Goal: Task Accomplishment & Management: Use online tool/utility

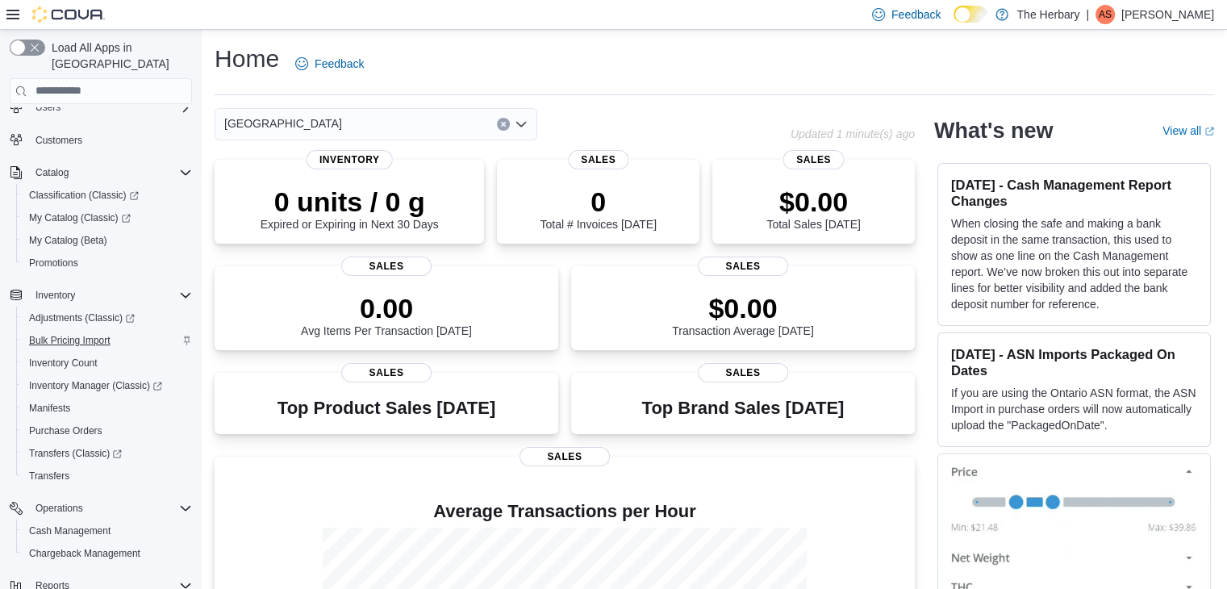
scroll to position [182, 0]
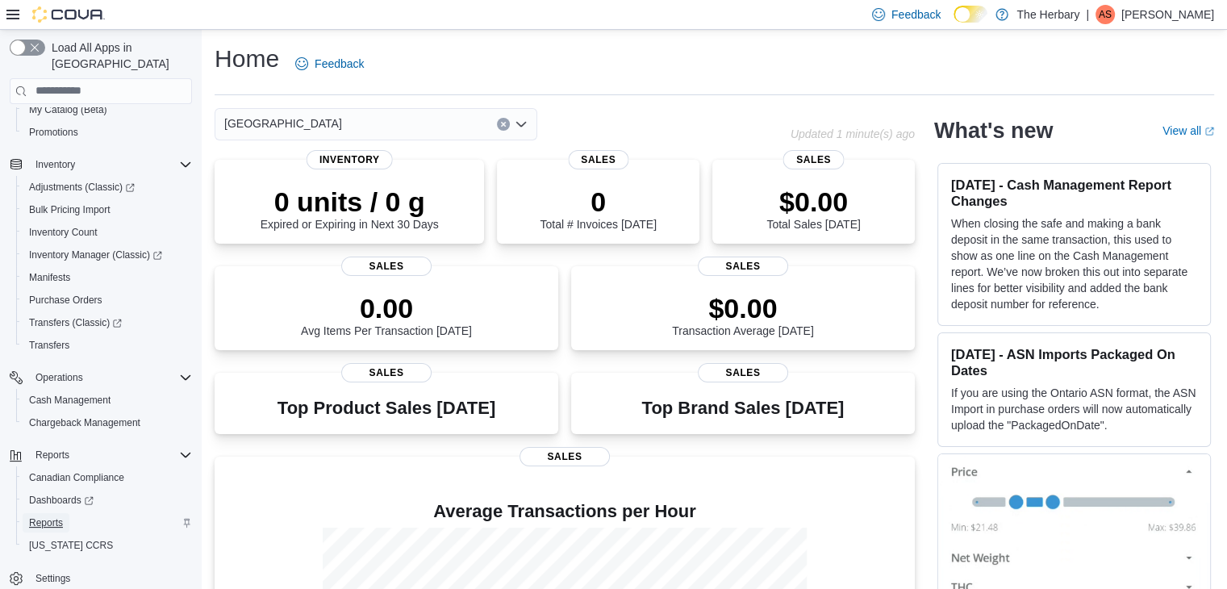
click at [52, 516] on span "Reports" at bounding box center [46, 522] width 34 height 13
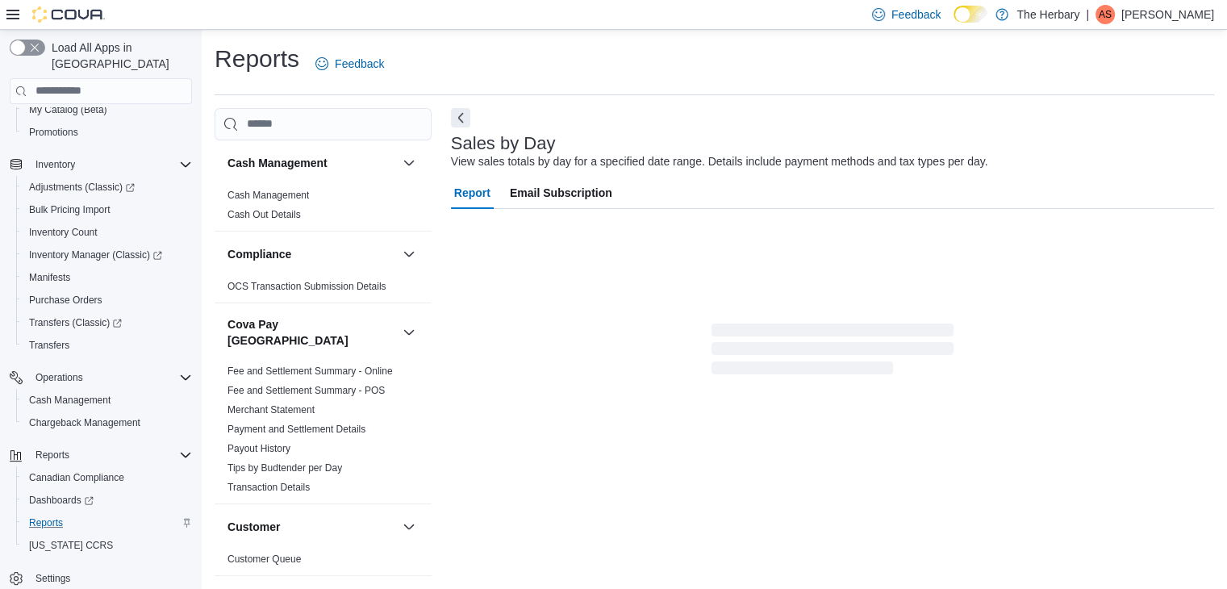
scroll to position [6, 0]
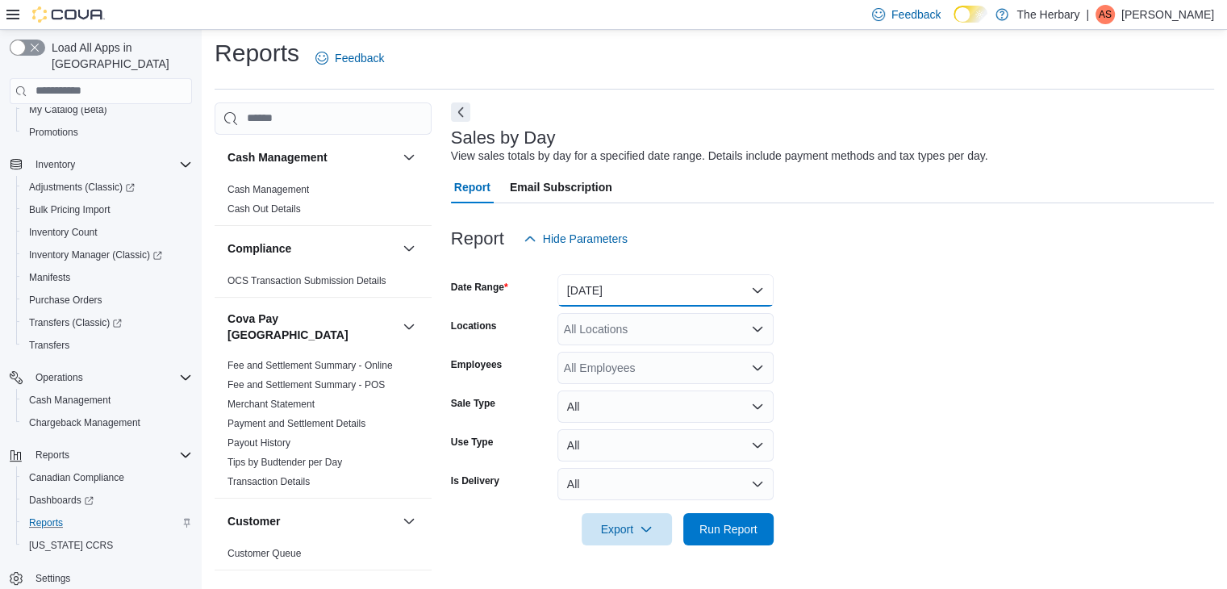
click at [597, 289] on button "Yesterday" at bounding box center [665, 290] width 216 height 32
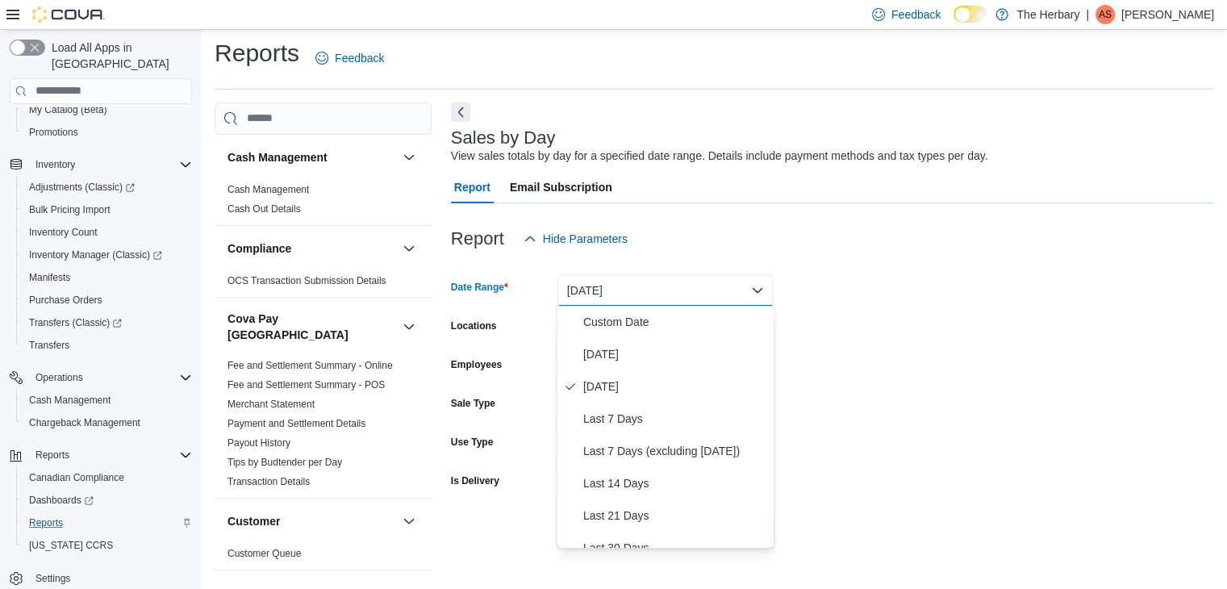
click at [597, 289] on button "Yesterday" at bounding box center [665, 290] width 216 height 32
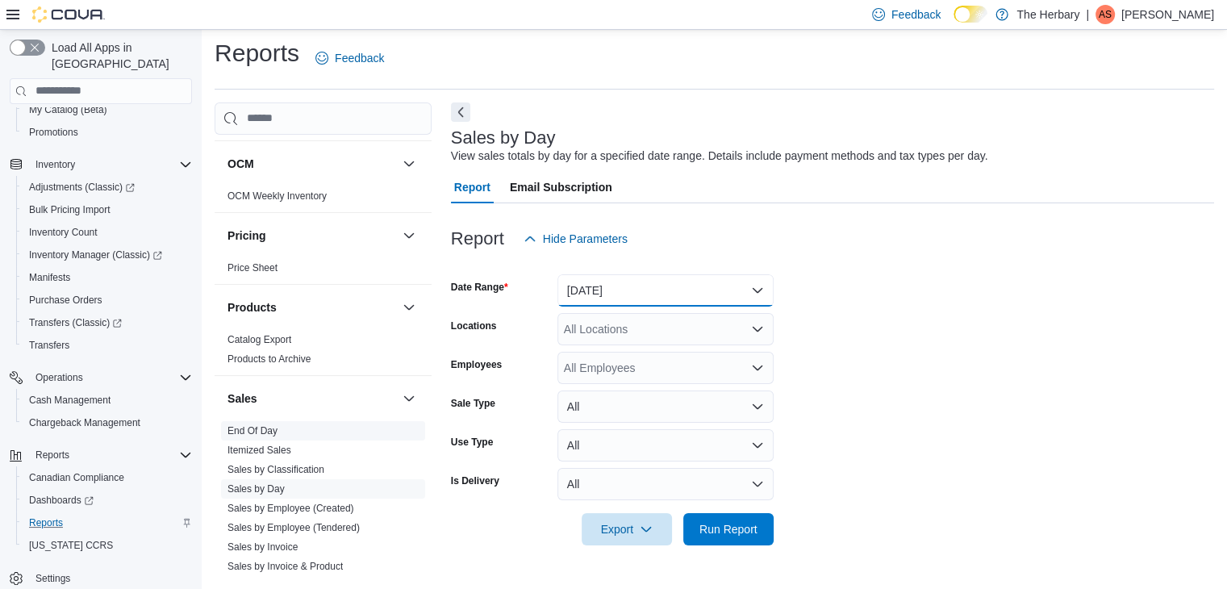
scroll to position [1049, 0]
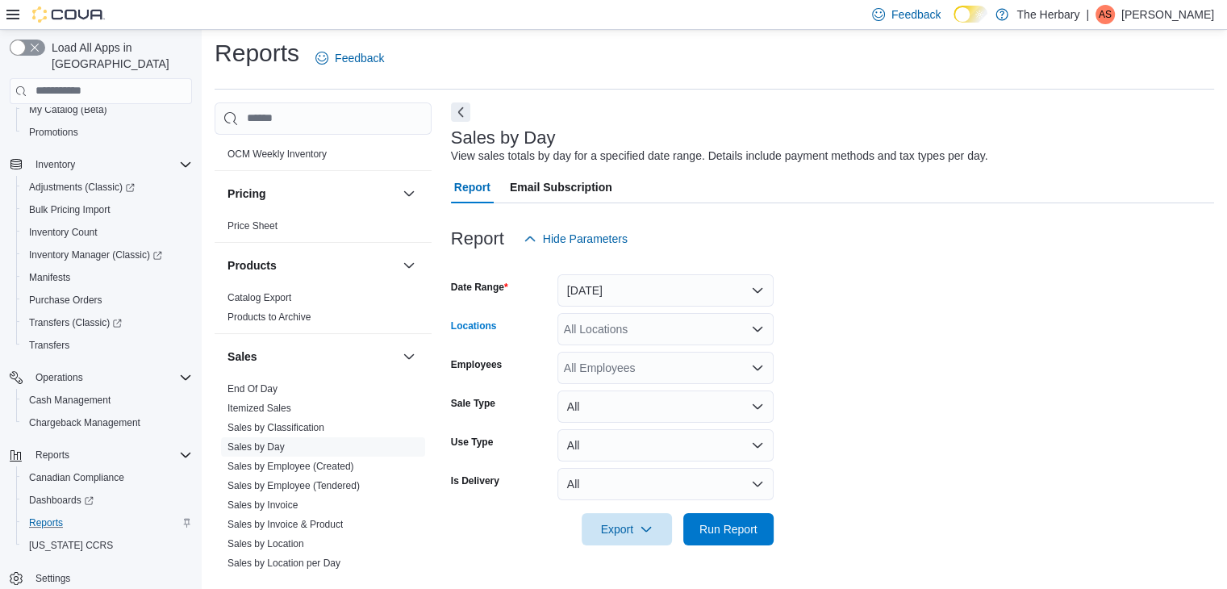
click at [632, 332] on div "All Locations" at bounding box center [665, 329] width 216 height 32
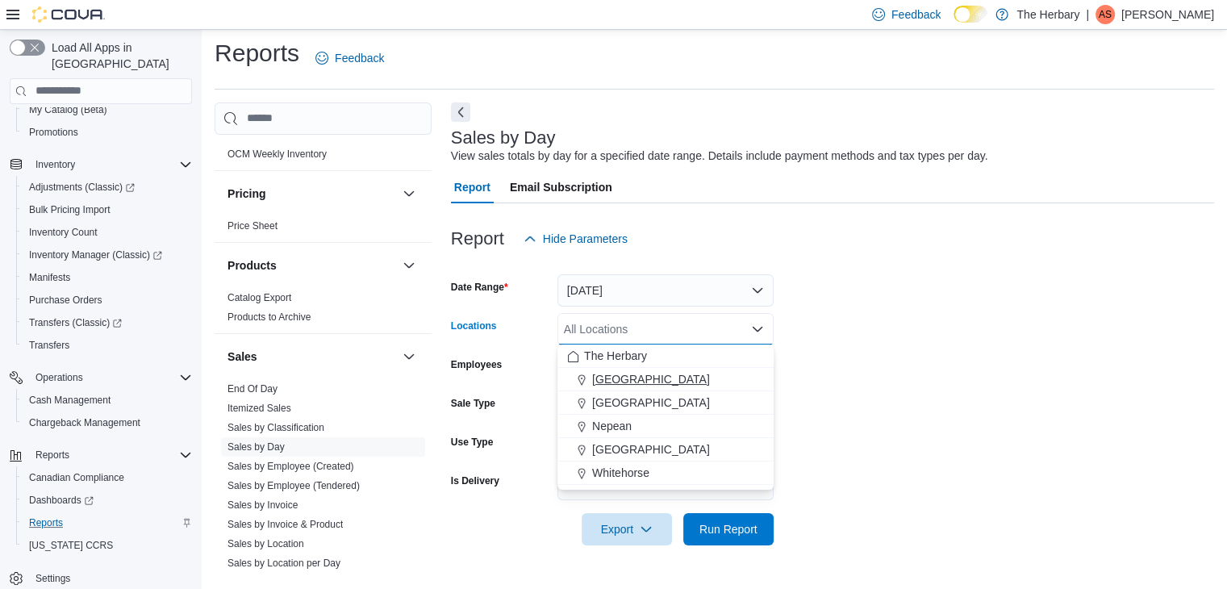
click at [635, 374] on span "Kingston" at bounding box center [651, 379] width 118 height 16
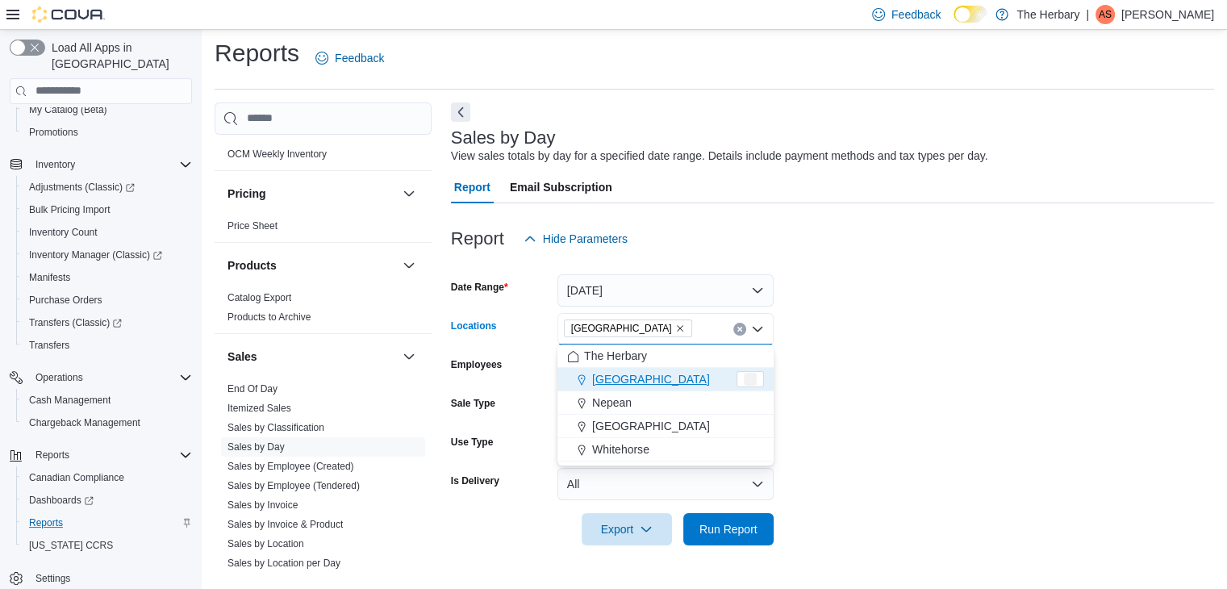
click at [891, 454] on form "Date Range Yesterday Locations Kingston Combo box. Selected. Kingston. Press Ba…" at bounding box center [832, 400] width 763 height 290
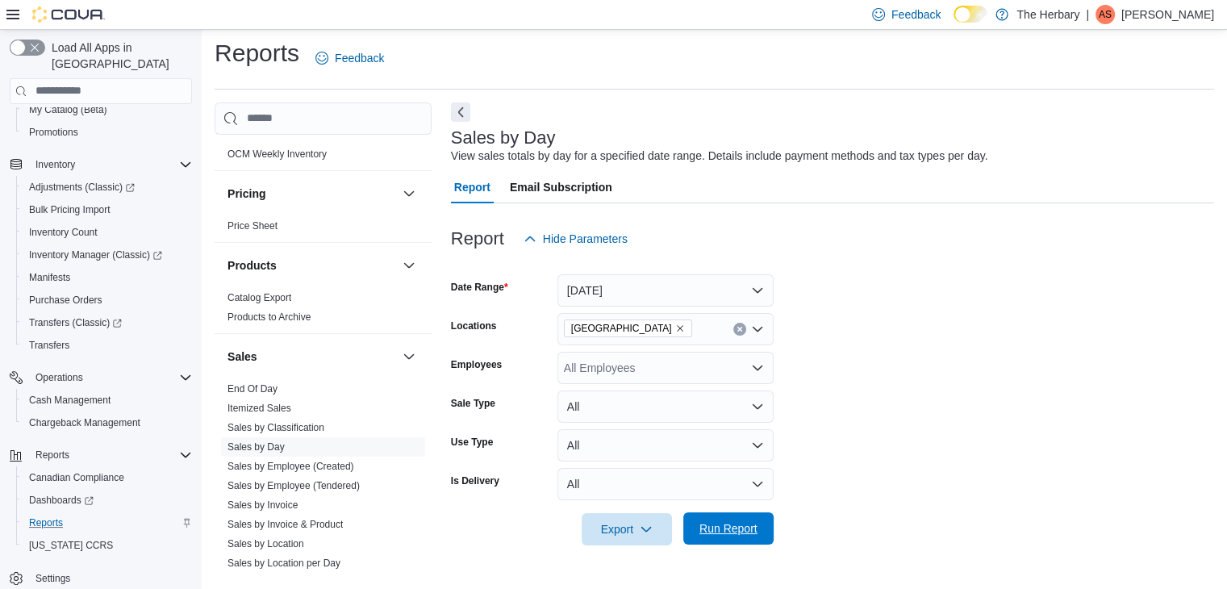
click at [719, 524] on span "Run Report" at bounding box center [728, 528] width 58 height 16
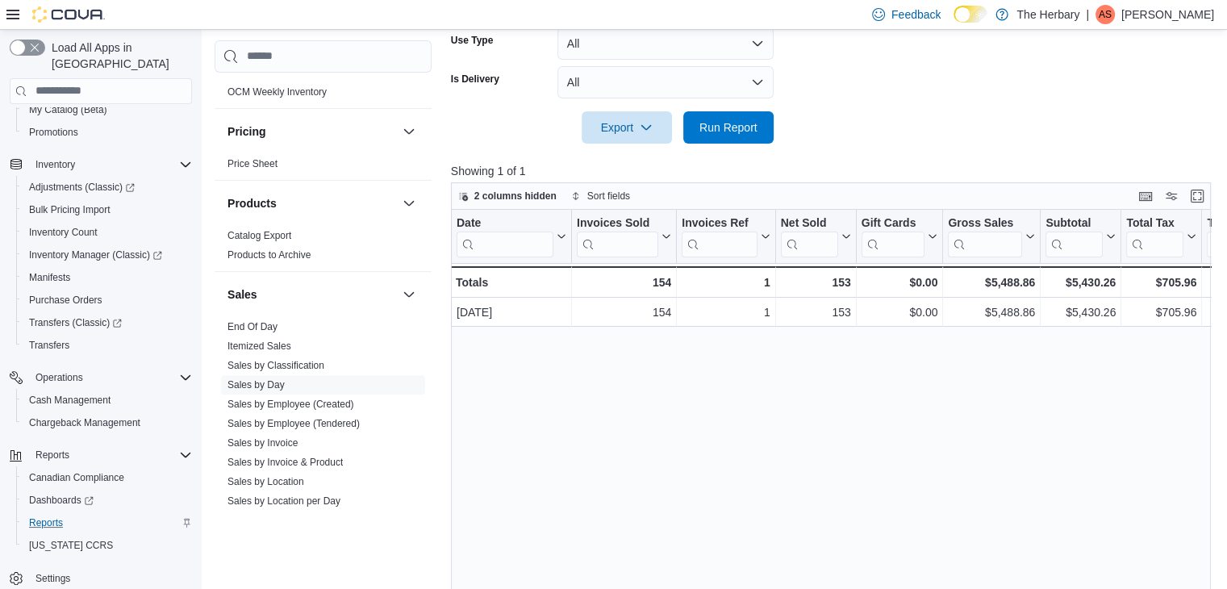
scroll to position [409, 0]
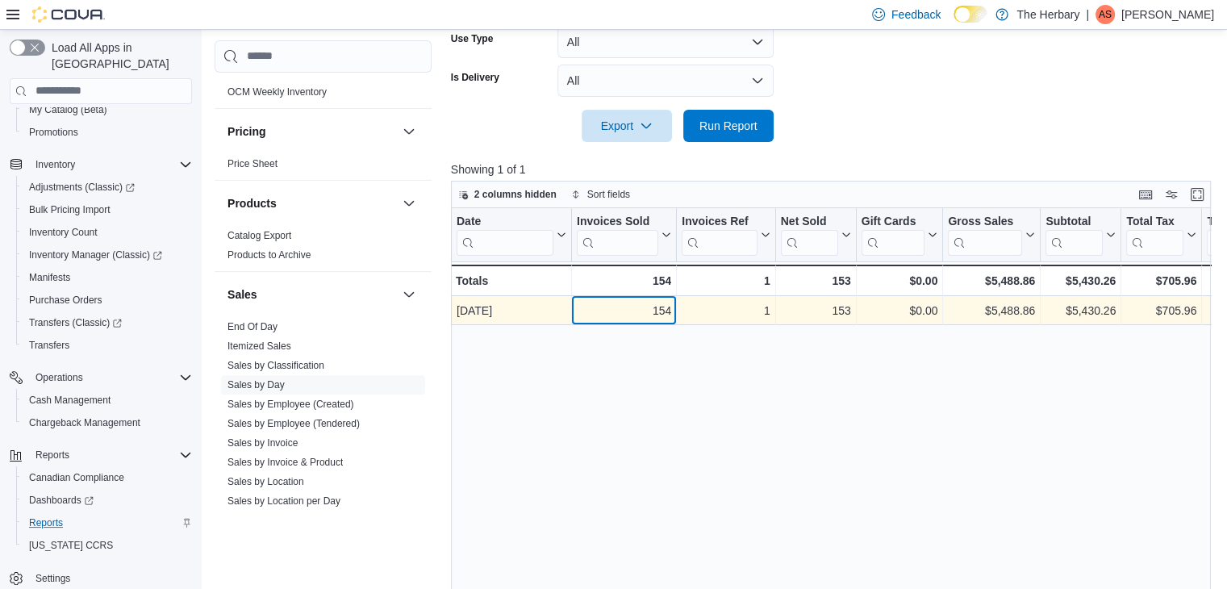
click at [645, 305] on div "154" at bounding box center [624, 310] width 94 height 19
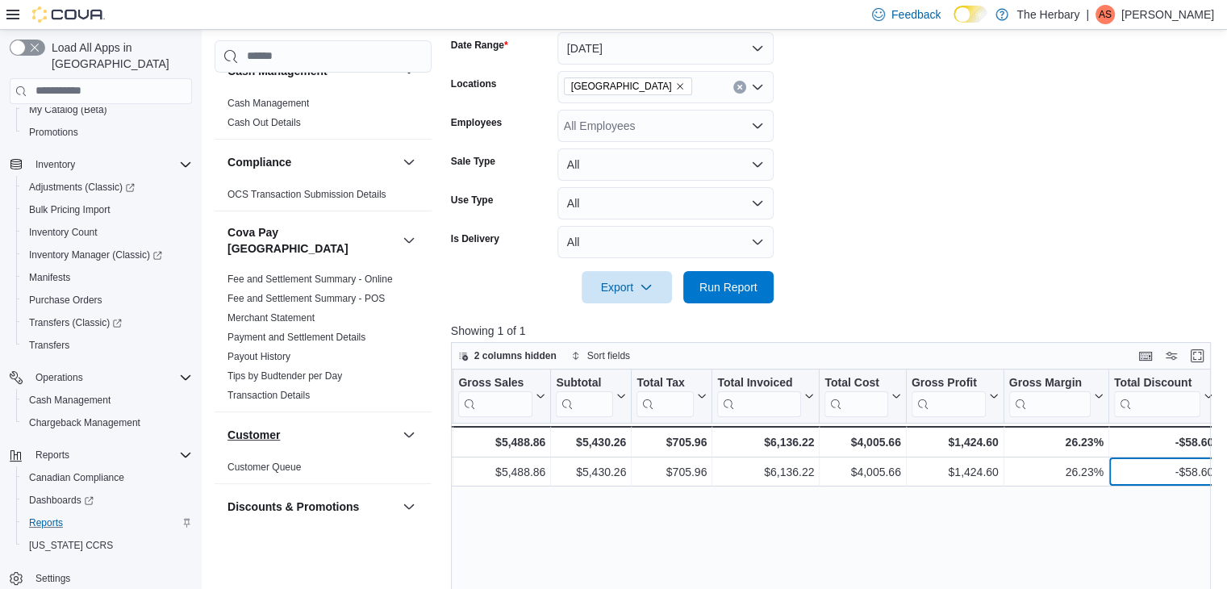
scroll to position [0, 0]
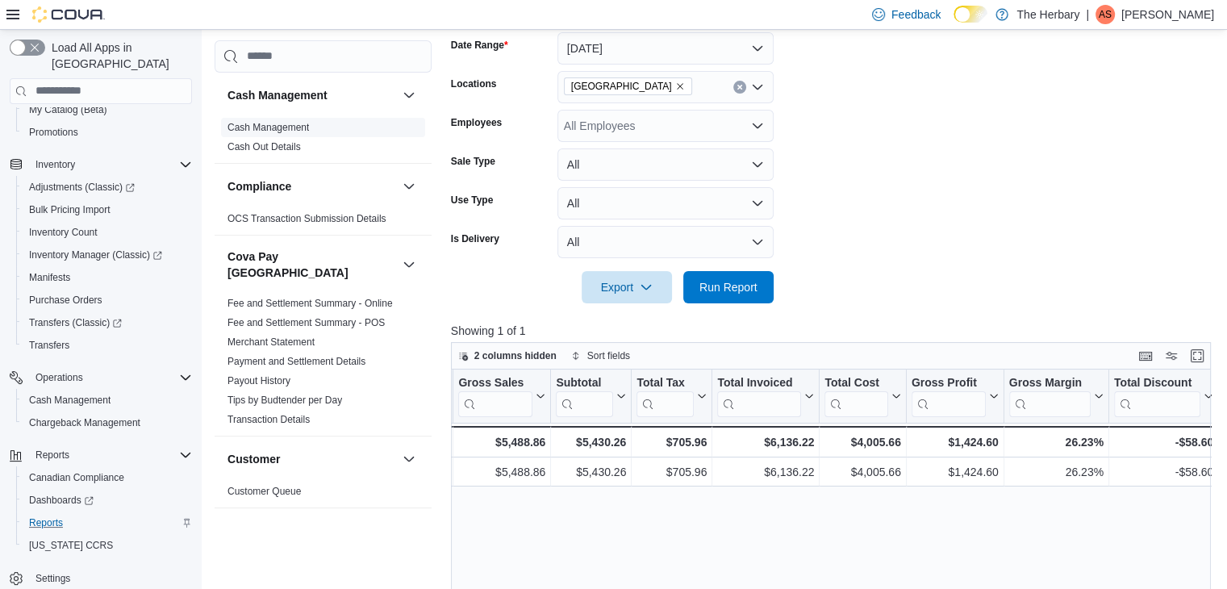
click at [304, 131] on link "Cash Management" at bounding box center [267, 127] width 81 height 11
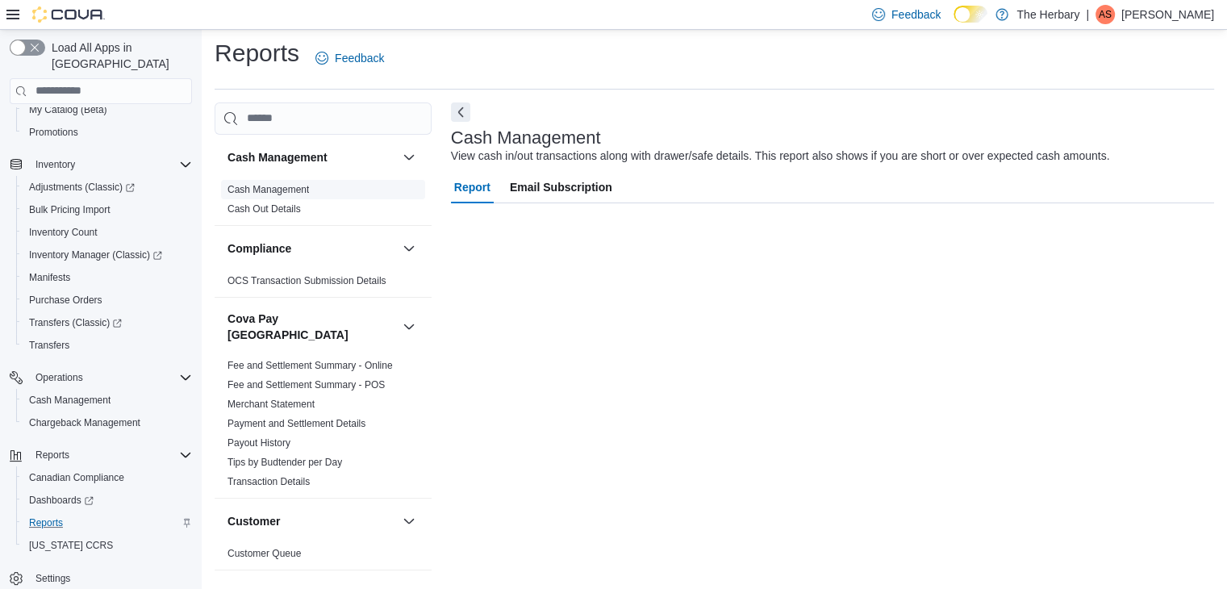
scroll to position [6, 0]
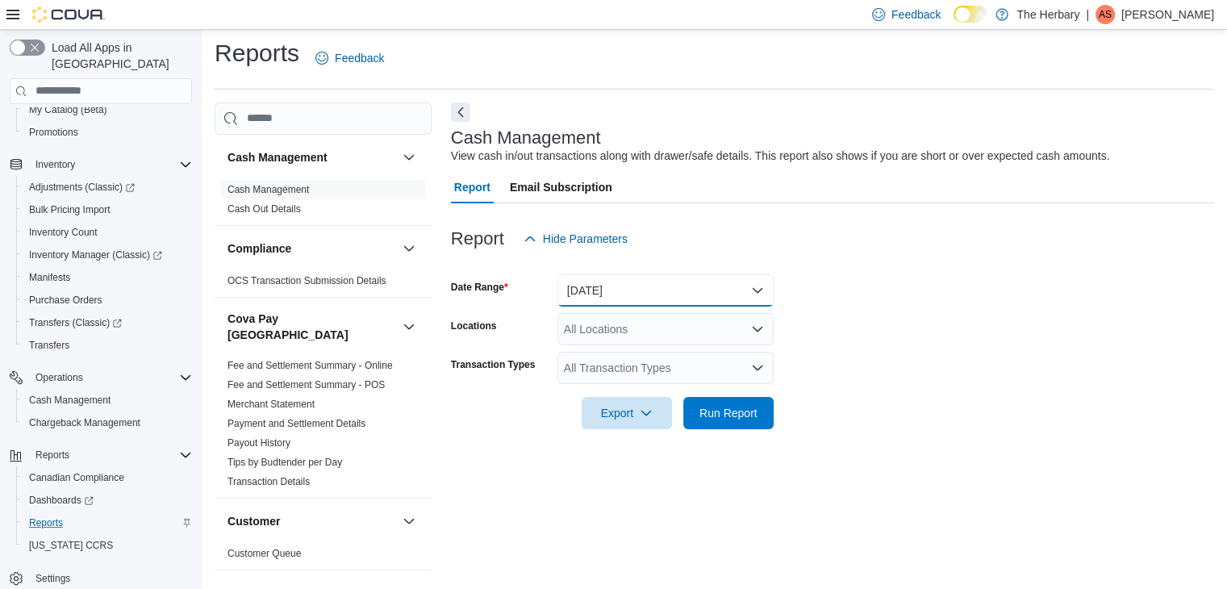
click at [610, 286] on button "Today" at bounding box center [665, 290] width 216 height 32
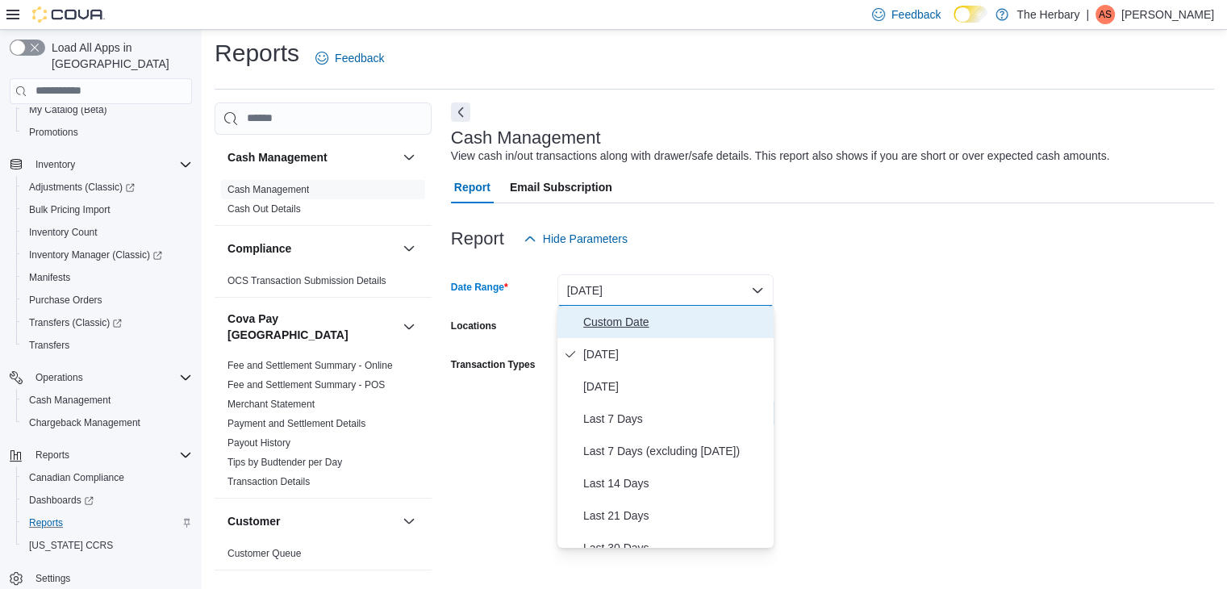
click at [613, 323] on span "Custom Date" at bounding box center [675, 321] width 184 height 19
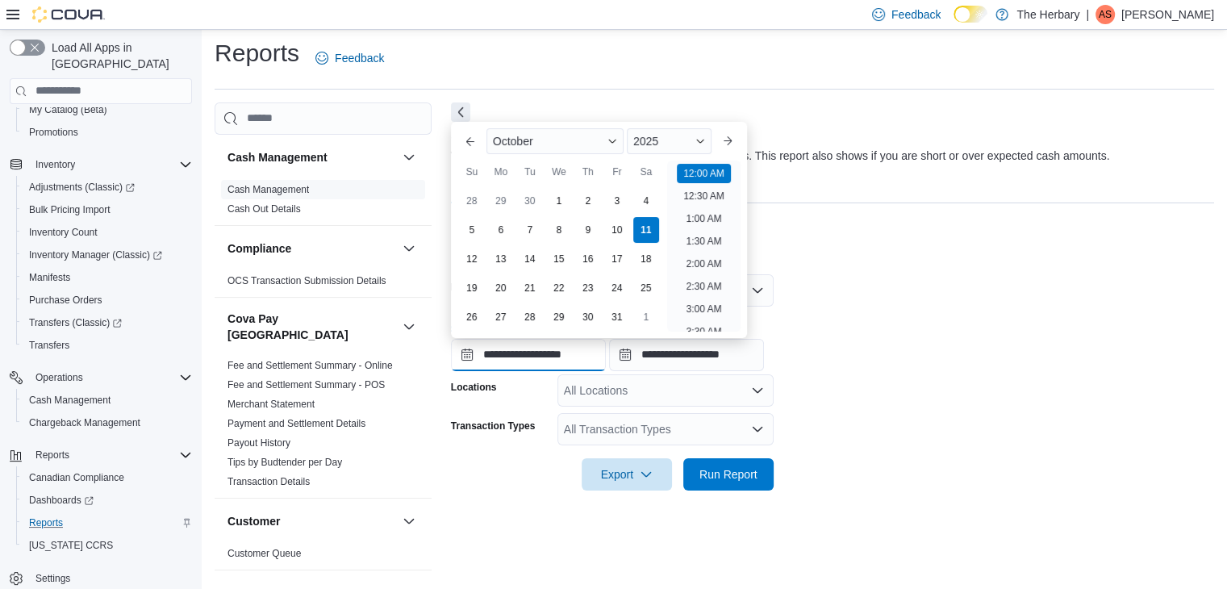
click at [574, 353] on input "**********" at bounding box center [528, 355] width 155 height 32
click at [567, 230] on div "8" at bounding box center [559, 230] width 28 height 28
type input "**********"
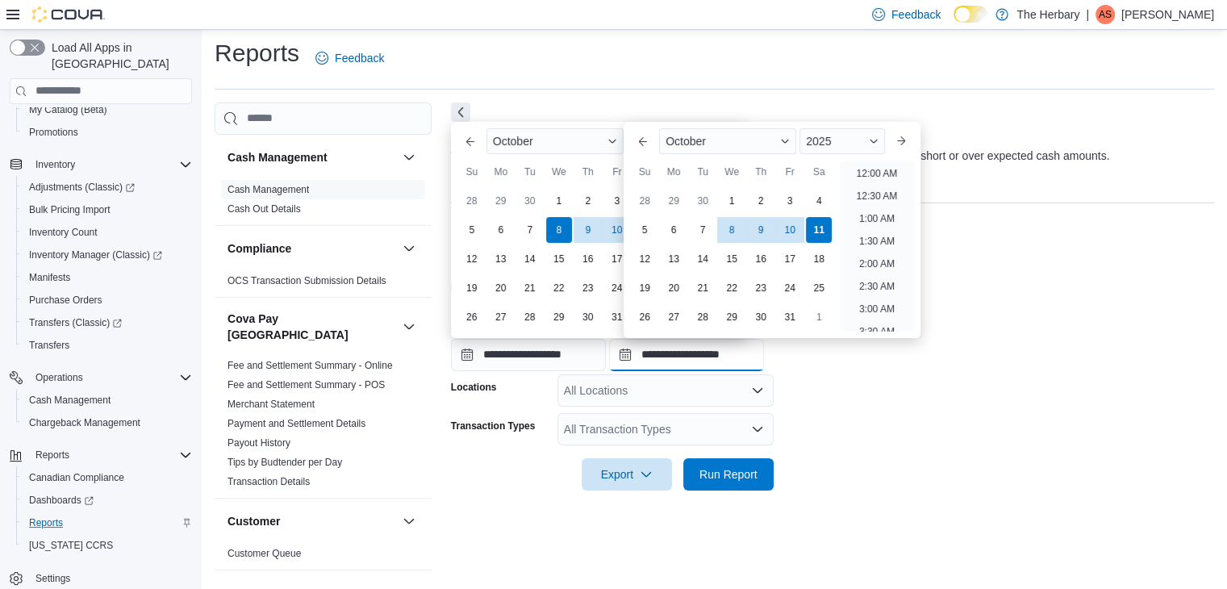
click at [678, 365] on input "**********" at bounding box center [686, 355] width 155 height 32
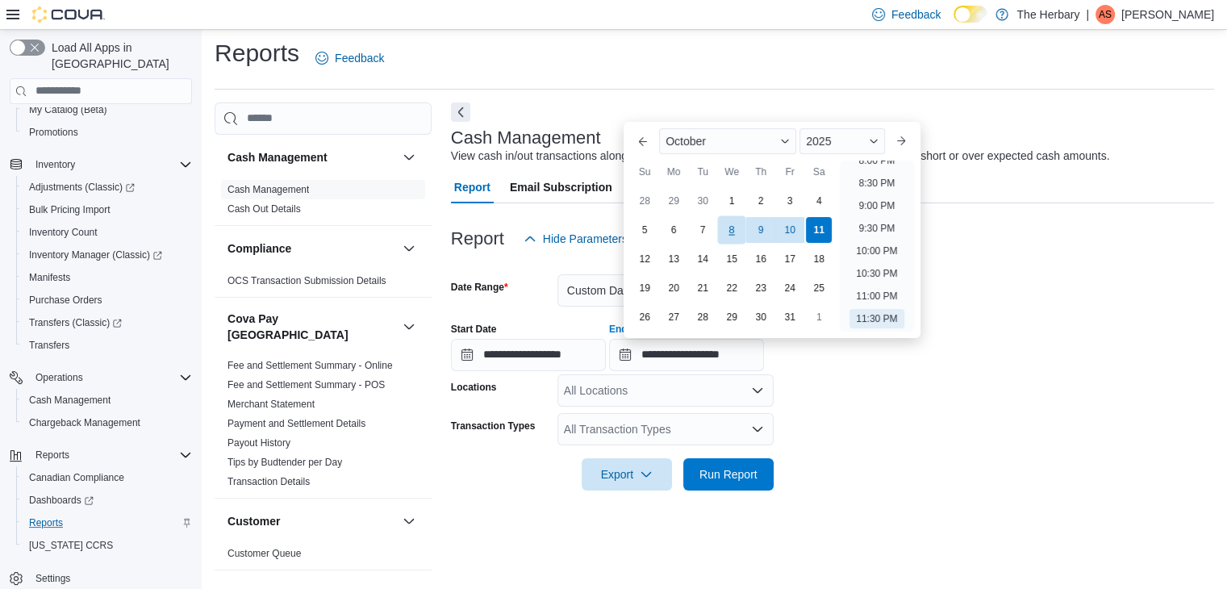
click at [728, 236] on div "8" at bounding box center [732, 230] width 28 height 28
type input "**********"
click at [841, 433] on form "**********" at bounding box center [832, 373] width 763 height 236
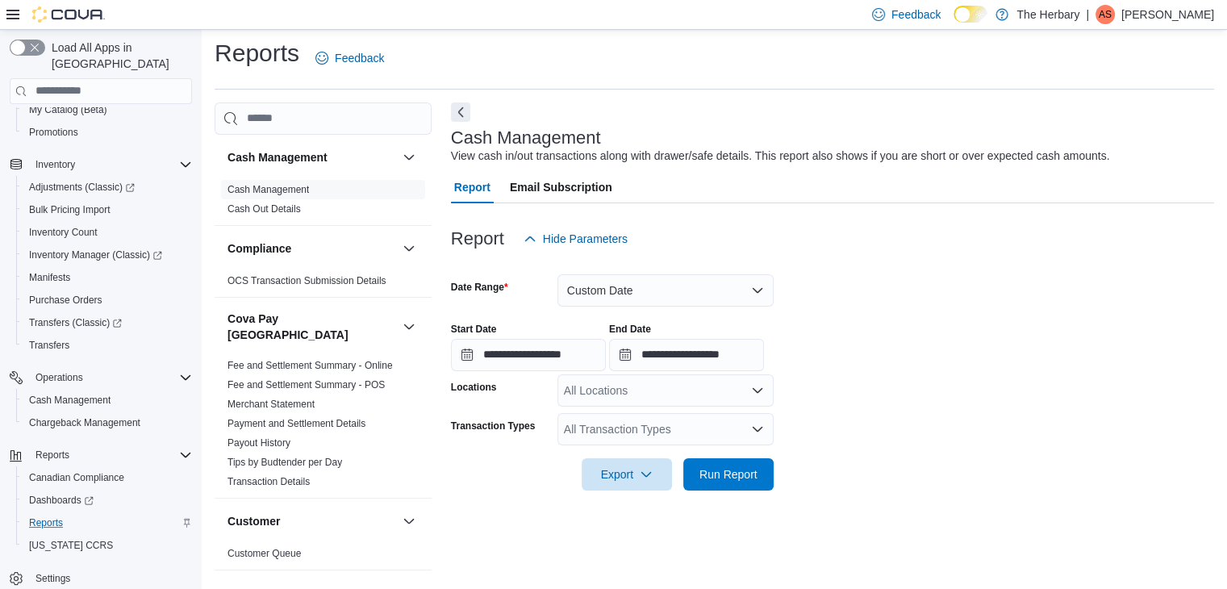
click at [678, 395] on div "All Locations" at bounding box center [665, 390] width 216 height 32
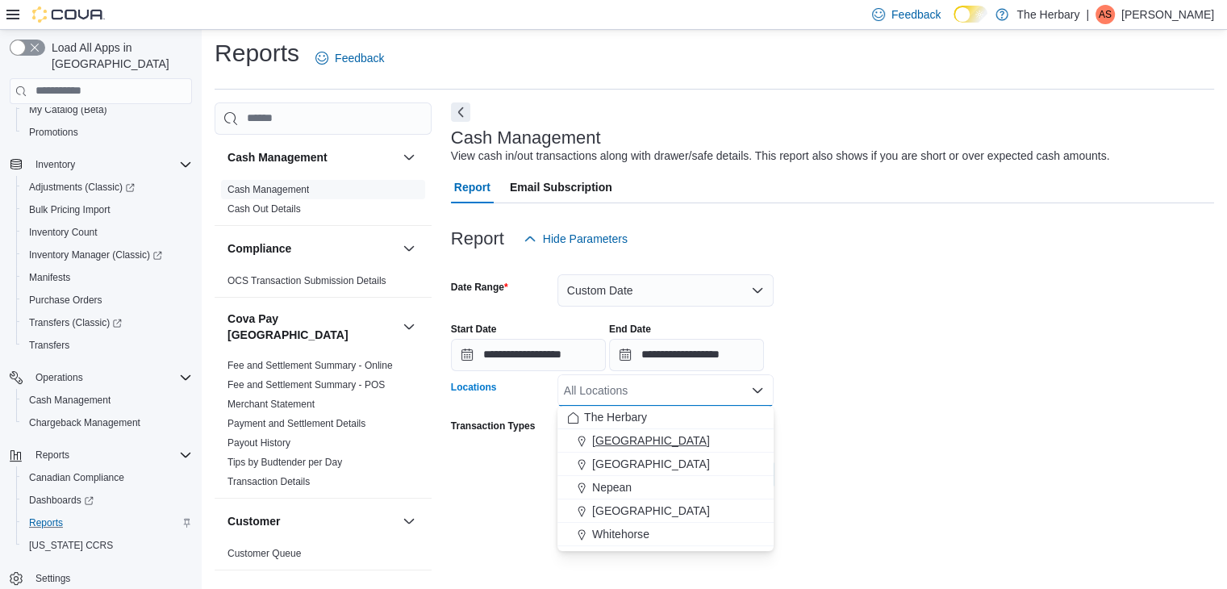
click at [681, 436] on div "Kingston" at bounding box center [665, 440] width 197 height 16
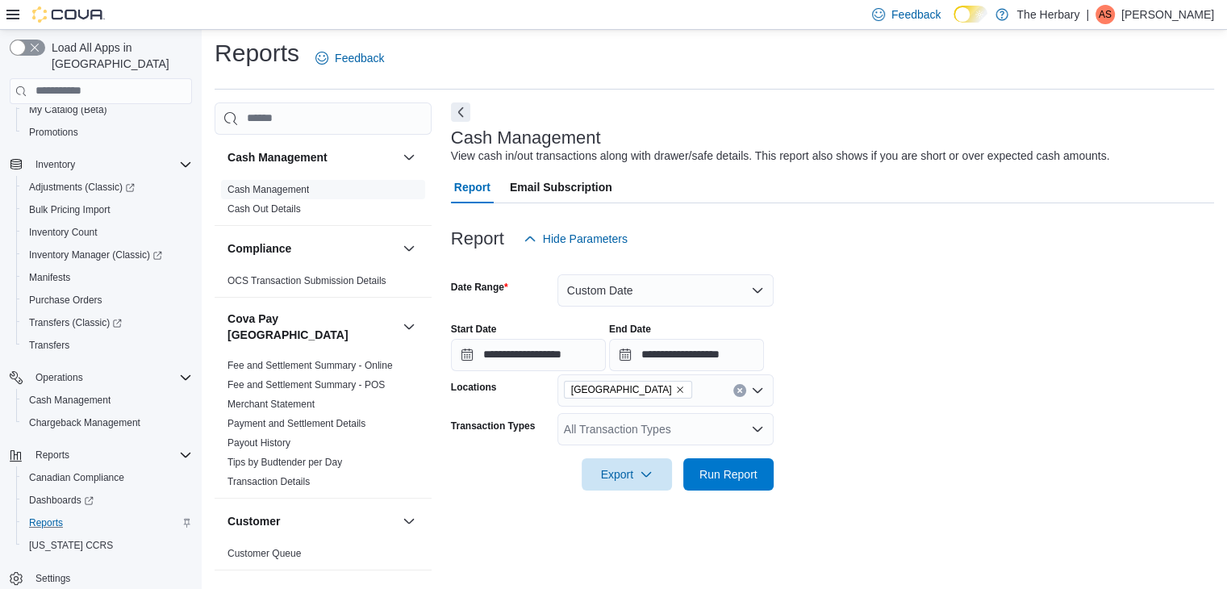
click at [870, 439] on form "**********" at bounding box center [832, 373] width 763 height 236
click at [662, 427] on div "All Transaction Types" at bounding box center [665, 429] width 216 height 32
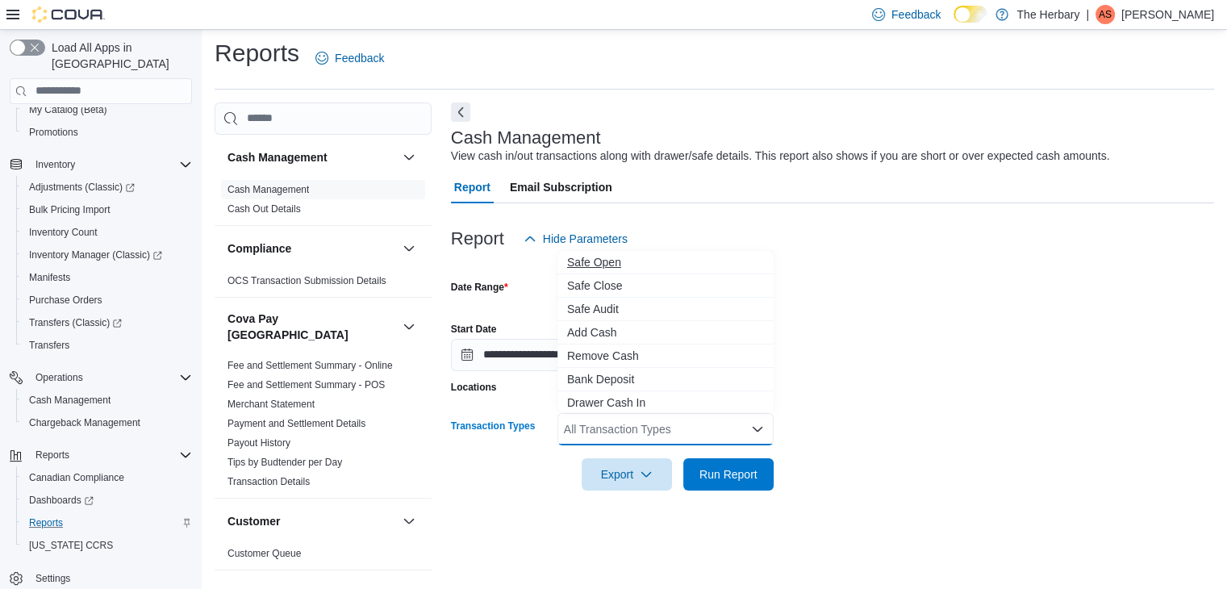
click at [616, 262] on span "Safe Open" at bounding box center [665, 262] width 197 height 16
click at [616, 262] on span "Safe Close" at bounding box center [650, 262] width 166 height 16
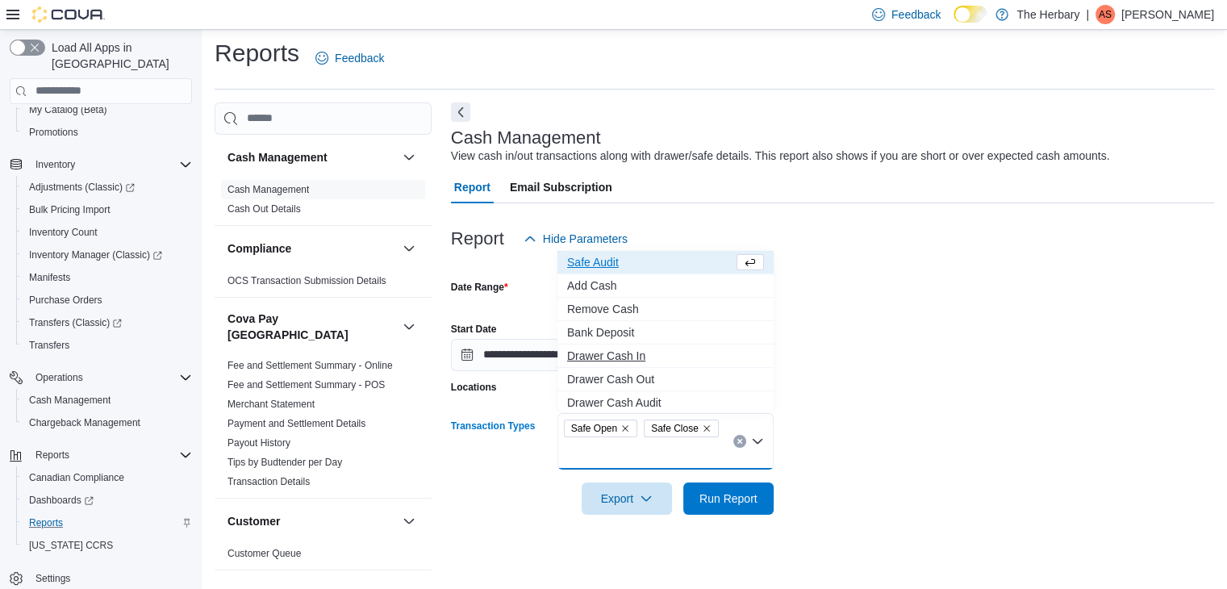
click at [626, 358] on span "Drawer Cash In" at bounding box center [665, 356] width 197 height 16
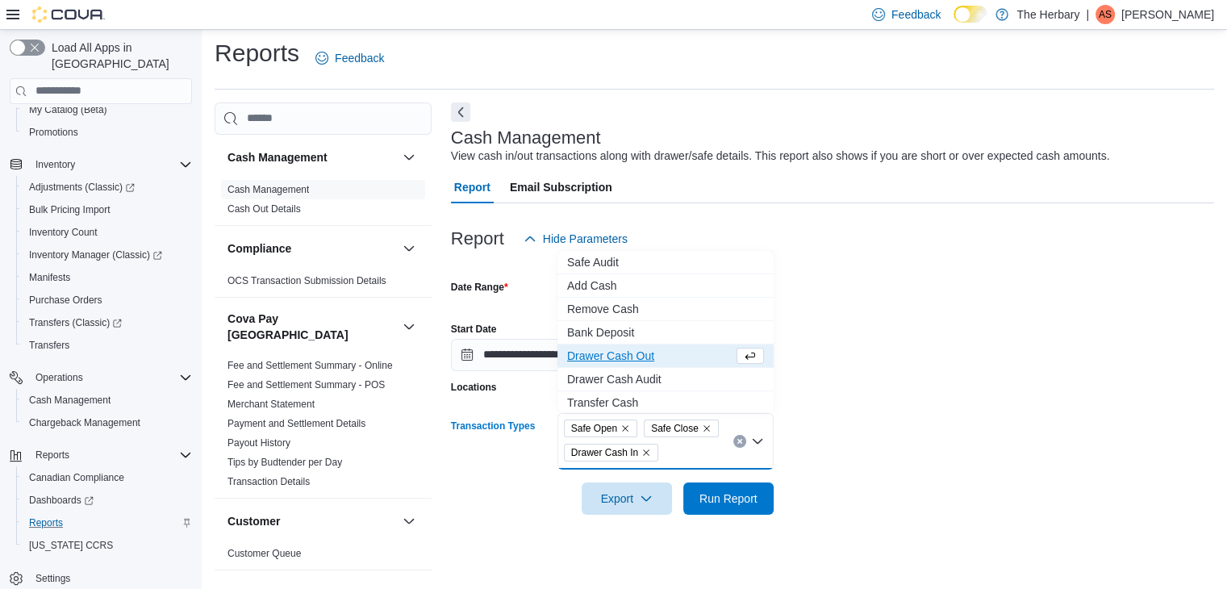
click at [626, 358] on span "Drawer Cash Out" at bounding box center [650, 356] width 166 height 16
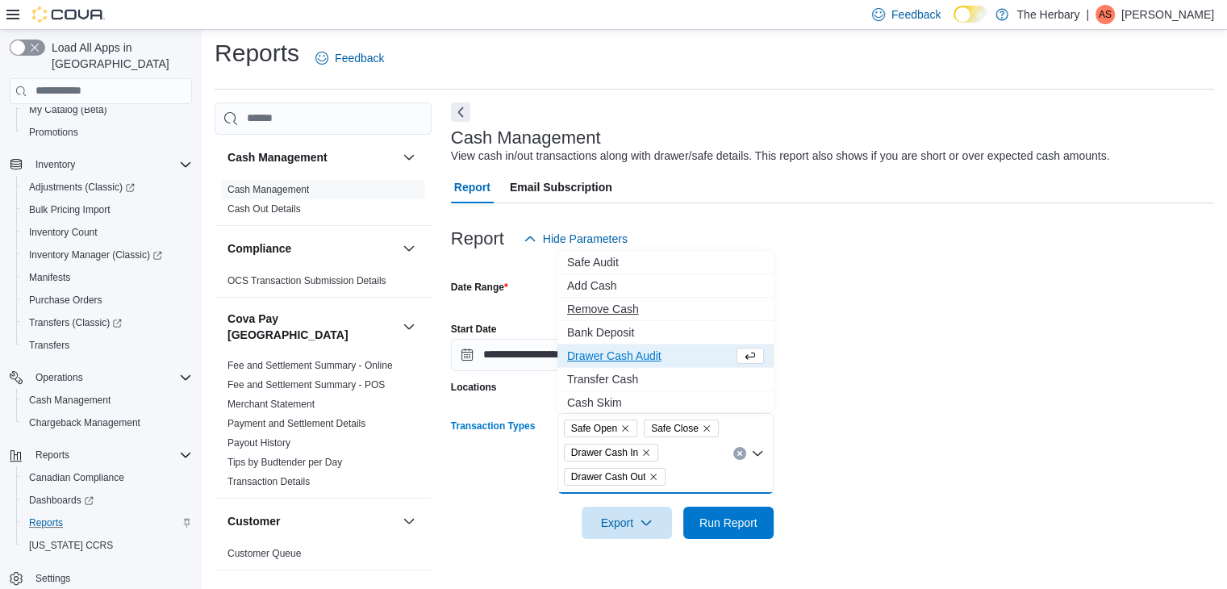
click at [624, 306] on span "Remove Cash" at bounding box center [665, 309] width 197 height 16
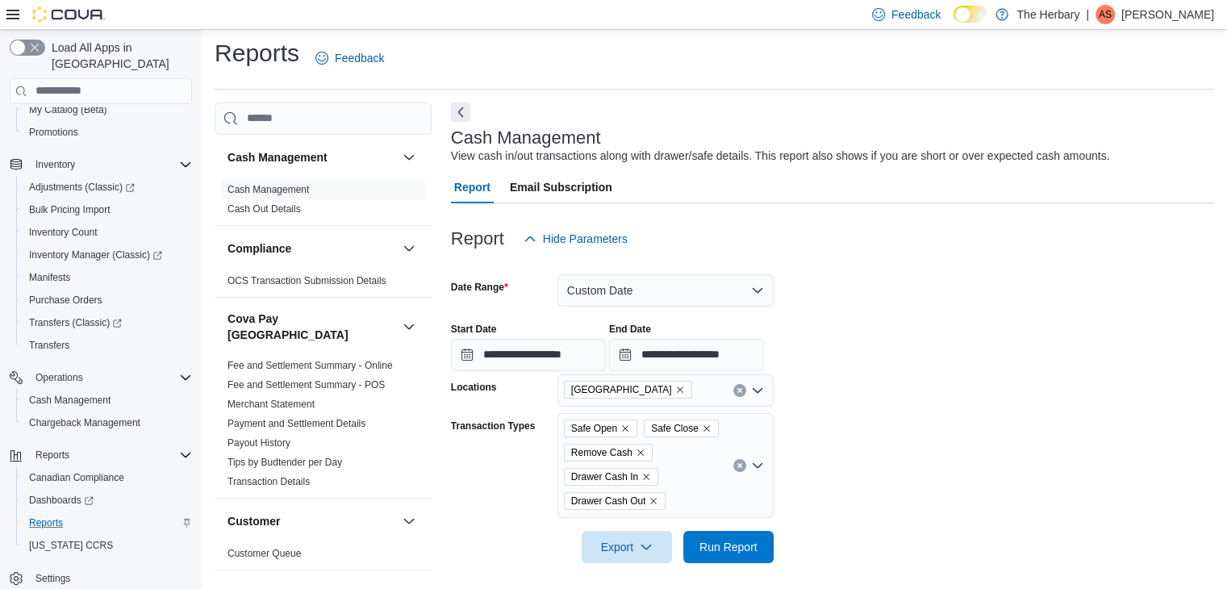
click at [962, 353] on div "**********" at bounding box center [832, 340] width 763 height 61
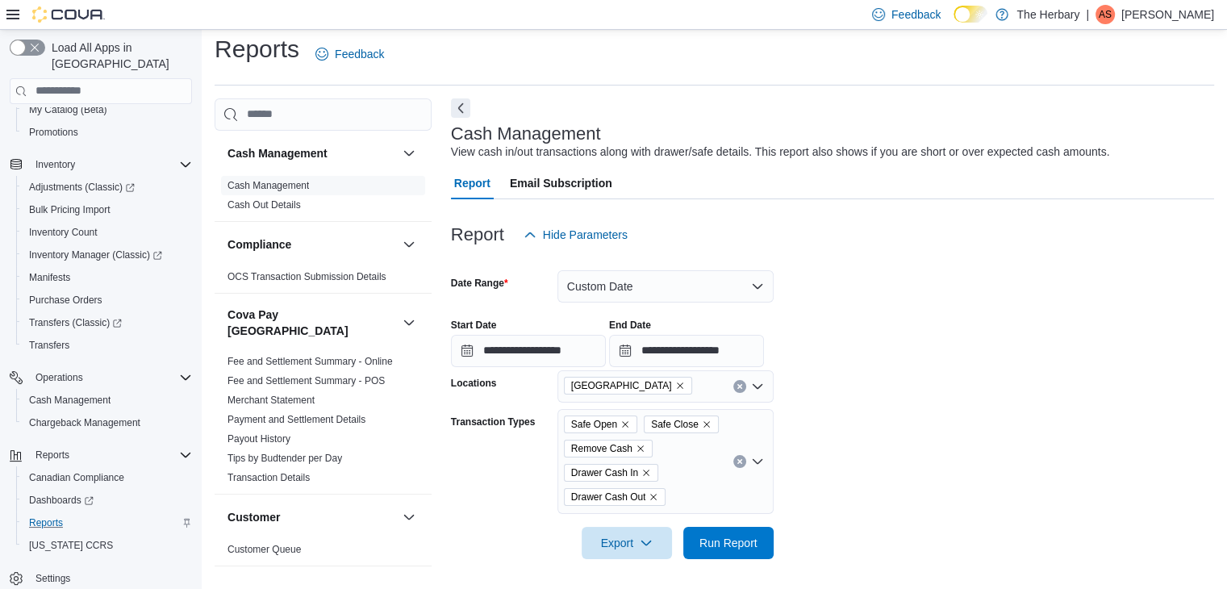
scroll to position [12, 0]
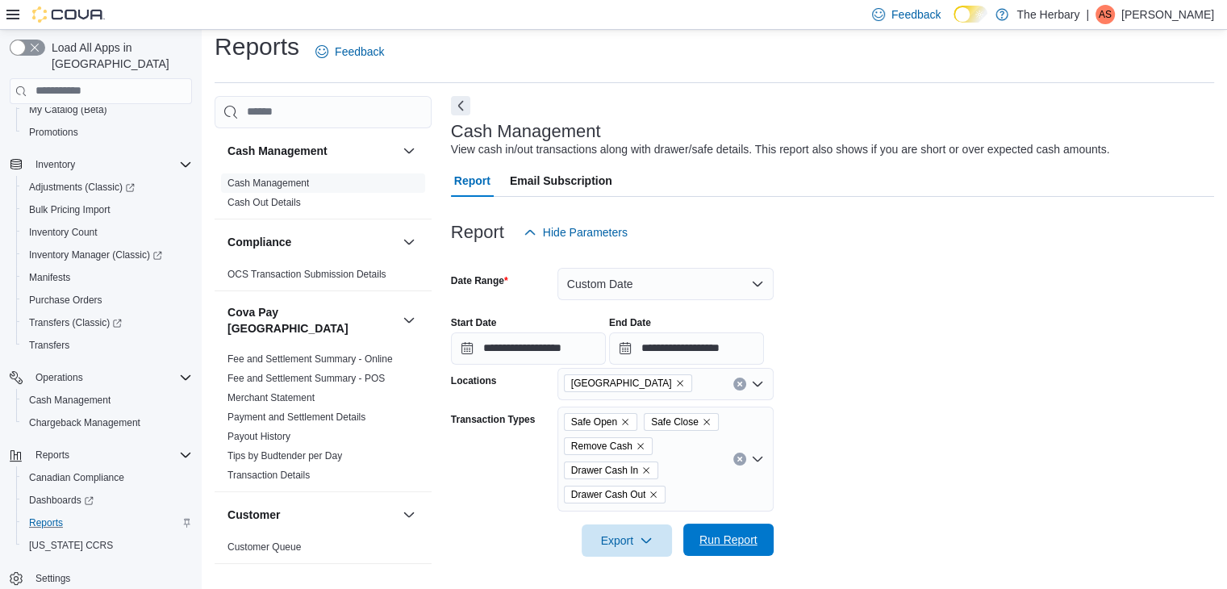
click at [760, 540] on span "Run Report" at bounding box center [728, 540] width 71 height 32
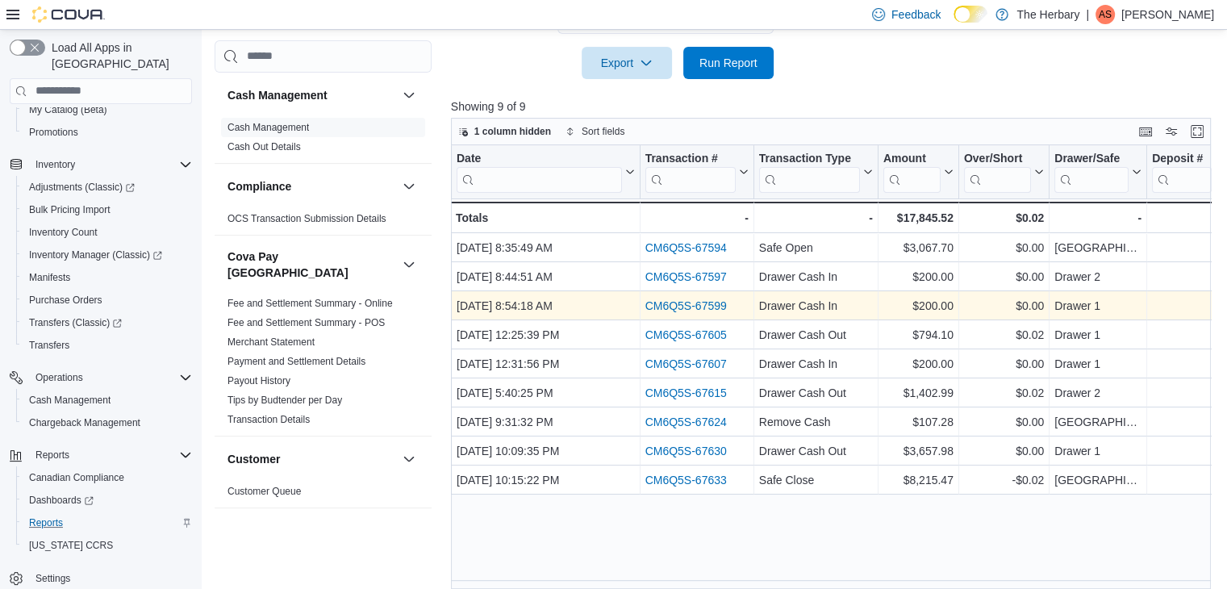
scroll to position [502, 0]
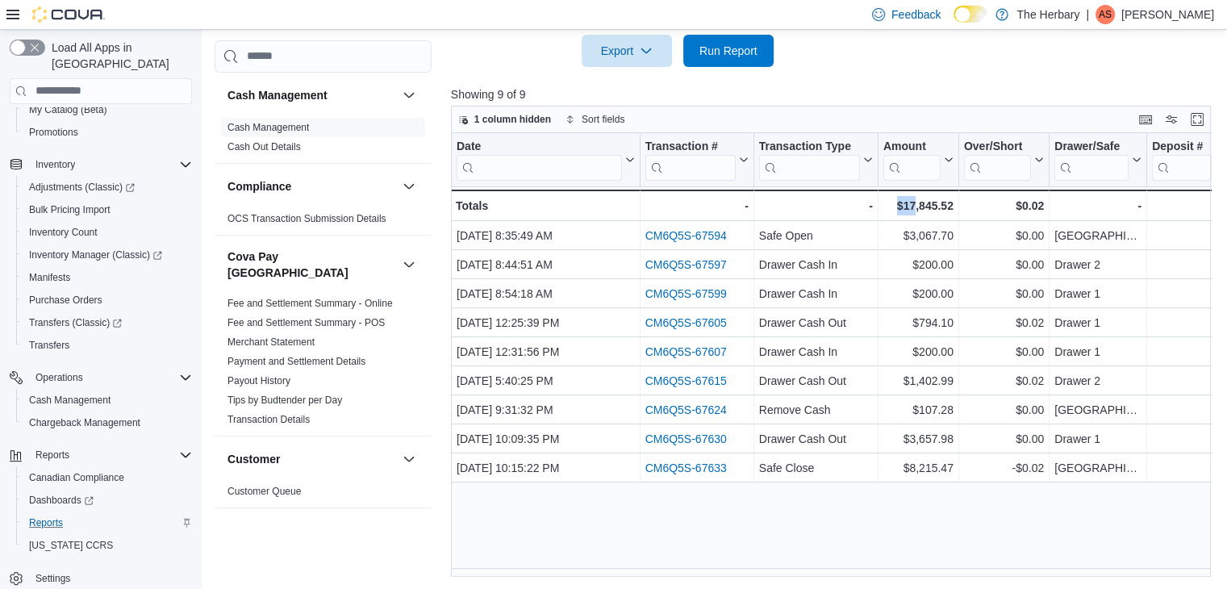
drag, startPoint x: 891, startPoint y: 564, endPoint x: 912, endPoint y: 563, distance: 21.8
click at [912, 563] on div "Date Click to view column header actions Transaction # Click to view column hea…" at bounding box center [835, 355] width 768 height 444
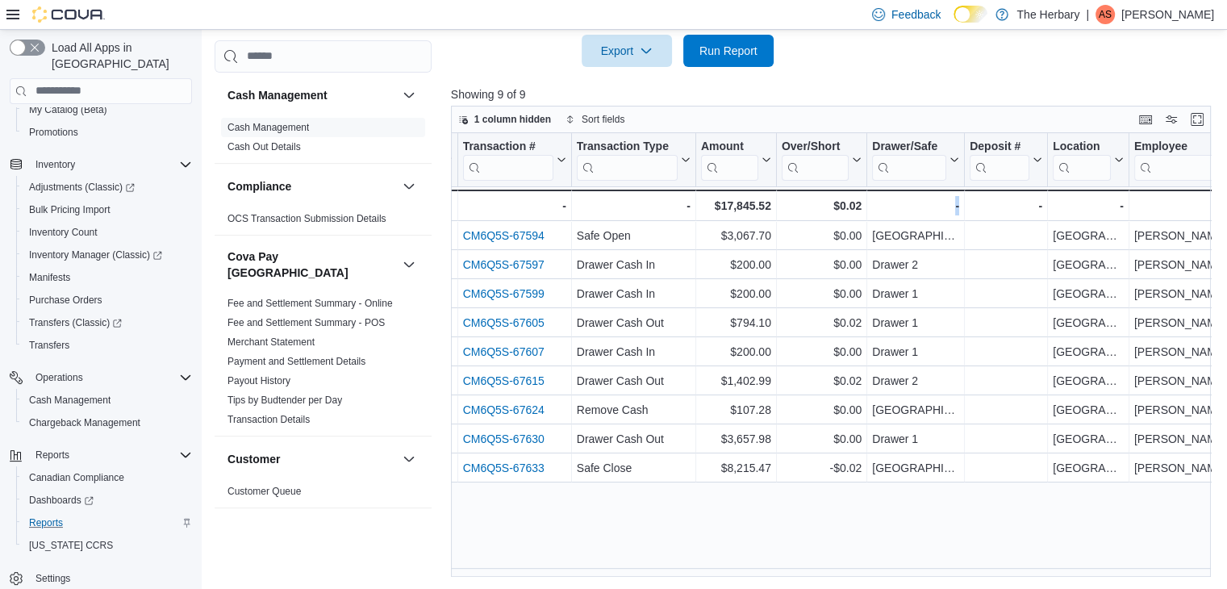
drag, startPoint x: 939, startPoint y: 565, endPoint x: 1009, endPoint y: 559, distance: 70.4
click at [1009, 559] on div "Date Click to view column header actions Transaction # Click to view column hea…" at bounding box center [835, 355] width 768 height 444
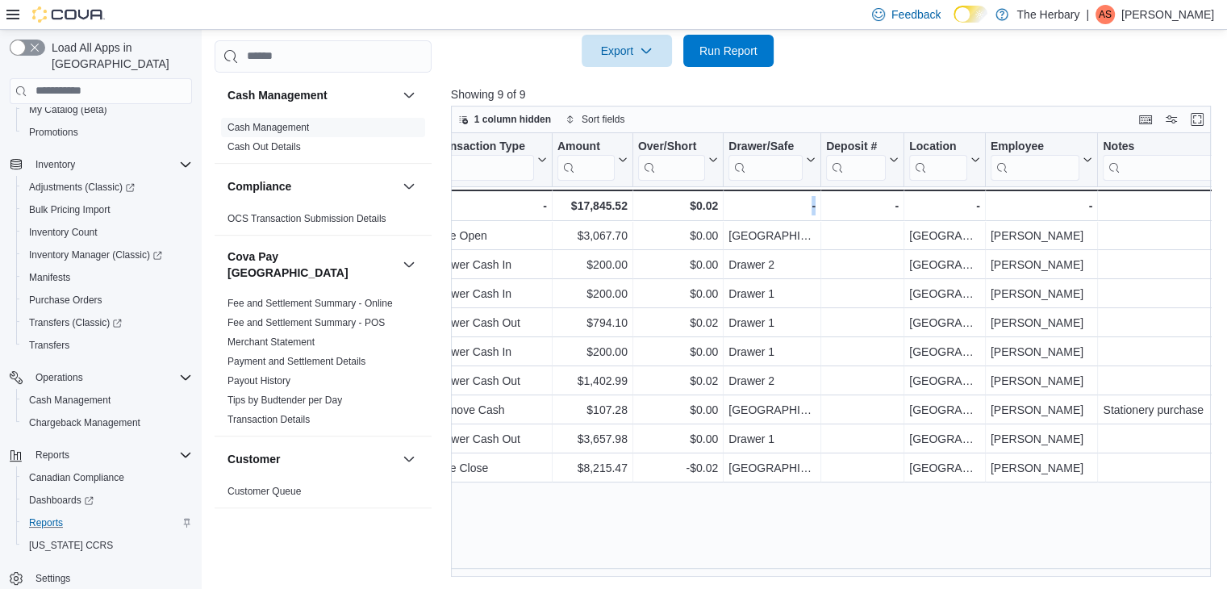
scroll to position [0, 339]
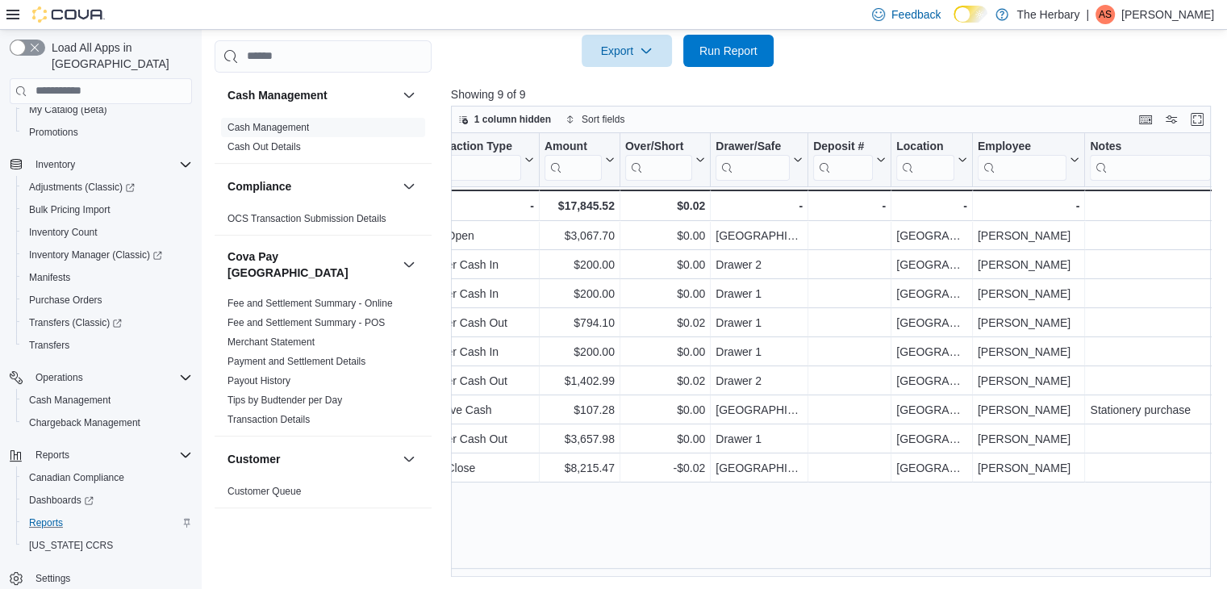
drag, startPoint x: 1081, startPoint y: 562, endPoint x: 768, endPoint y: 521, distance: 315.7
click at [768, 521] on div "Date Click to view column header actions Transaction # Click to view column hea…" at bounding box center [835, 355] width 768 height 444
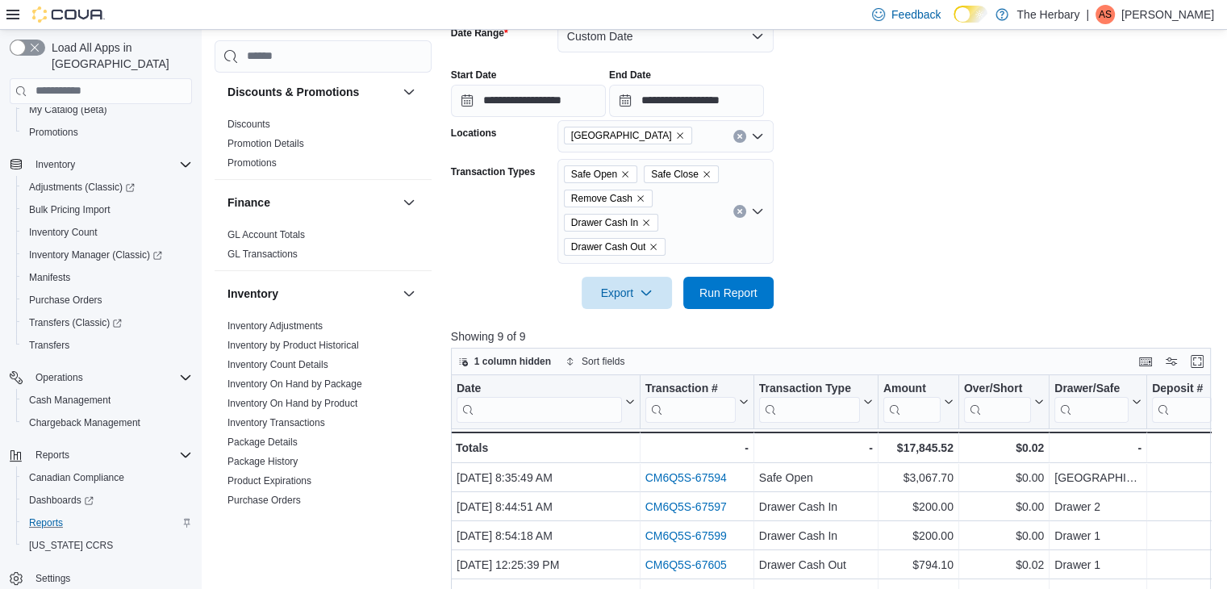
scroll to position [415, 0]
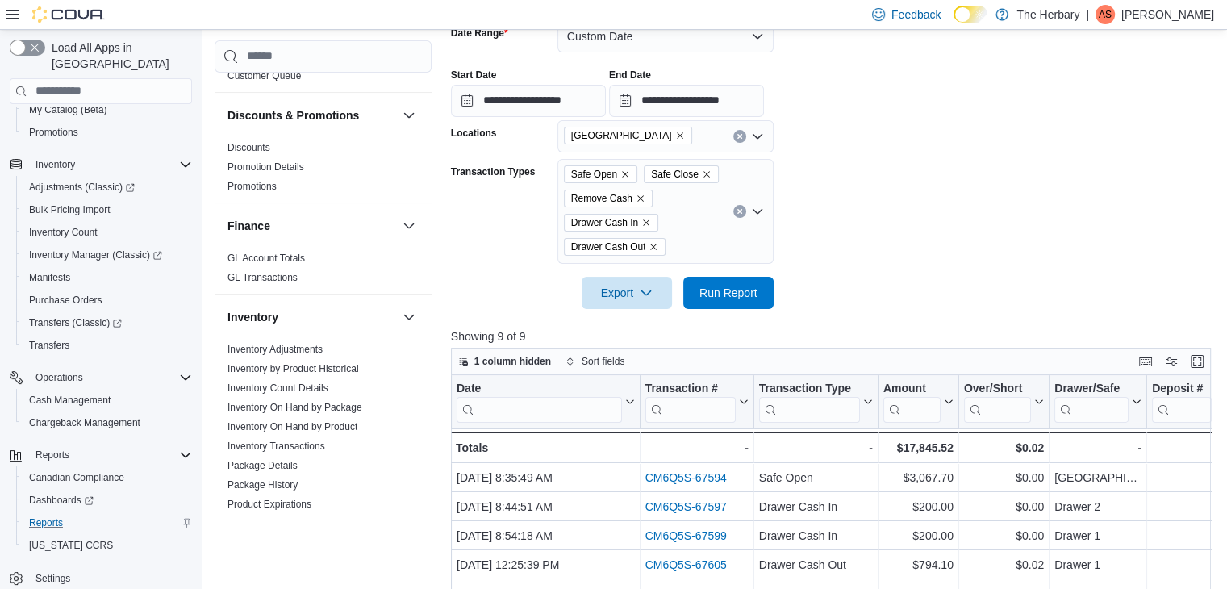
click at [257, 142] on link "Discounts" at bounding box center [248, 147] width 43 height 11
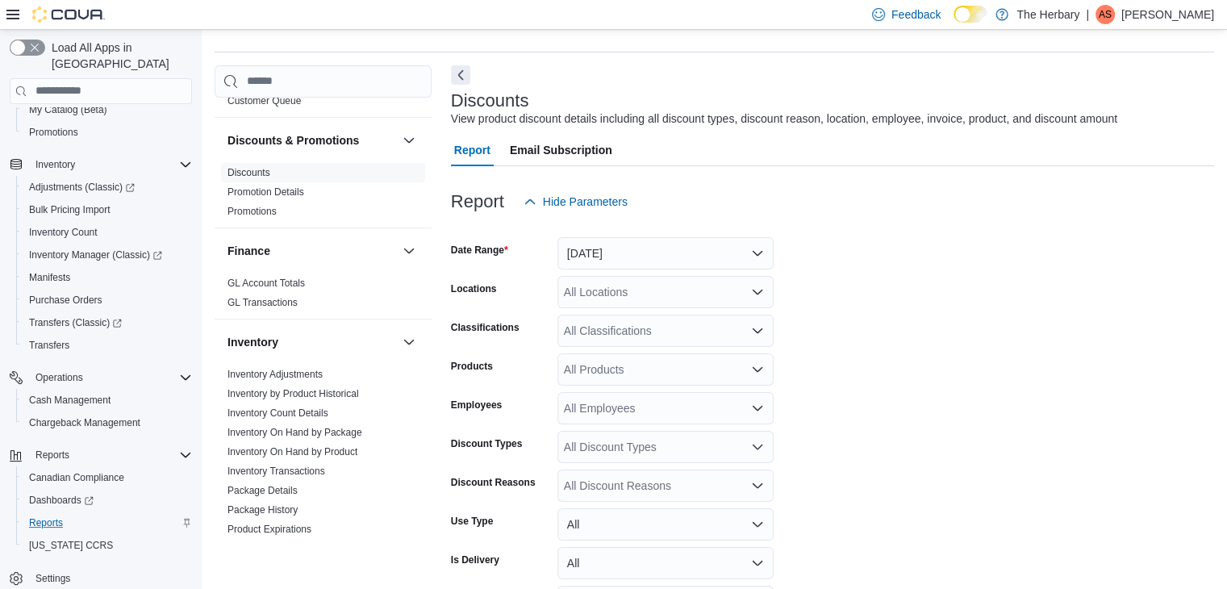
scroll to position [37, 0]
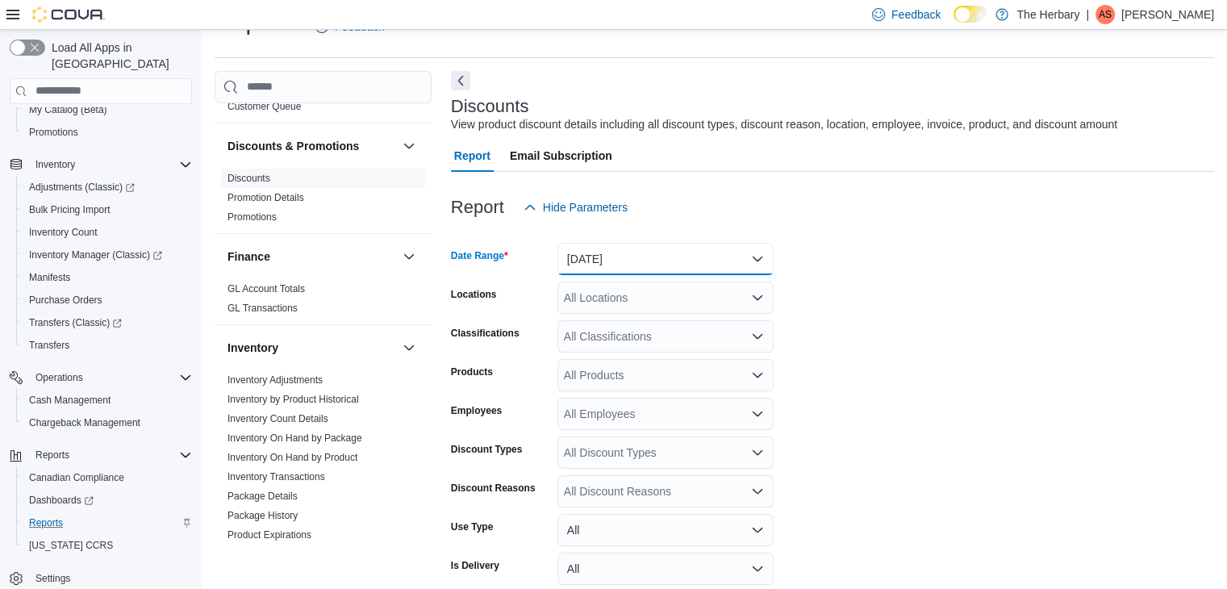
click at [669, 253] on button "Yesterday" at bounding box center [665, 259] width 216 height 32
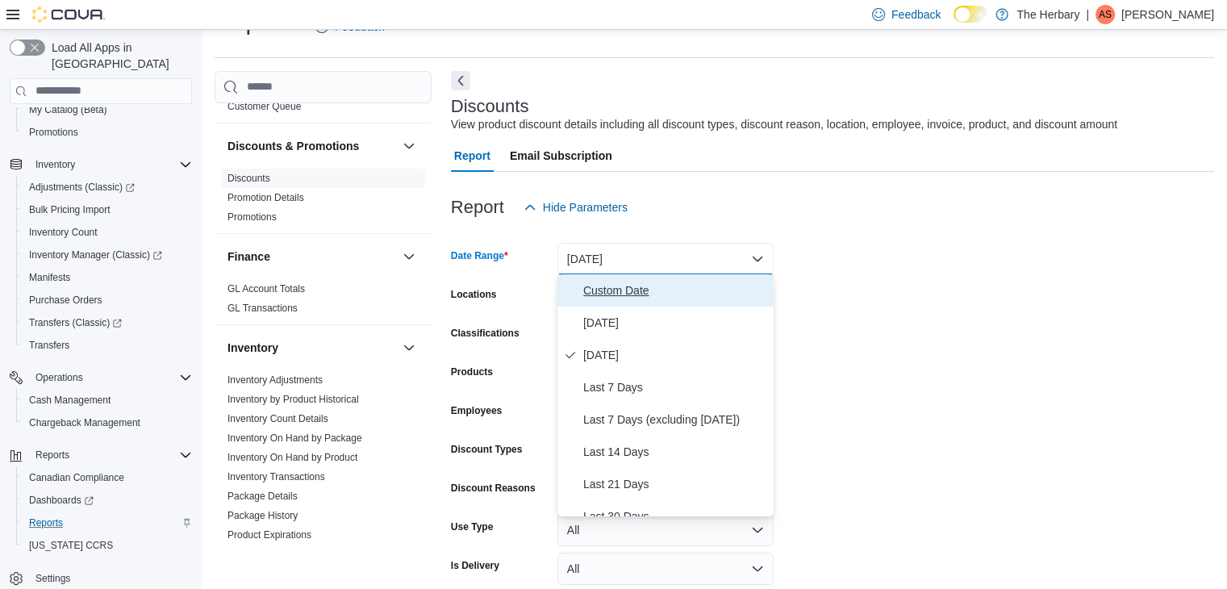
click at [639, 288] on span "Custom Date" at bounding box center [675, 290] width 184 height 19
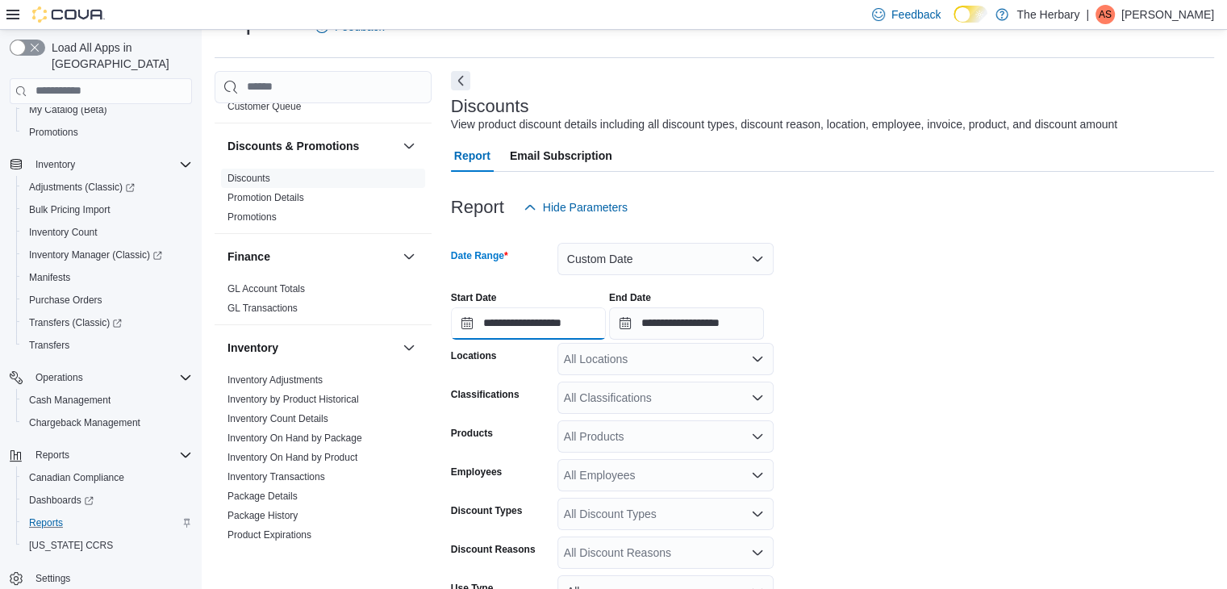
click at [585, 320] on input "**********" at bounding box center [528, 323] width 155 height 32
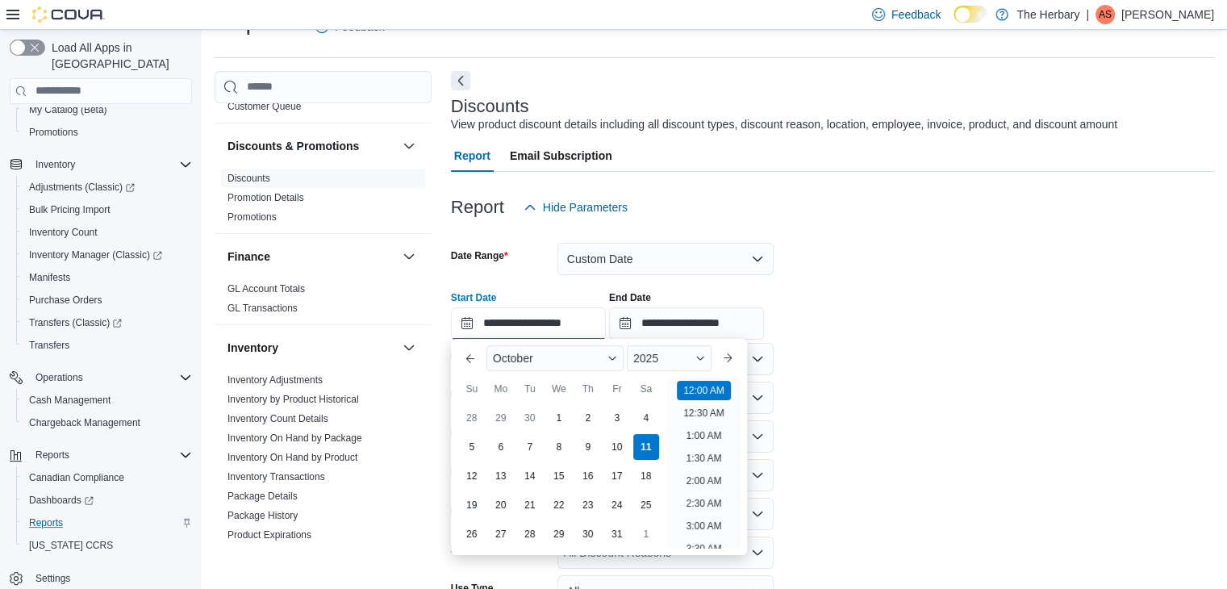
scroll to position [50, 0]
click at [551, 453] on div "8" at bounding box center [559, 447] width 28 height 28
type input "**********"
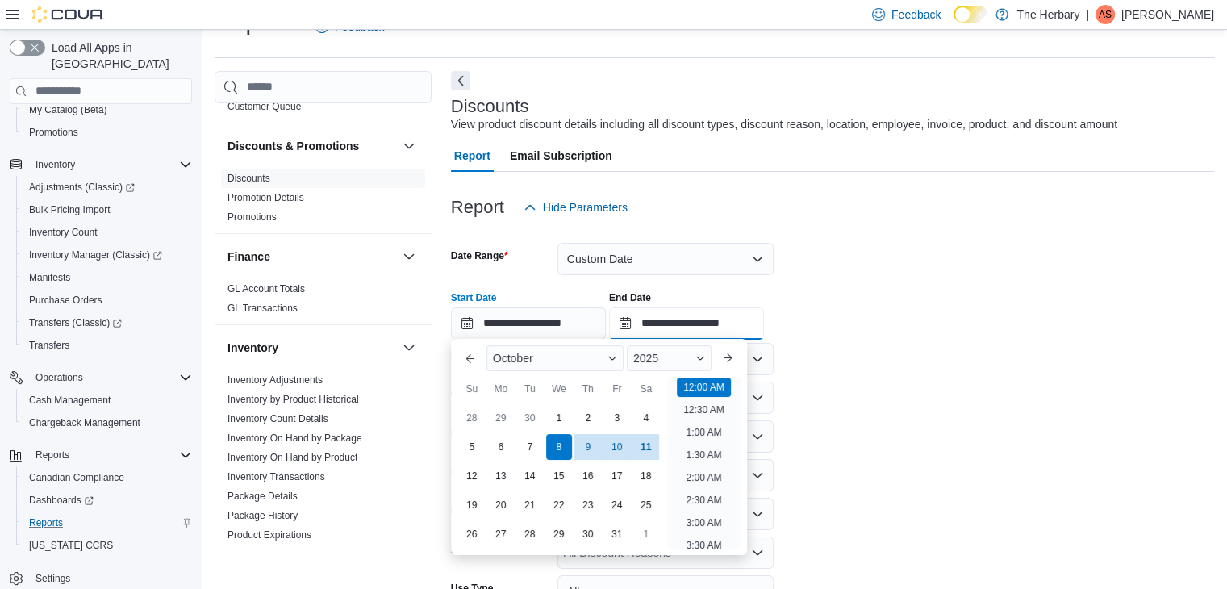
click at [682, 324] on input "**********" at bounding box center [686, 323] width 155 height 32
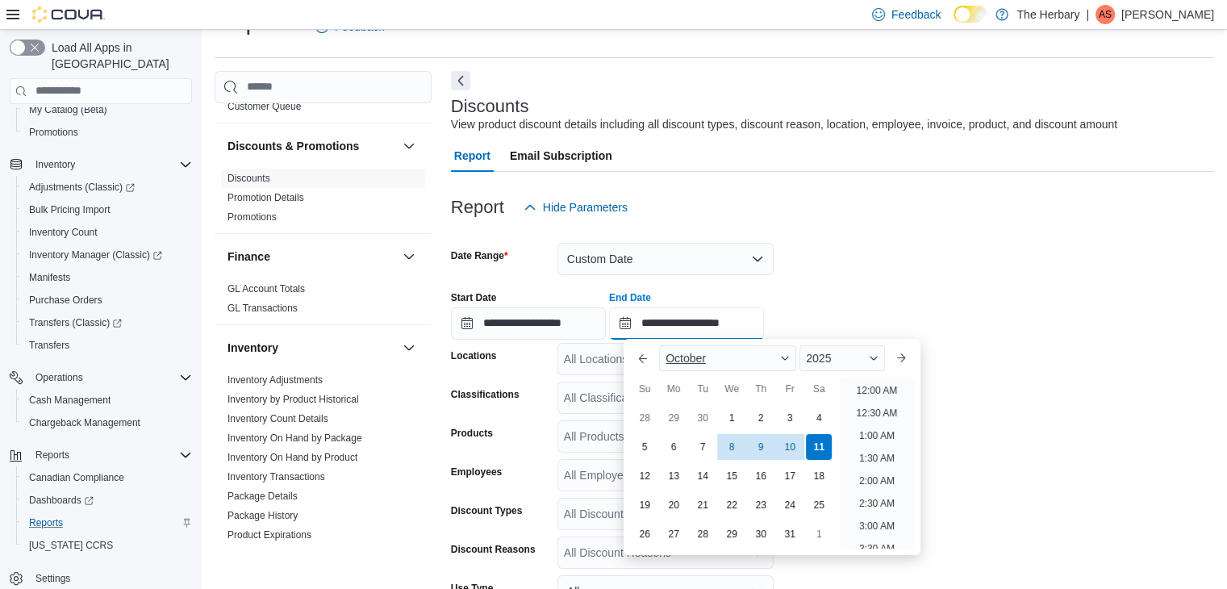
scroll to position [916, 0]
click at [724, 448] on div "8" at bounding box center [732, 447] width 28 height 28
type input "**********"
click at [1072, 386] on form "**********" at bounding box center [832, 476] width 763 height 507
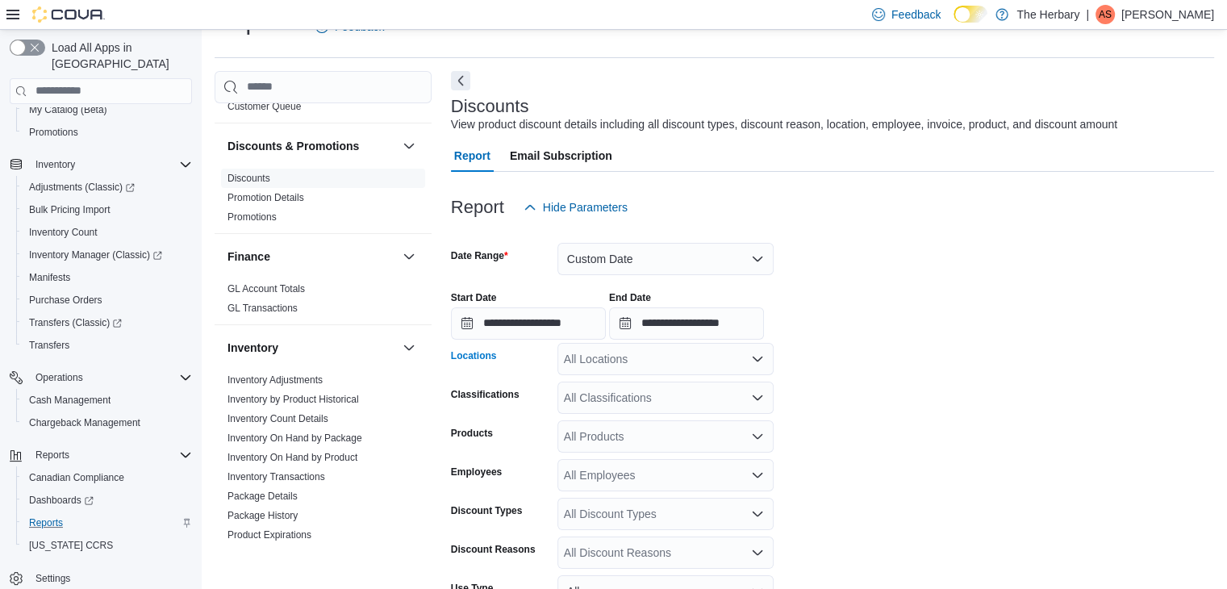
click at [640, 350] on div "All Locations" at bounding box center [665, 359] width 216 height 32
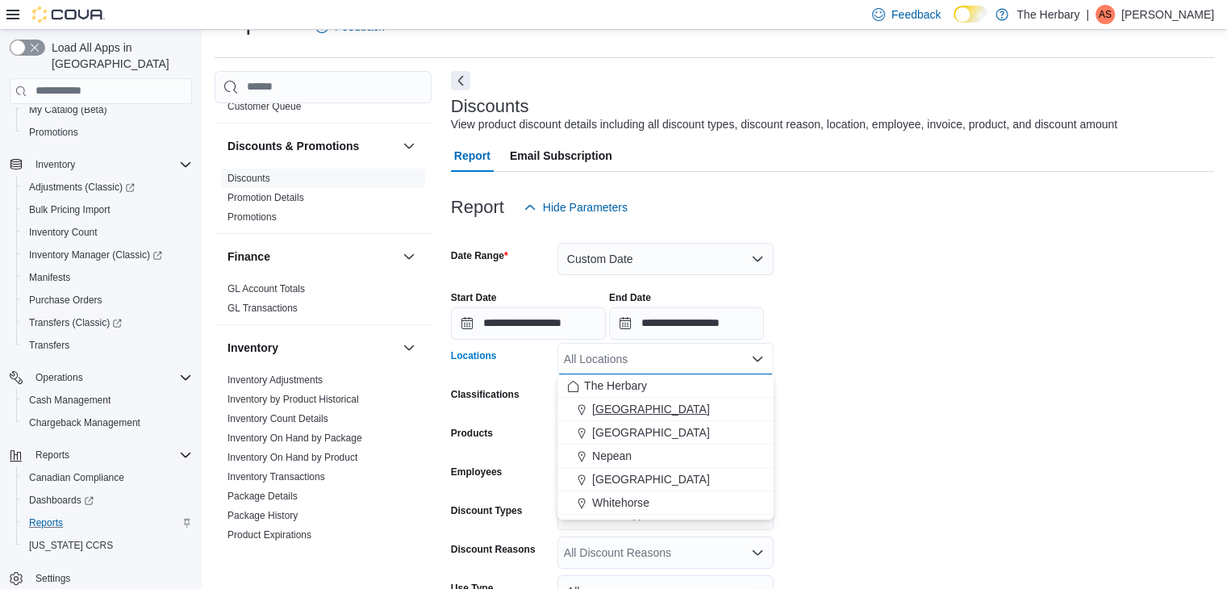
click at [620, 415] on span "Kingston" at bounding box center [651, 409] width 118 height 16
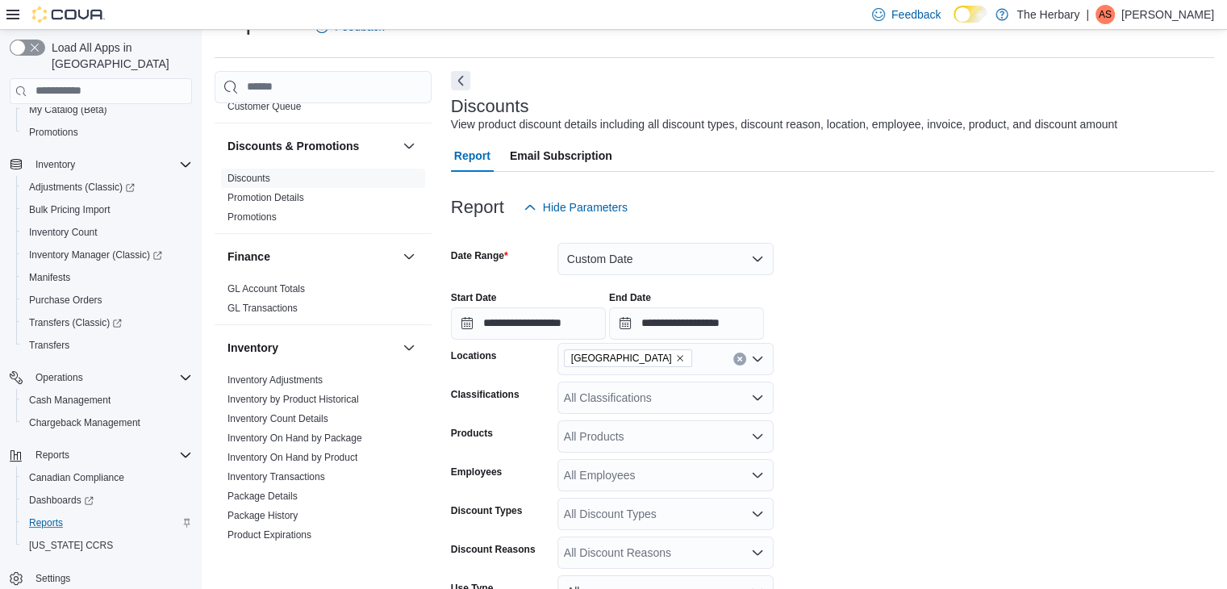
click at [850, 419] on form "**********" at bounding box center [832, 476] width 763 height 507
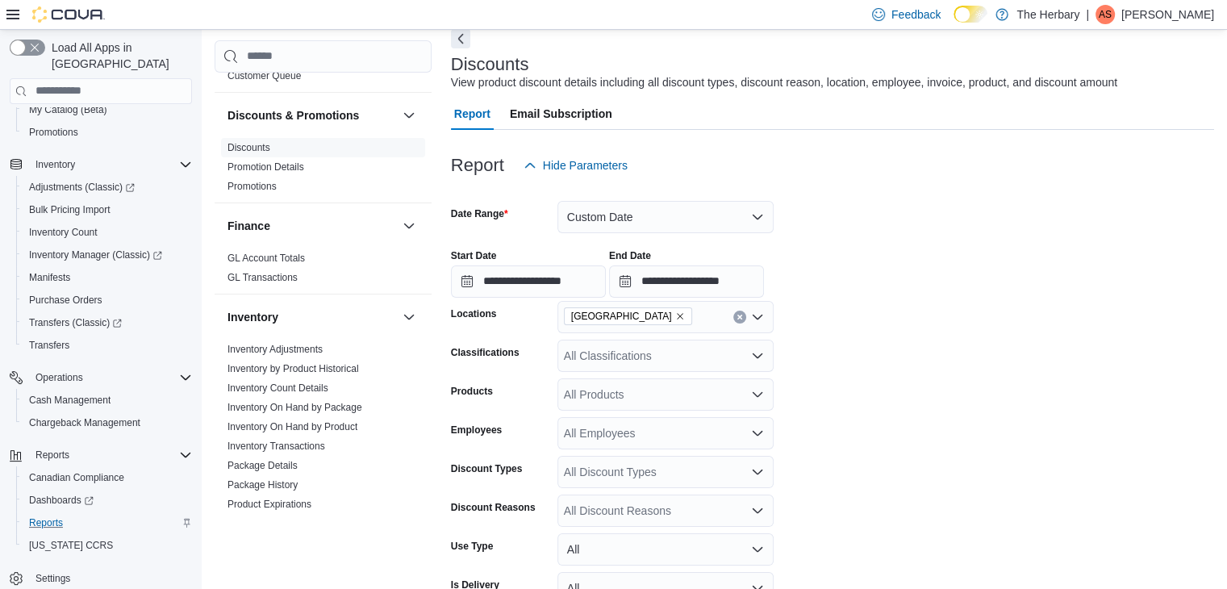
scroll to position [210, 0]
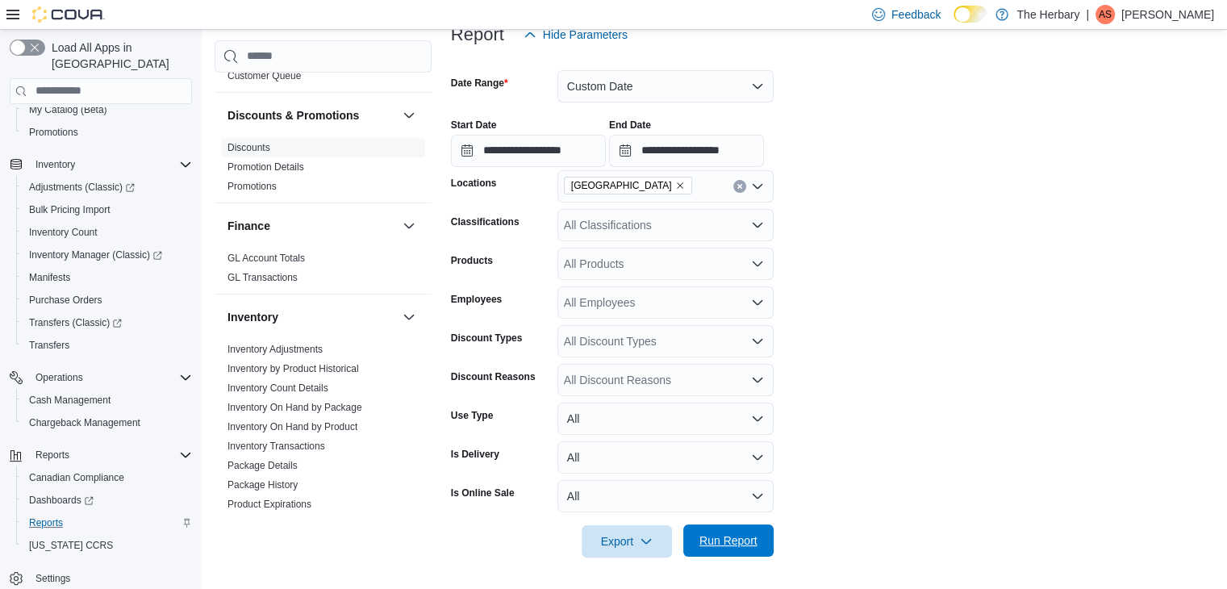
click at [729, 540] on span "Run Report" at bounding box center [728, 540] width 58 height 16
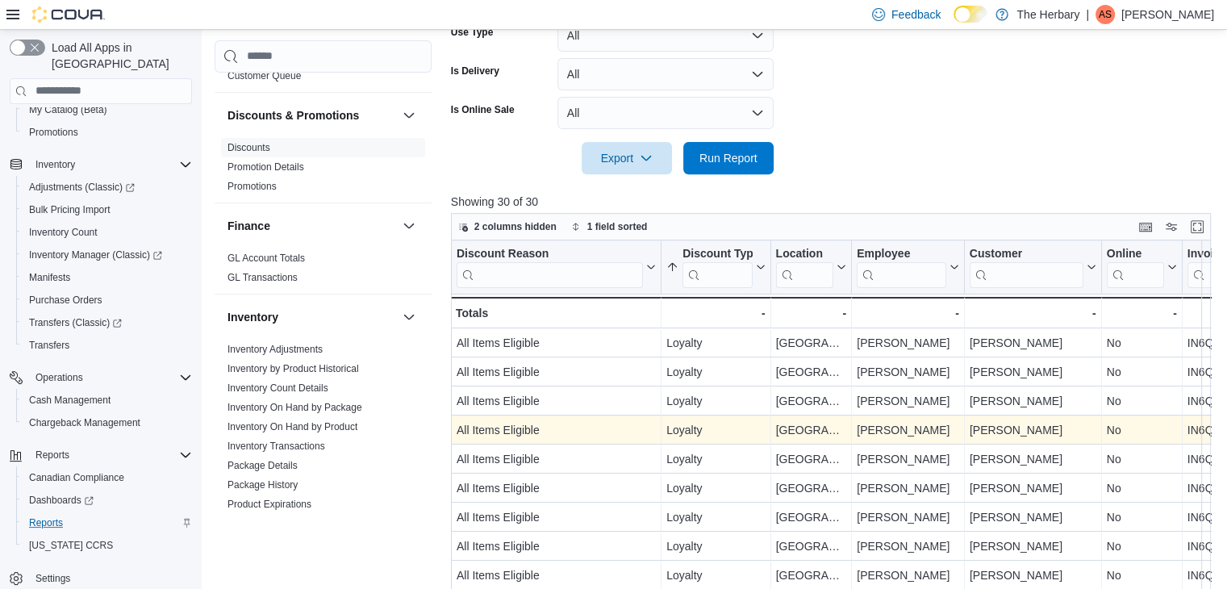
scroll to position [613, 0]
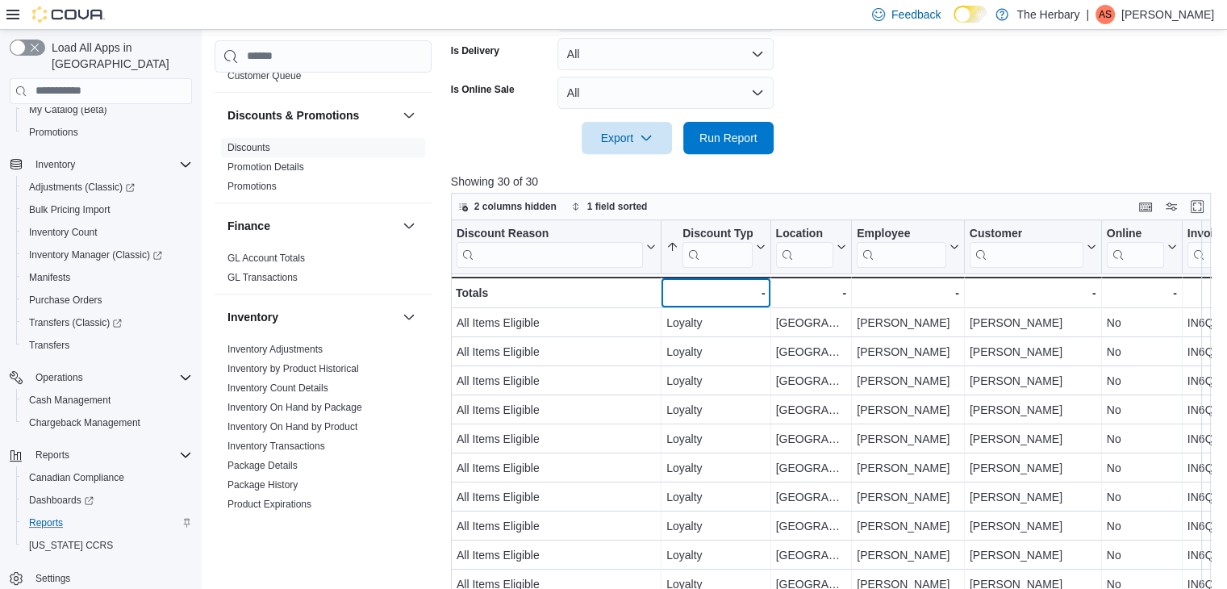
click at [758, 294] on div "-" at bounding box center [715, 292] width 98 height 19
click at [755, 296] on div "-" at bounding box center [715, 292] width 98 height 19
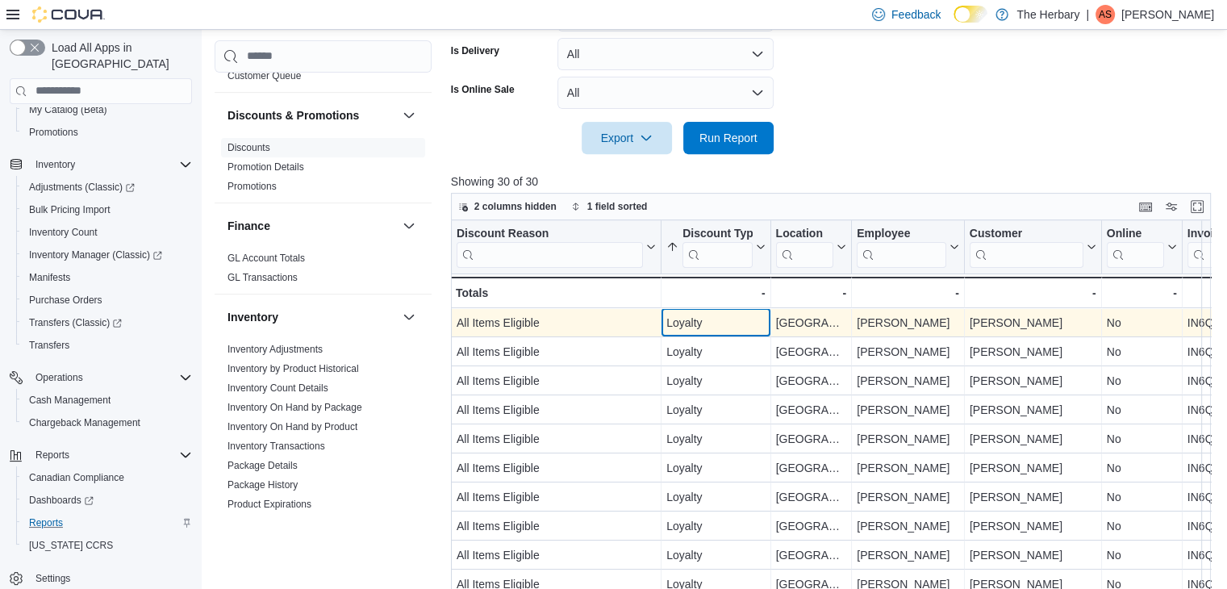
click at [745, 313] on div "Loyalty" at bounding box center [715, 322] width 98 height 19
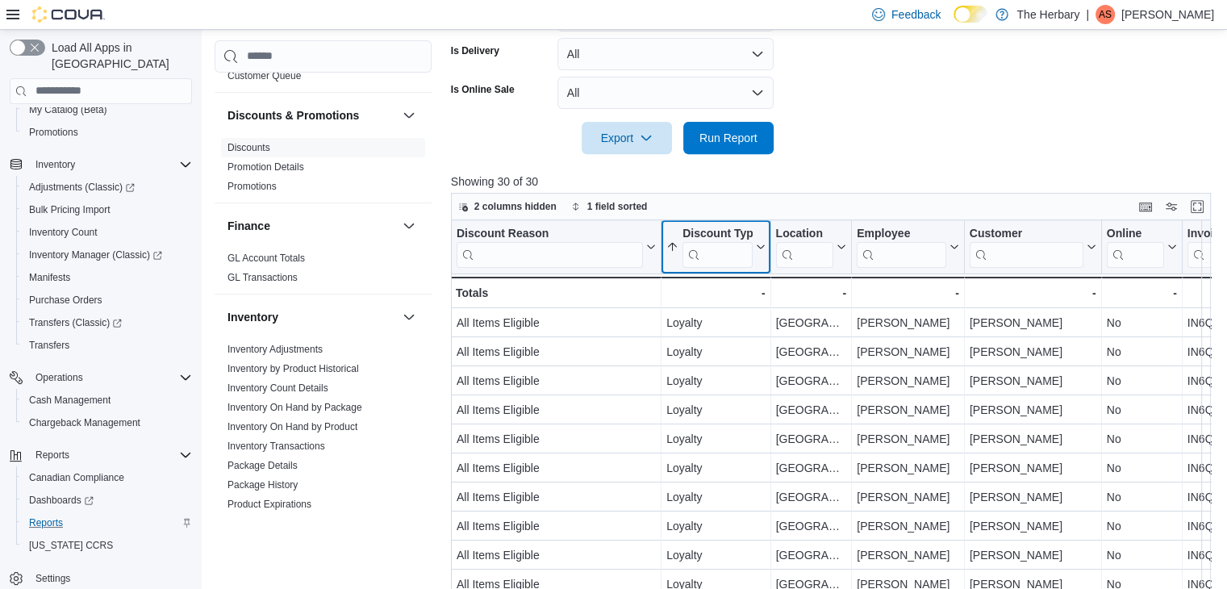
click at [760, 246] on icon at bounding box center [760, 246] width 7 height 4
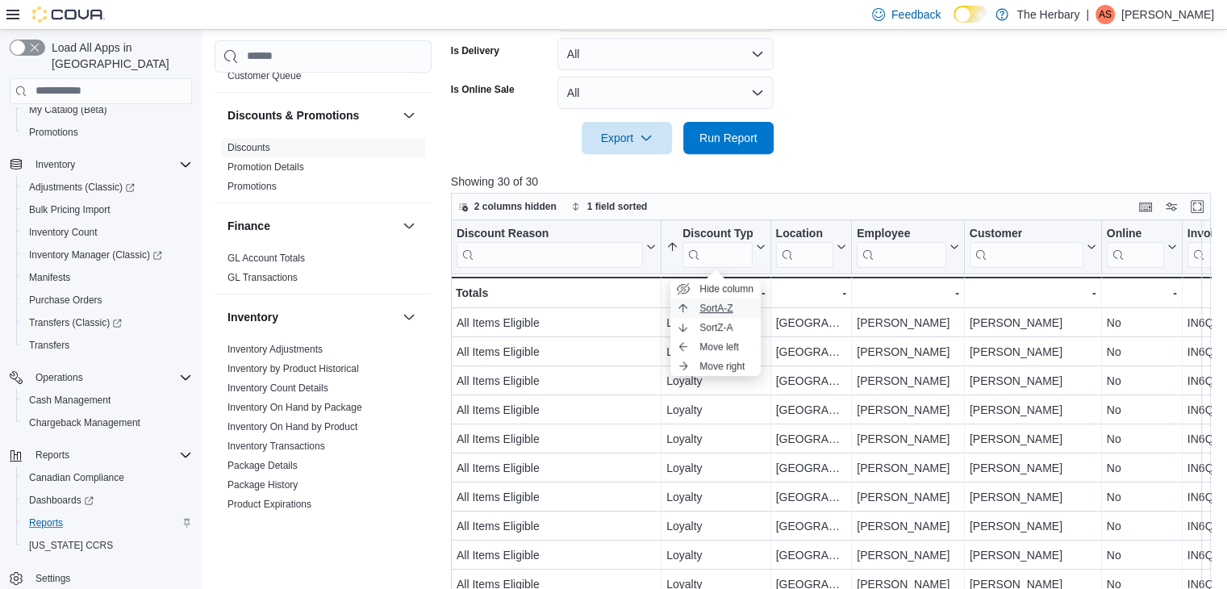
click at [742, 314] on button "Sort A-Z" at bounding box center [715, 307] width 90 height 19
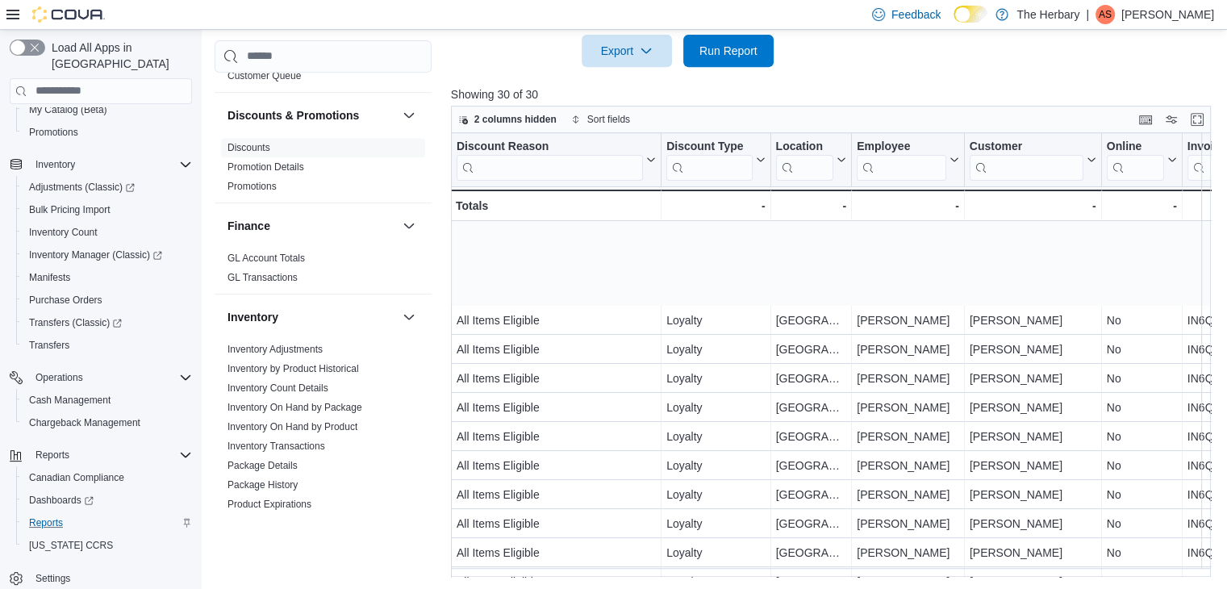
scroll to position [0, 0]
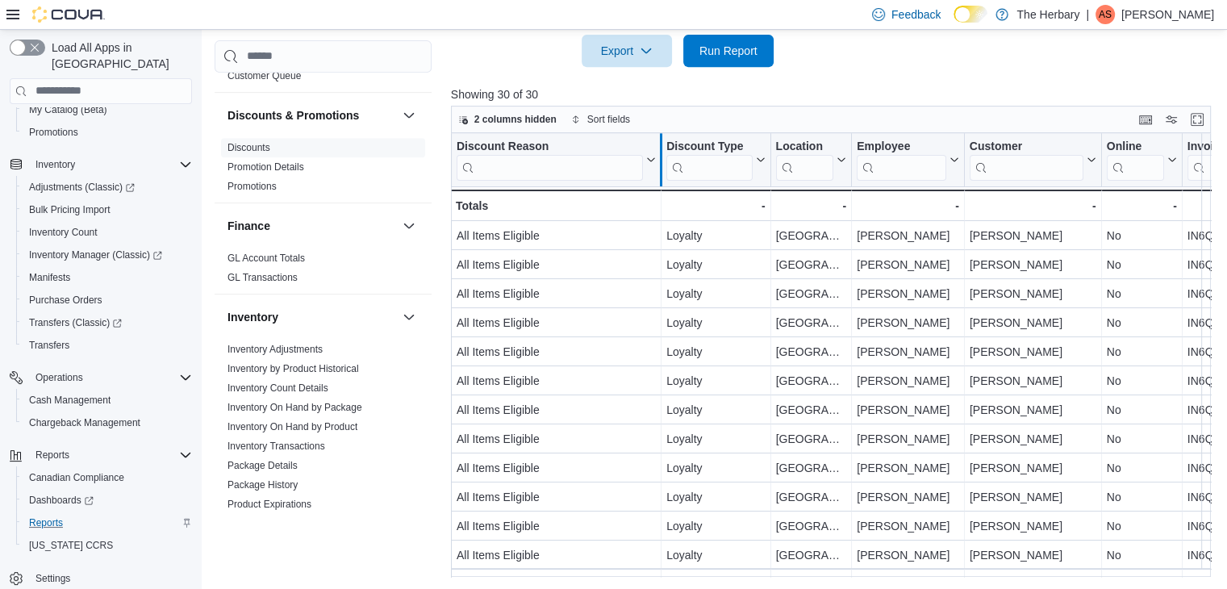
click at [659, 149] on div at bounding box center [660, 159] width 13 height 53
click at [655, 157] on div at bounding box center [660, 159] width 13 height 53
click at [648, 159] on icon at bounding box center [649, 160] width 13 height 10
click at [540, 227] on button "Sort A-Z" at bounding box center [556, 220] width 90 height 19
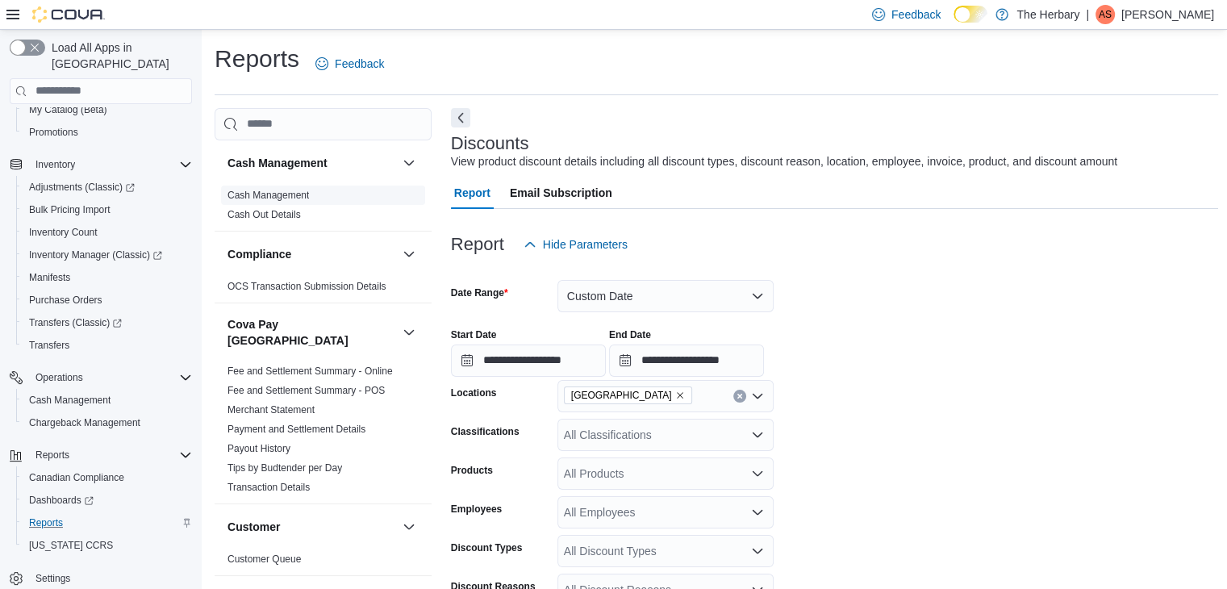
click at [264, 191] on link "Cash Management" at bounding box center [267, 195] width 81 height 11
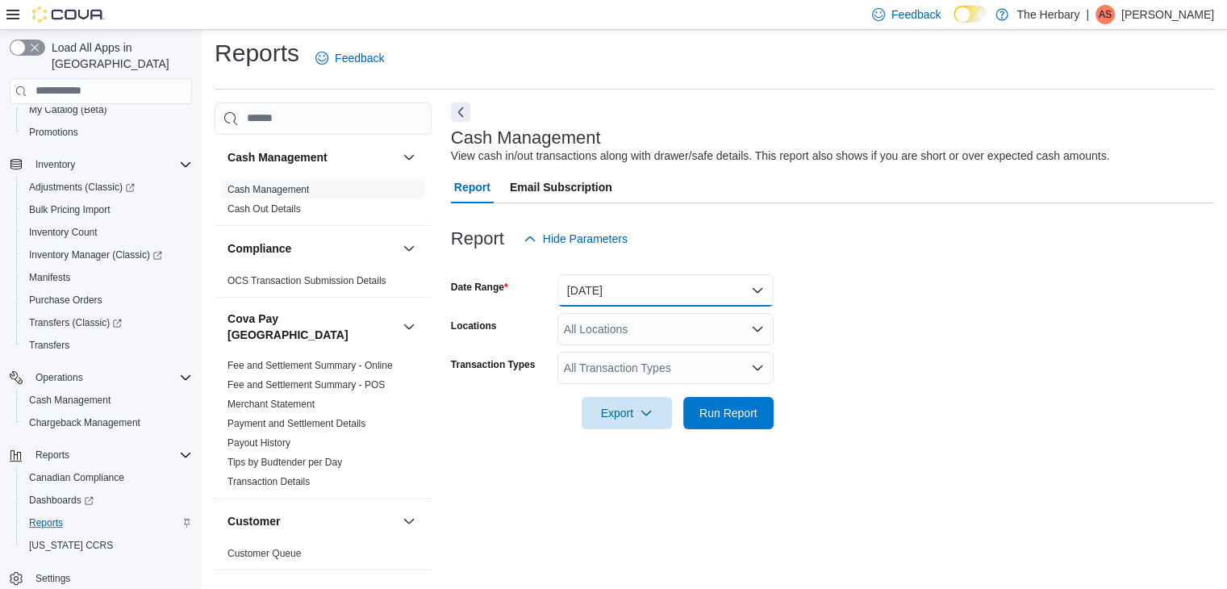
click at [599, 292] on button "Today" at bounding box center [665, 290] width 216 height 32
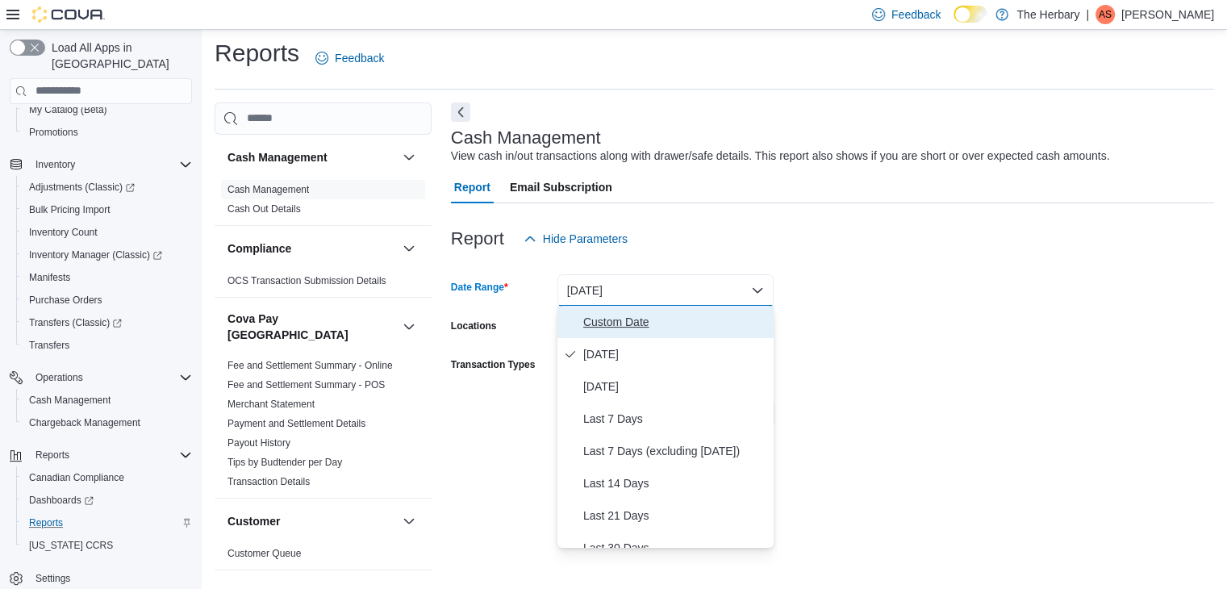
click at [599, 311] on button "Custom Date" at bounding box center [665, 322] width 216 height 32
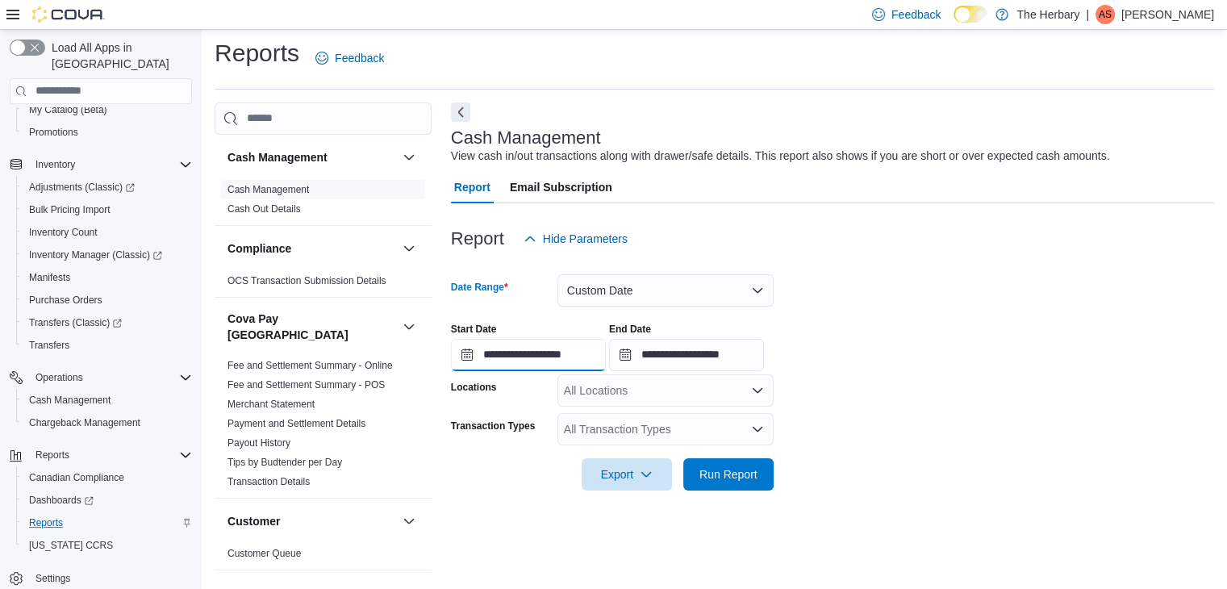
click at [573, 358] on input "**********" at bounding box center [528, 355] width 155 height 32
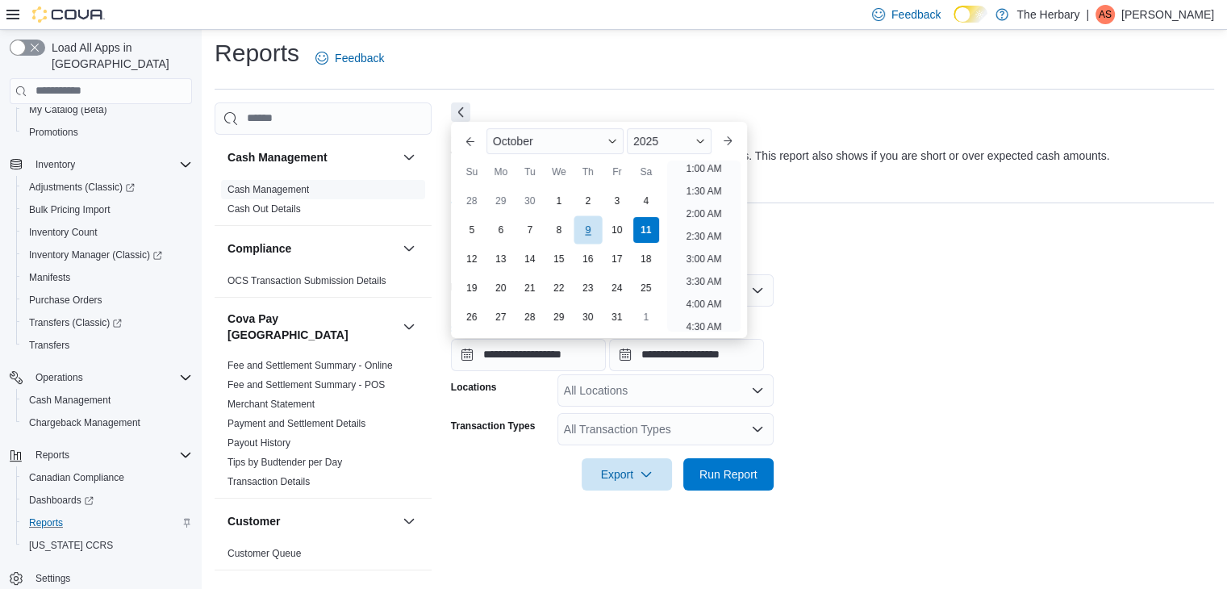
click at [587, 238] on div "9" at bounding box center [588, 230] width 28 height 28
type input "**********"
click at [655, 356] on input "**********" at bounding box center [686, 355] width 155 height 32
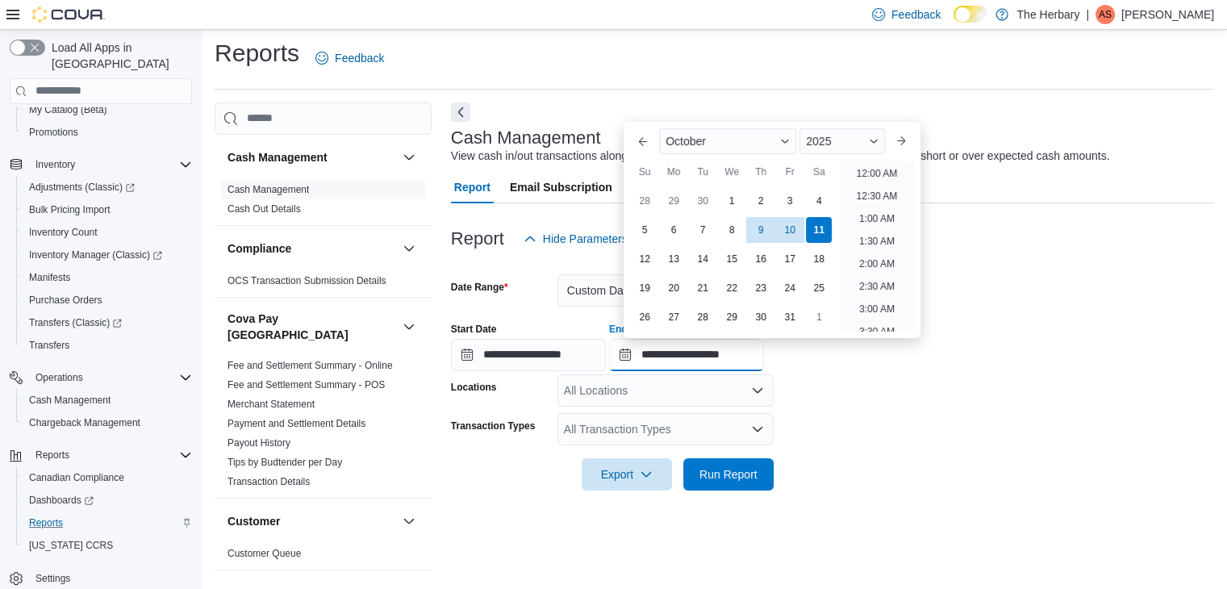
scroll to position [916, 0]
click at [750, 239] on div "9" at bounding box center [761, 230] width 28 height 28
type input "**********"
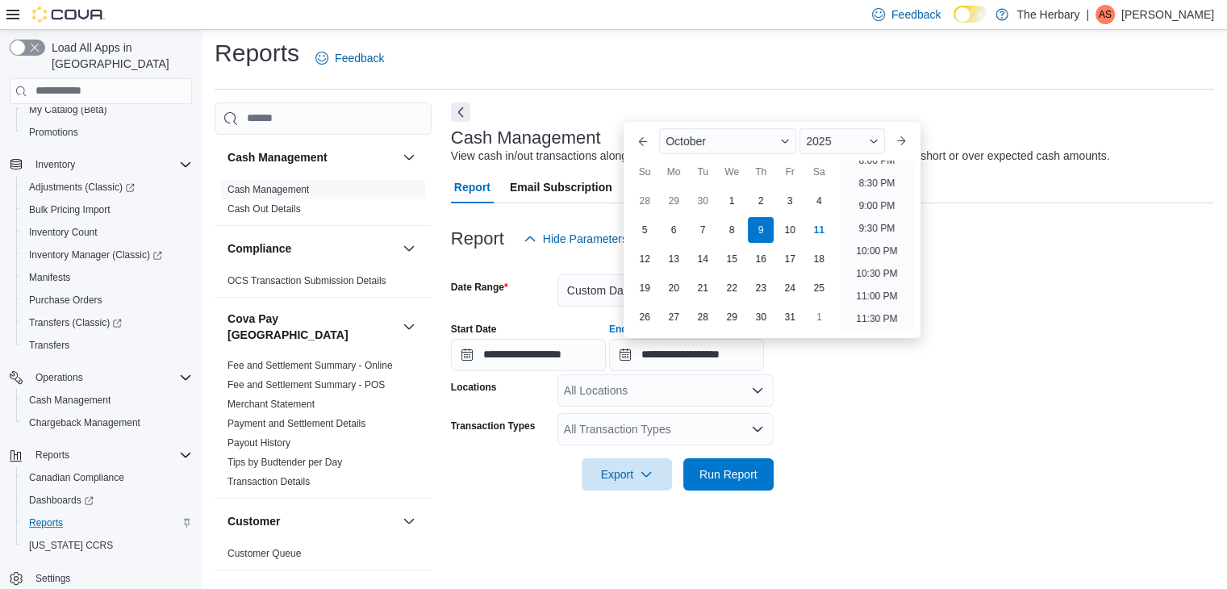
click at [891, 378] on form "**********" at bounding box center [832, 373] width 763 height 236
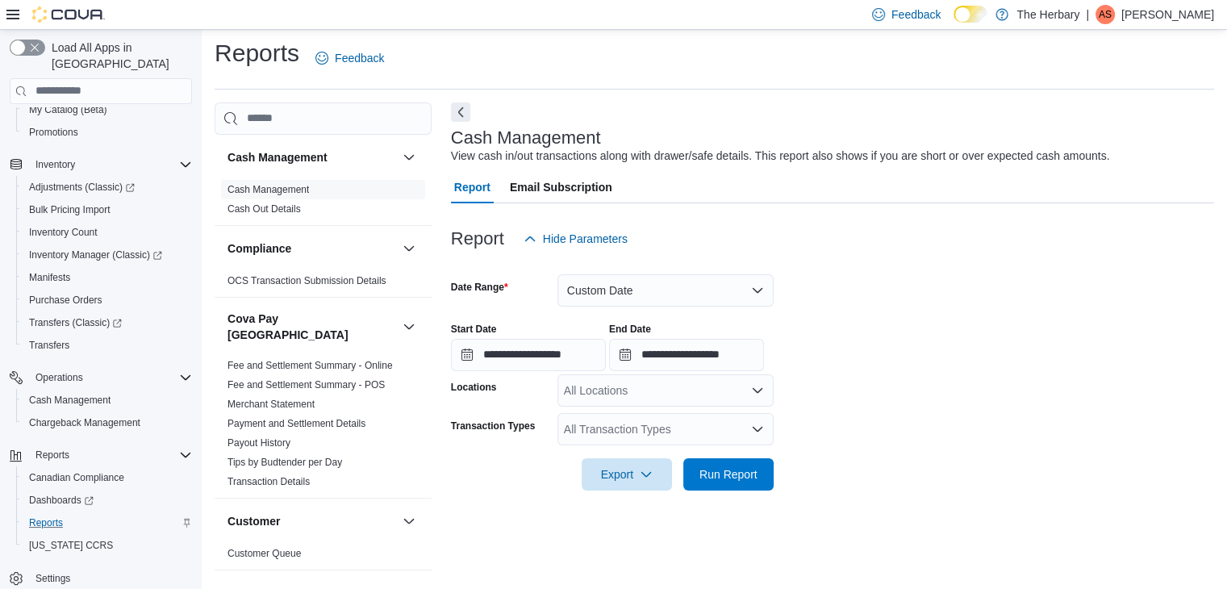
click at [622, 386] on div "All Locations" at bounding box center [665, 390] width 216 height 32
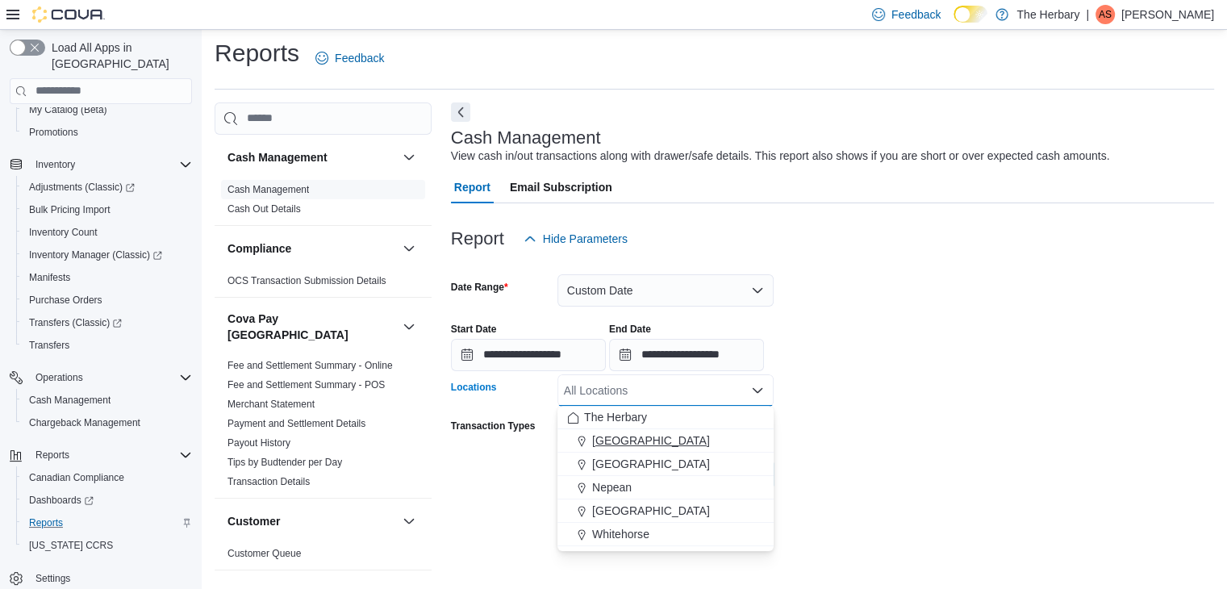
click at [599, 435] on span "Kingston" at bounding box center [651, 440] width 118 height 16
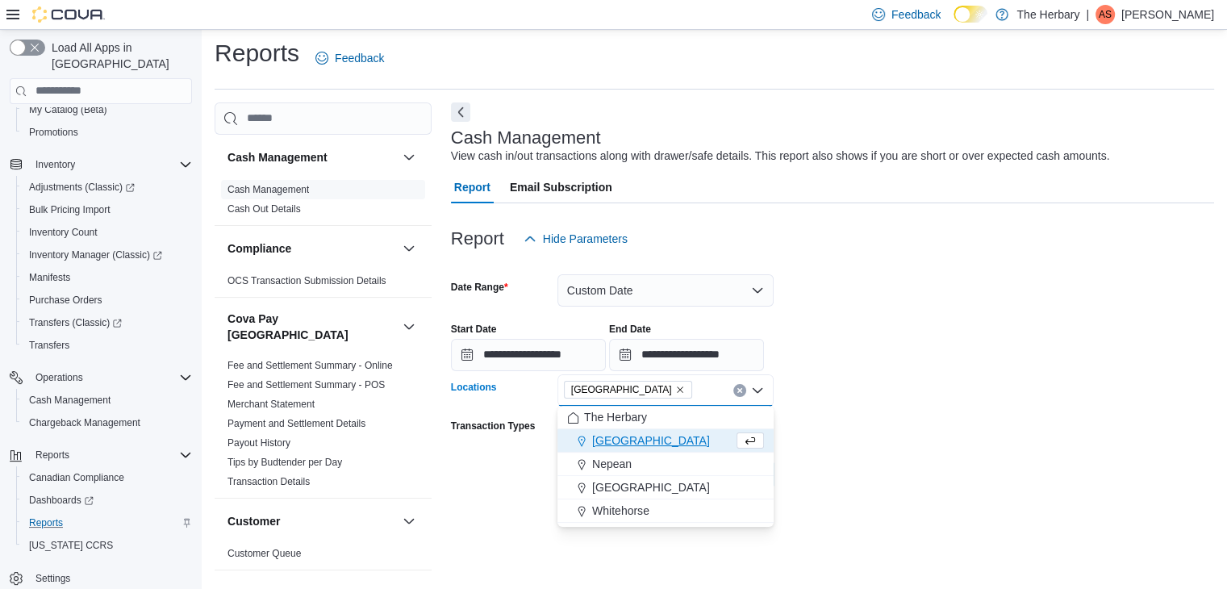
click at [845, 430] on form "**********" at bounding box center [832, 373] width 763 height 236
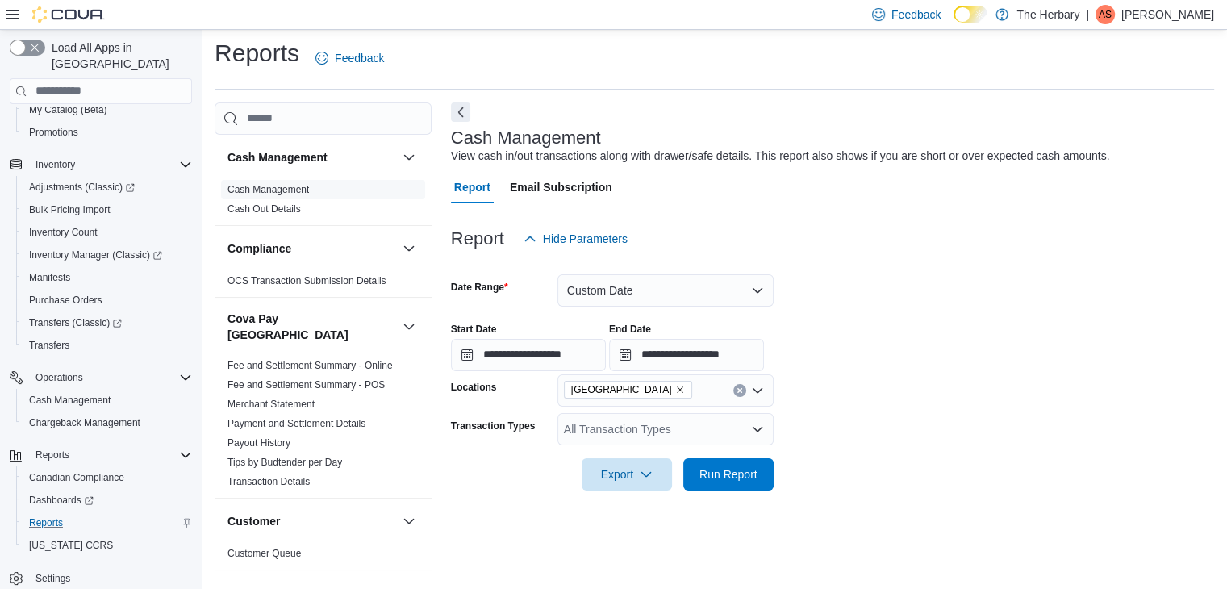
click at [728, 430] on div "All Transaction Types" at bounding box center [665, 429] width 216 height 32
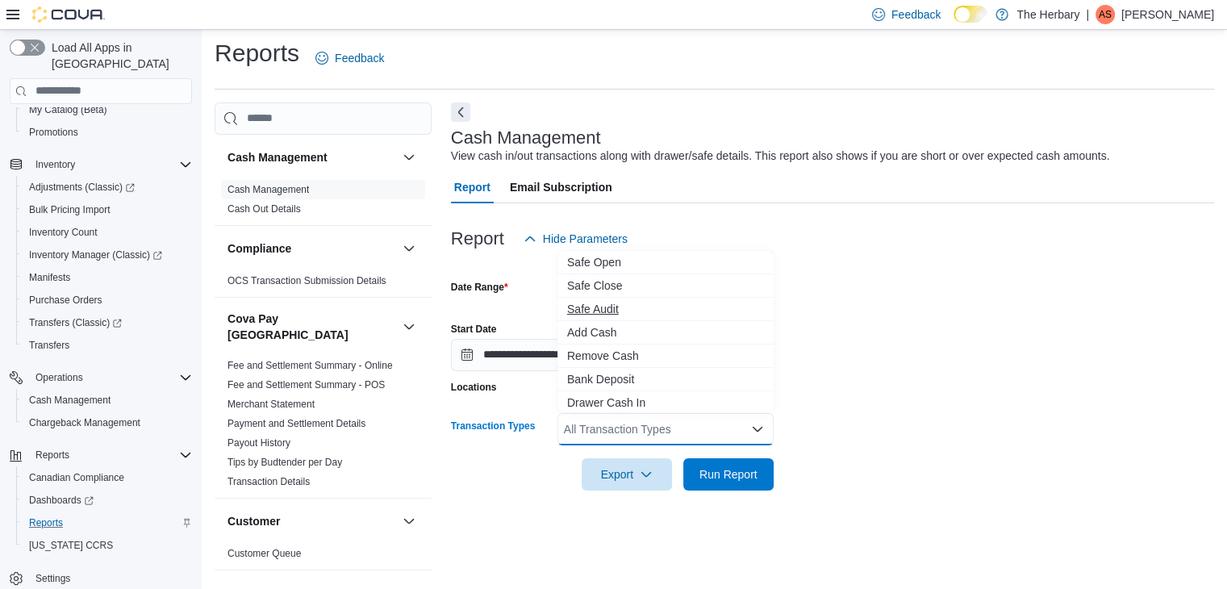
scroll to position [0, 0]
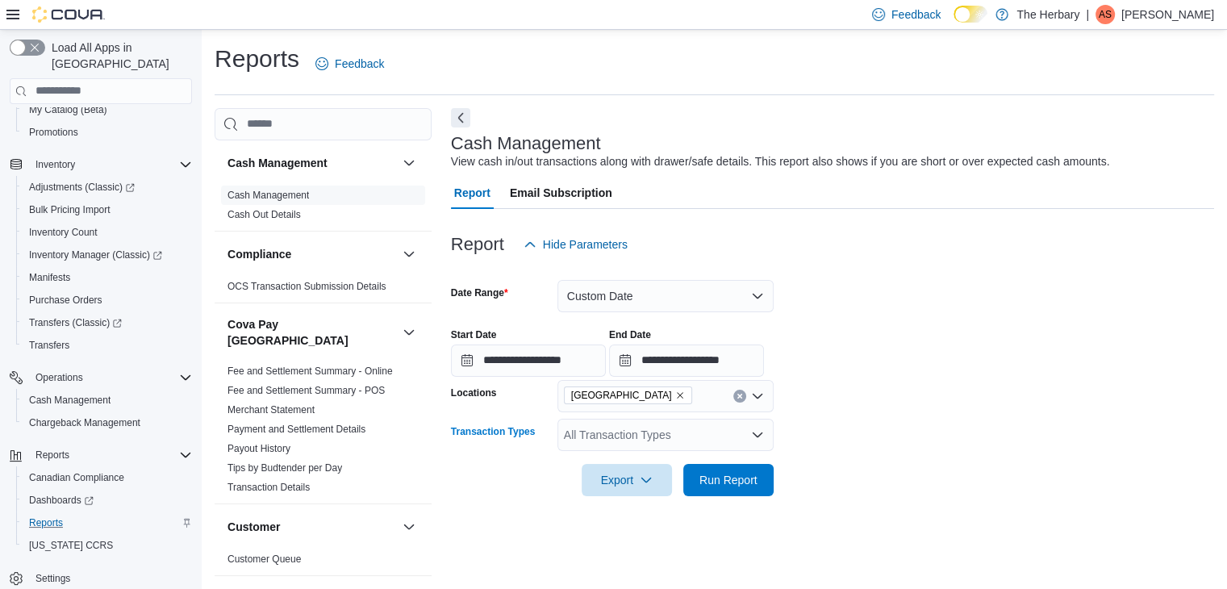
click at [663, 432] on div "All Transaction Types Combo box. Selected. Combo box input. All Transaction Typ…" at bounding box center [665, 435] width 216 height 32
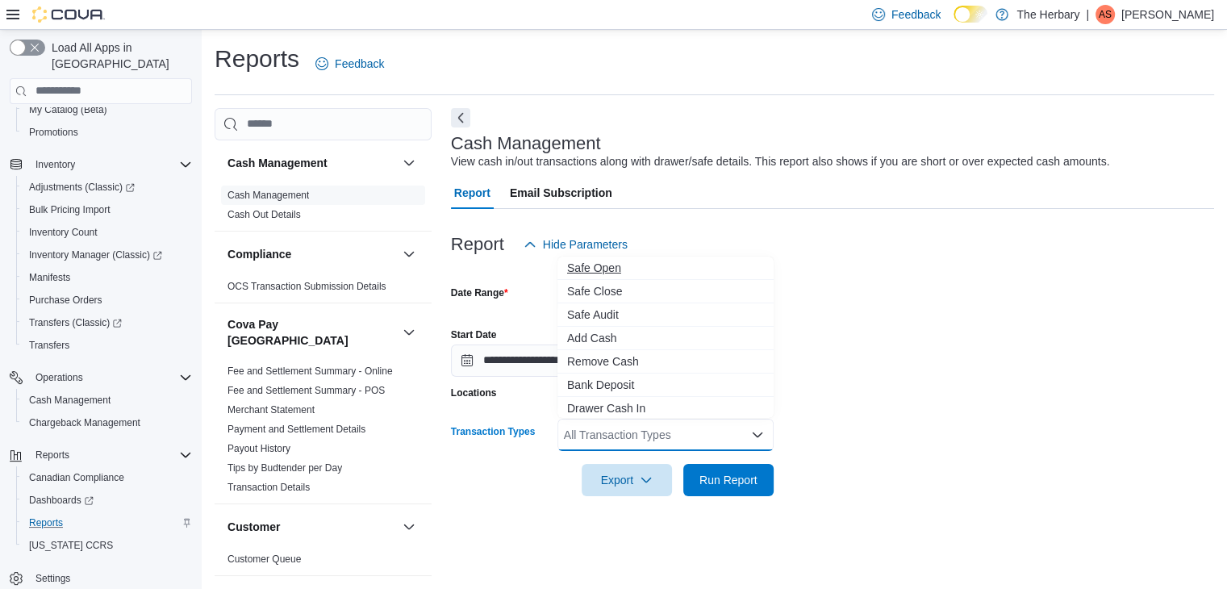
click at [639, 268] on span "Safe Open" at bounding box center [665, 268] width 197 height 16
click at [628, 272] on span "Safe Close" at bounding box center [650, 268] width 166 height 16
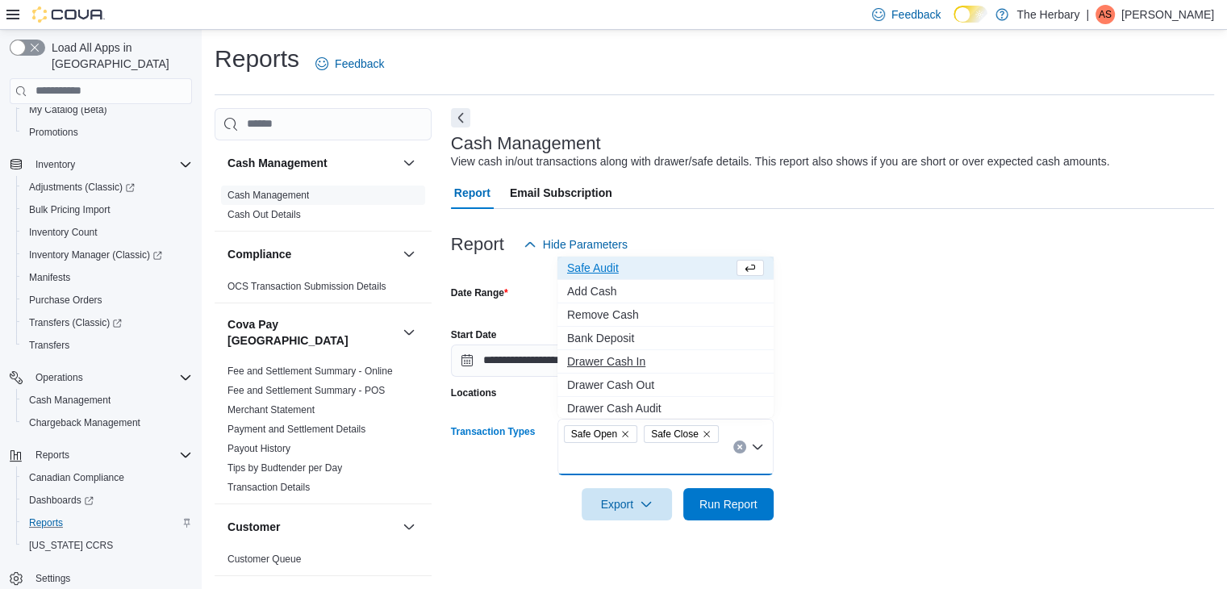
click at [626, 358] on span "Drawer Cash In" at bounding box center [665, 361] width 197 height 16
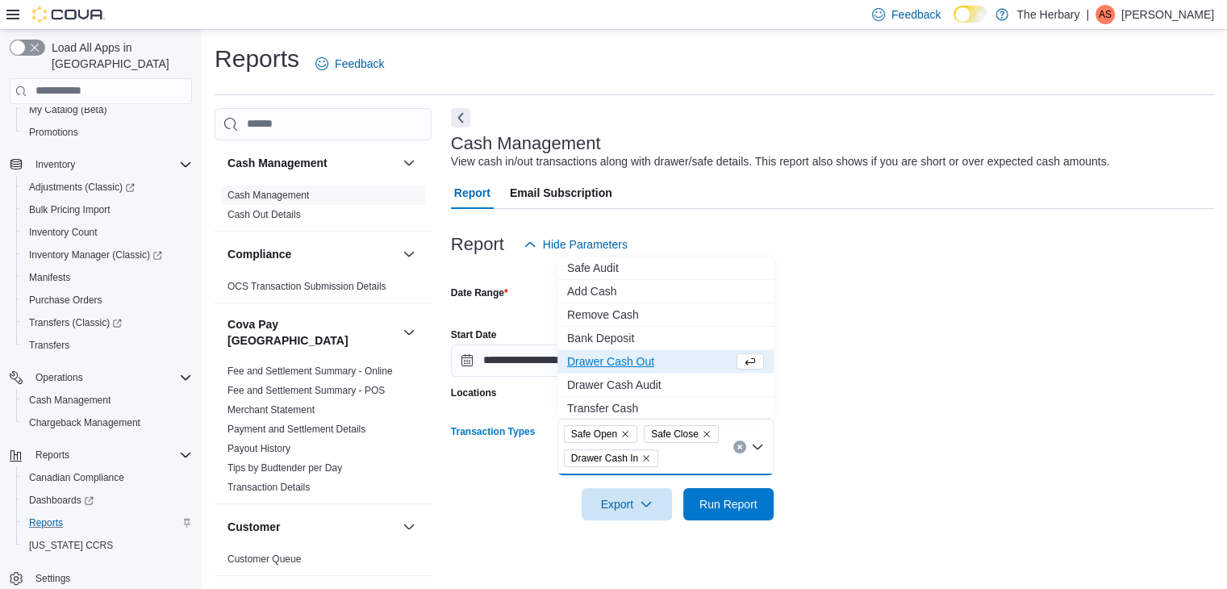
click at [626, 358] on span "Drawer Cash Out" at bounding box center [650, 361] width 166 height 16
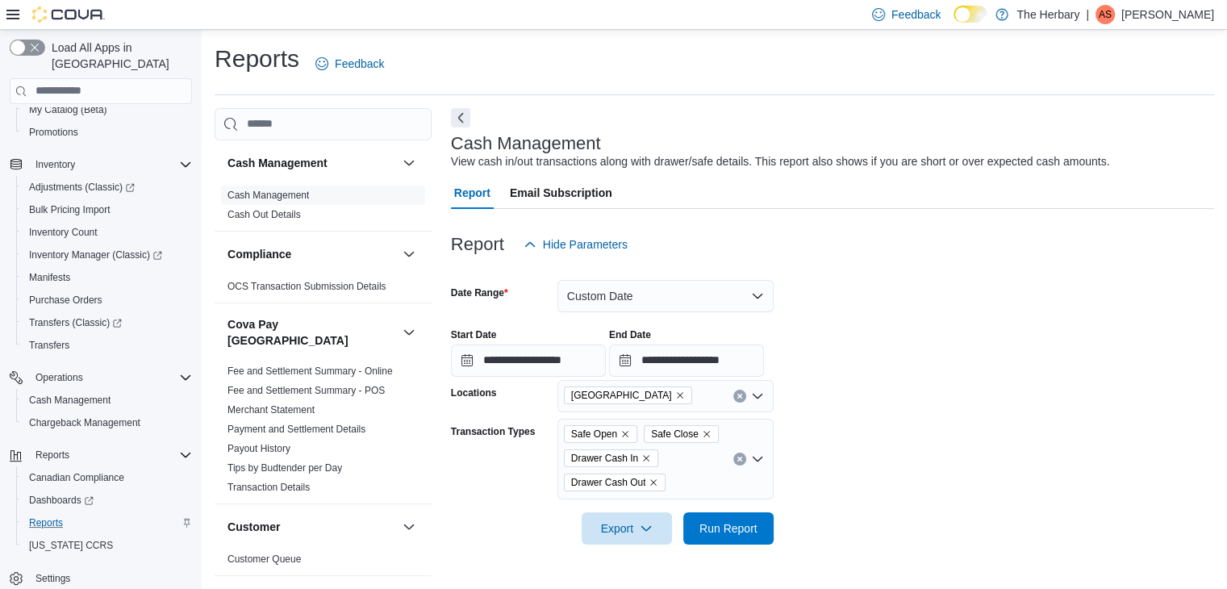
click at [871, 403] on form "**********" at bounding box center [832, 403] width 763 height 284
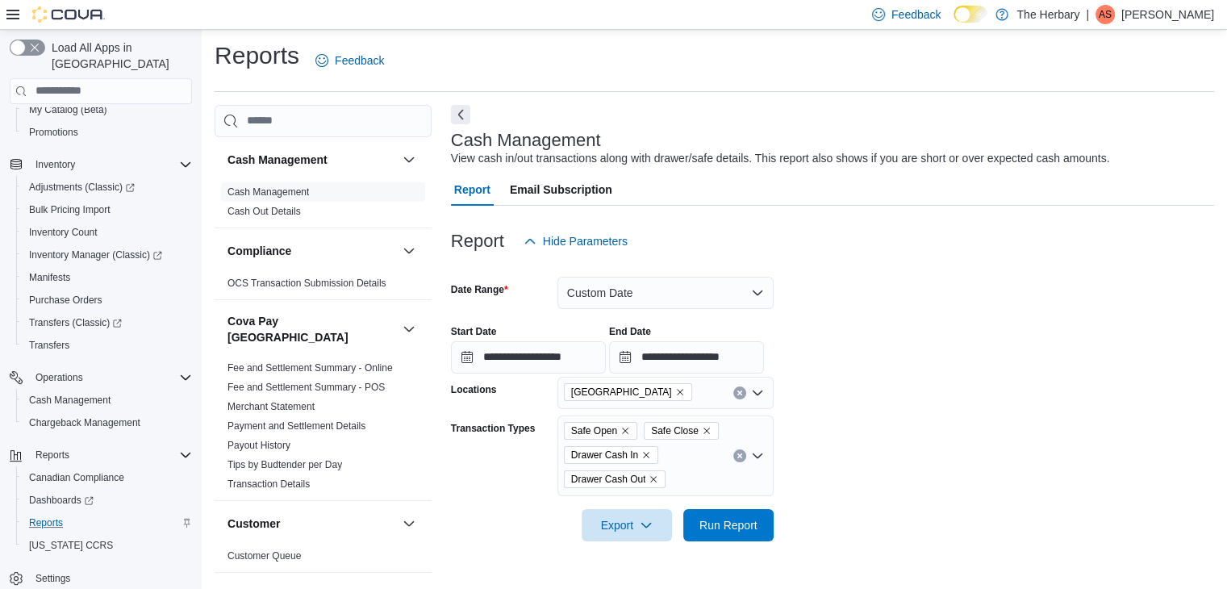
scroll to position [6, 0]
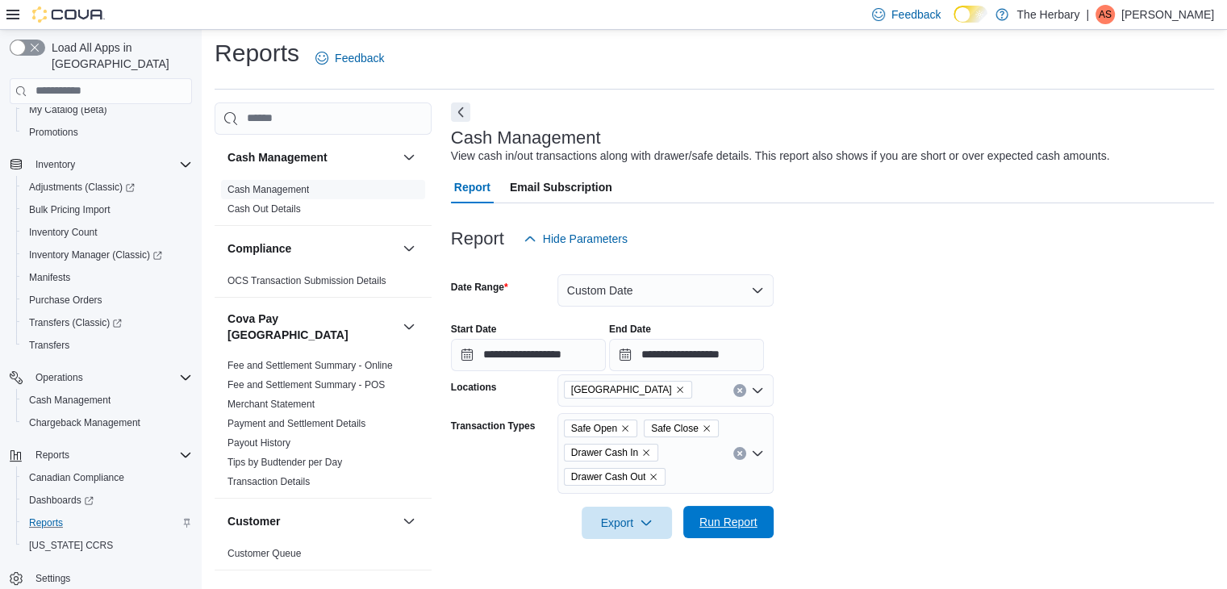
click at [757, 517] on span "Run Report" at bounding box center [728, 522] width 58 height 16
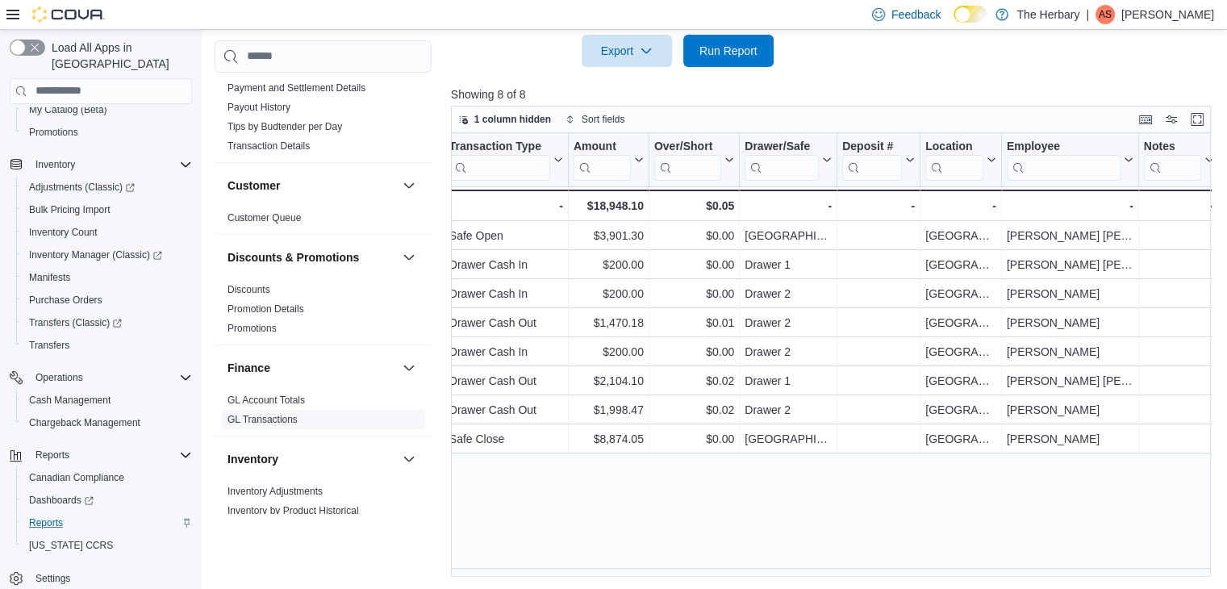
scroll to position [242, 0]
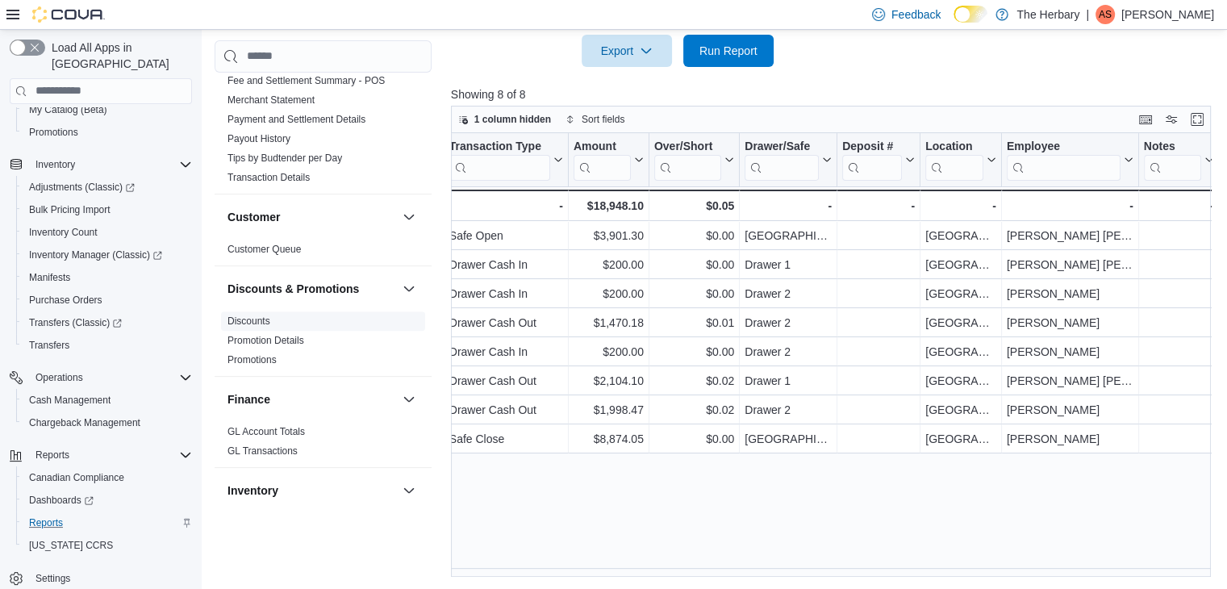
click at [229, 315] on span "Discounts" at bounding box center [248, 321] width 43 height 13
click at [246, 292] on div "Discounts & Promotions" at bounding box center [323, 288] width 217 height 45
click at [245, 315] on link "Discounts" at bounding box center [248, 320] width 43 height 11
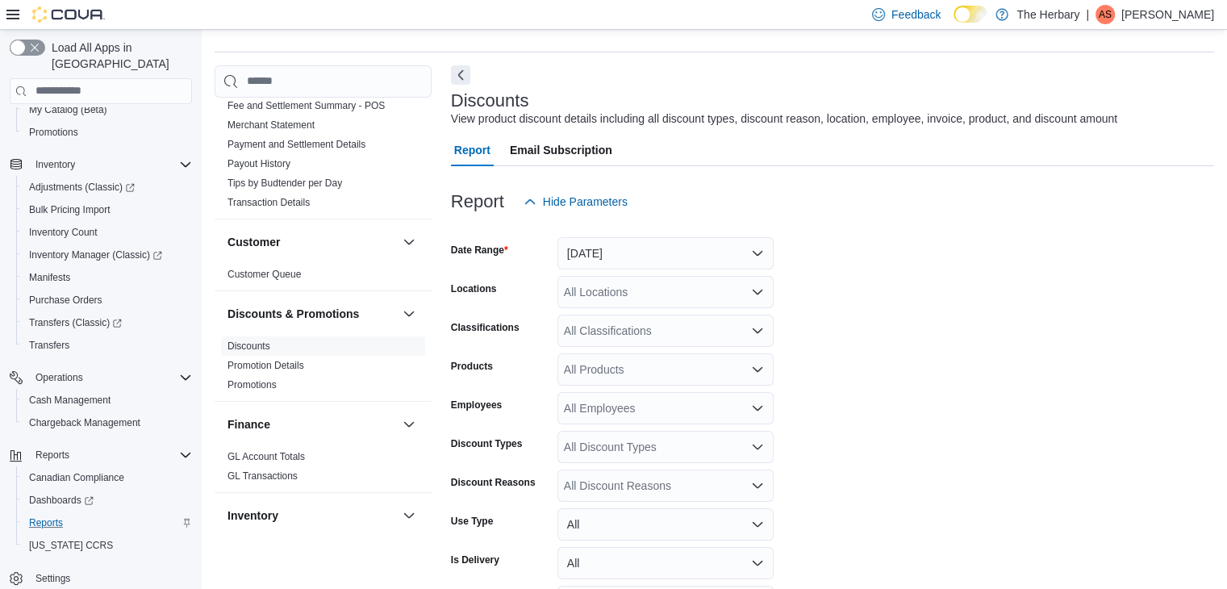
scroll to position [37, 0]
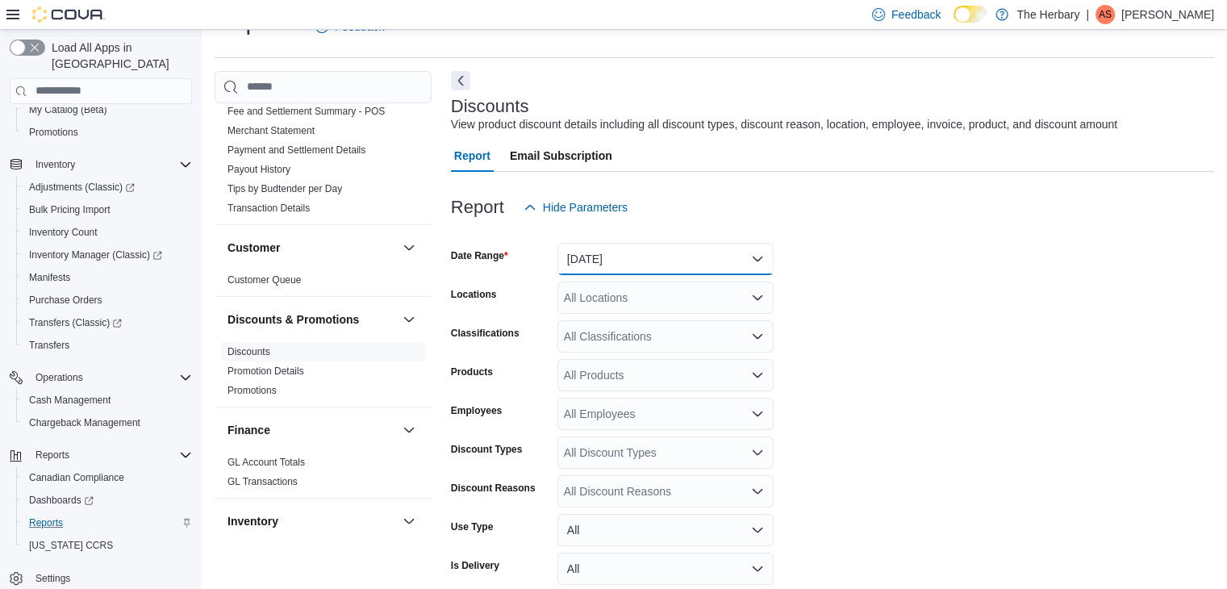
click at [597, 254] on button "Yesterday" at bounding box center [665, 259] width 216 height 32
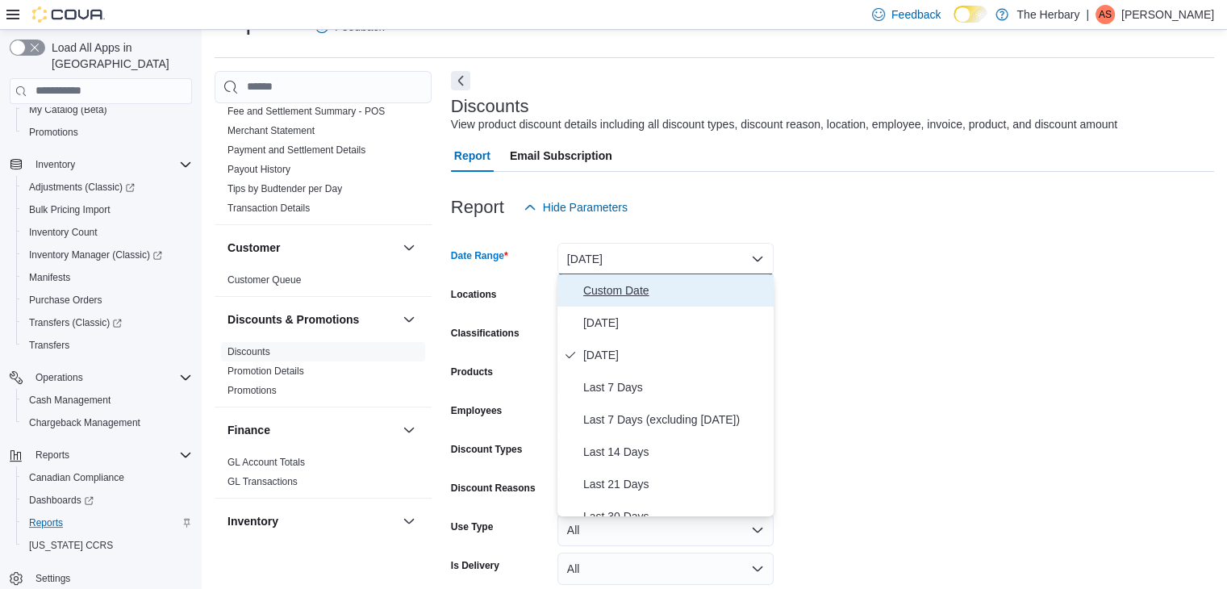
click at [603, 298] on span "Custom Date" at bounding box center [675, 290] width 184 height 19
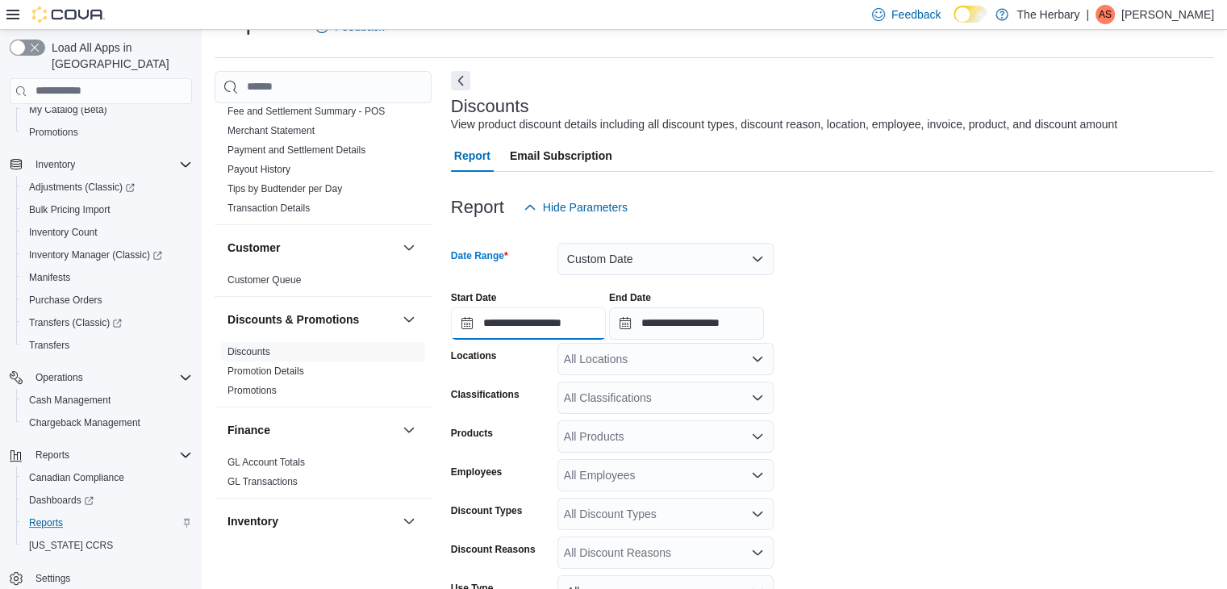
click at [570, 316] on input "**********" at bounding box center [528, 323] width 155 height 32
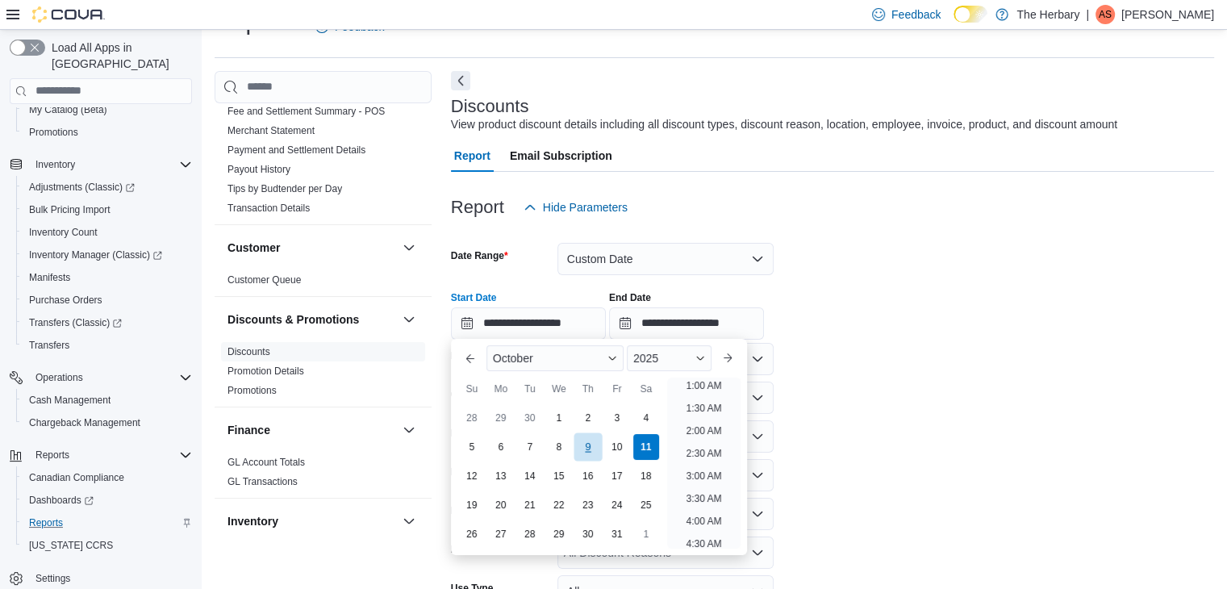
click at [594, 440] on div "9" at bounding box center [588, 447] width 28 height 28
type input "**********"
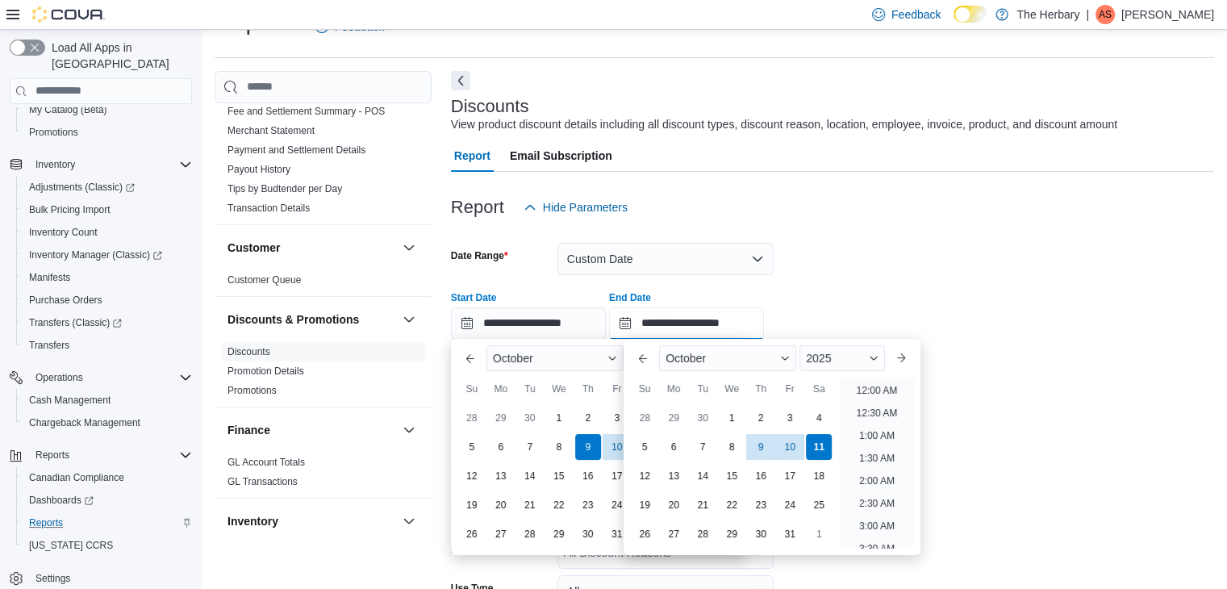
click at [684, 333] on input "**********" at bounding box center [686, 323] width 155 height 32
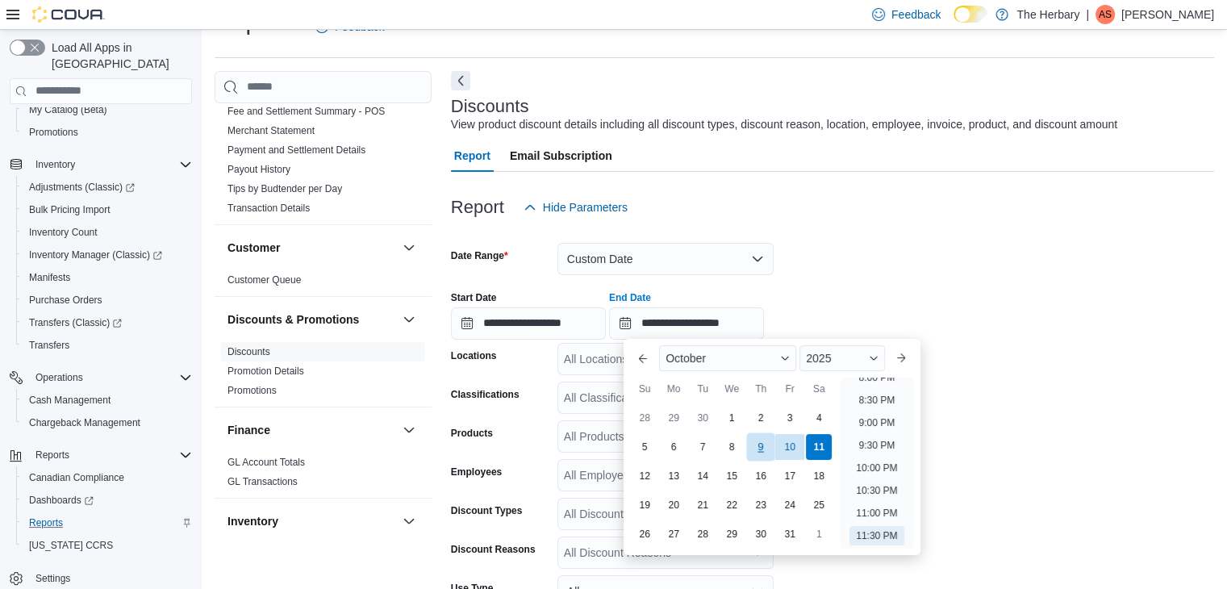
click at [750, 449] on div "9" at bounding box center [761, 447] width 28 height 28
type input "**********"
click at [991, 367] on form "**********" at bounding box center [832, 476] width 763 height 507
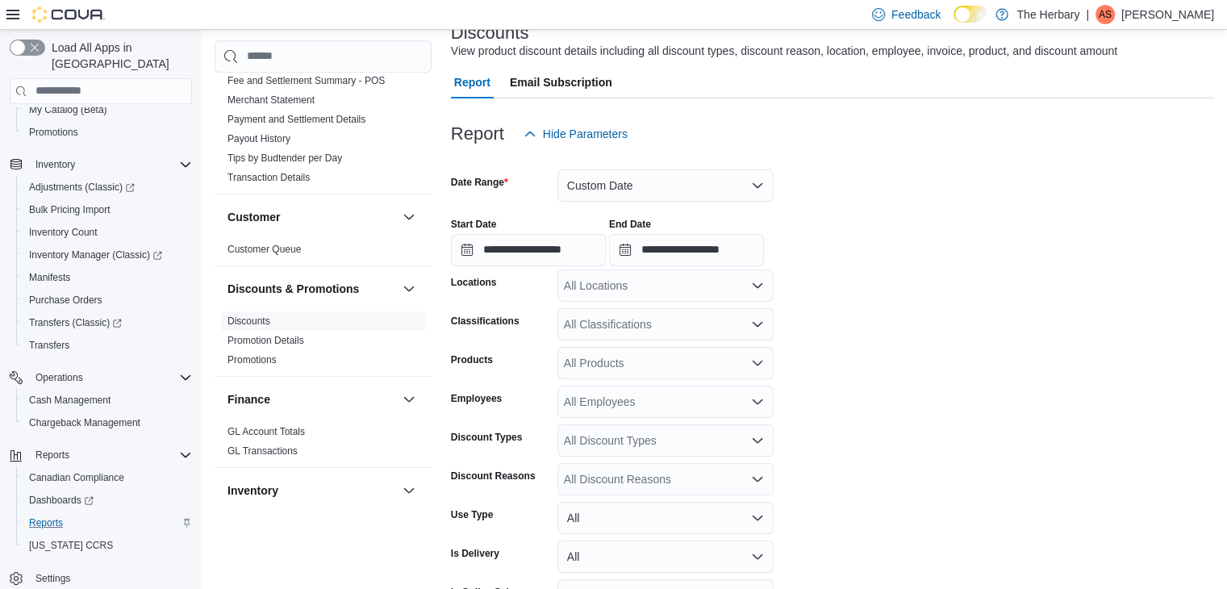
scroll to position [118, 0]
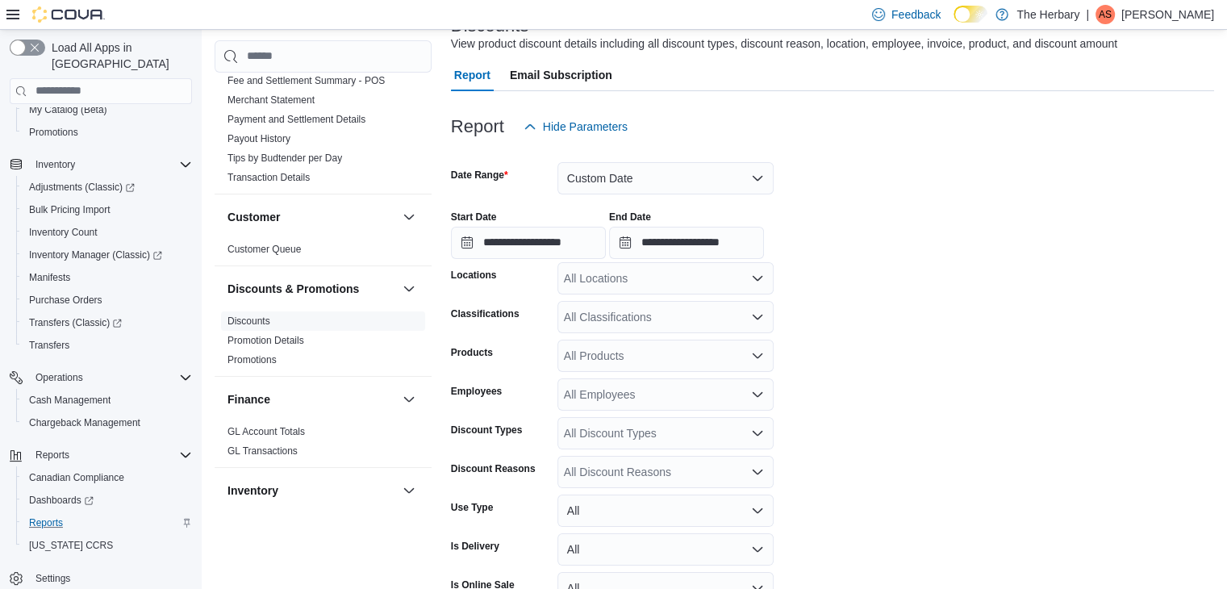
click at [591, 278] on div "All Locations" at bounding box center [665, 278] width 216 height 32
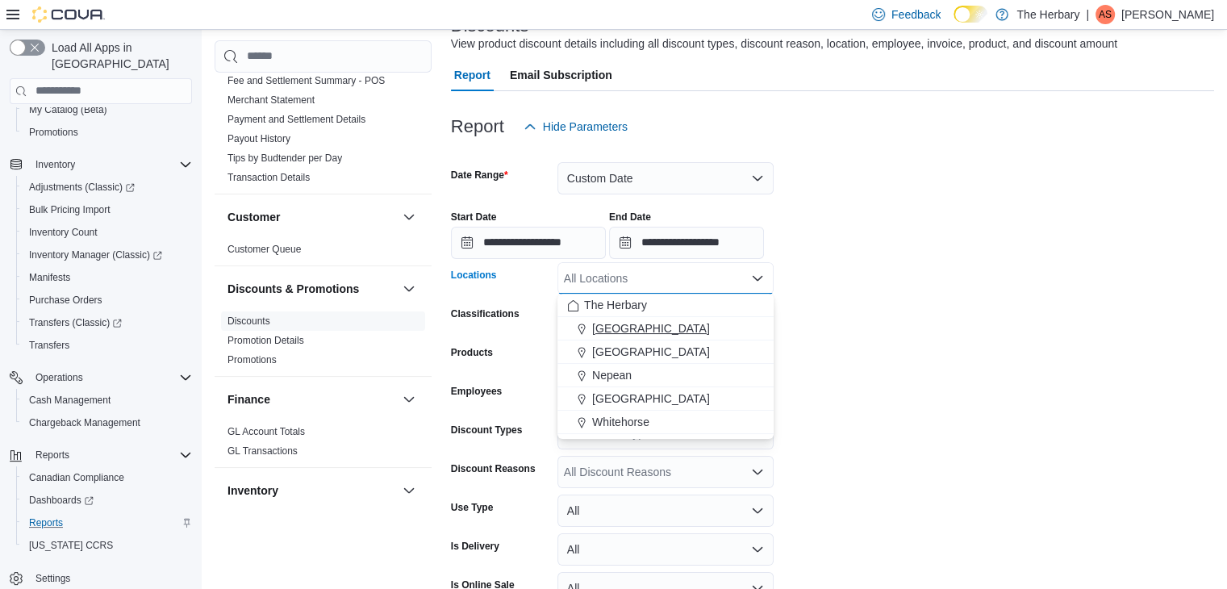
click at [600, 332] on span "Kingston" at bounding box center [651, 328] width 118 height 16
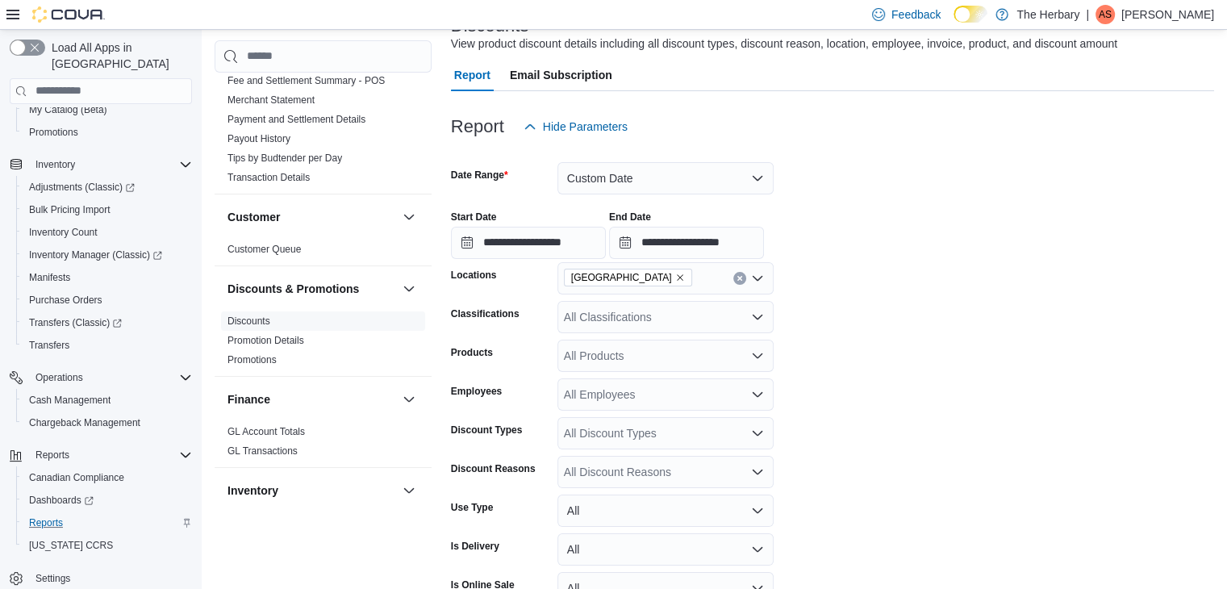
click at [943, 341] on form "**********" at bounding box center [832, 396] width 763 height 507
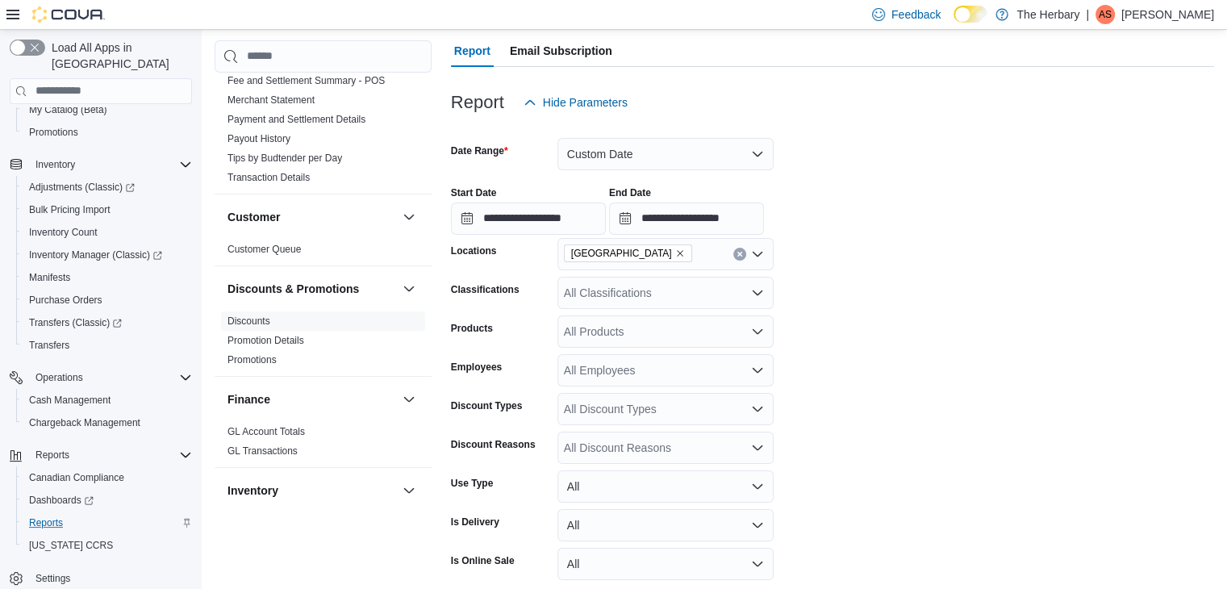
scroll to position [210, 0]
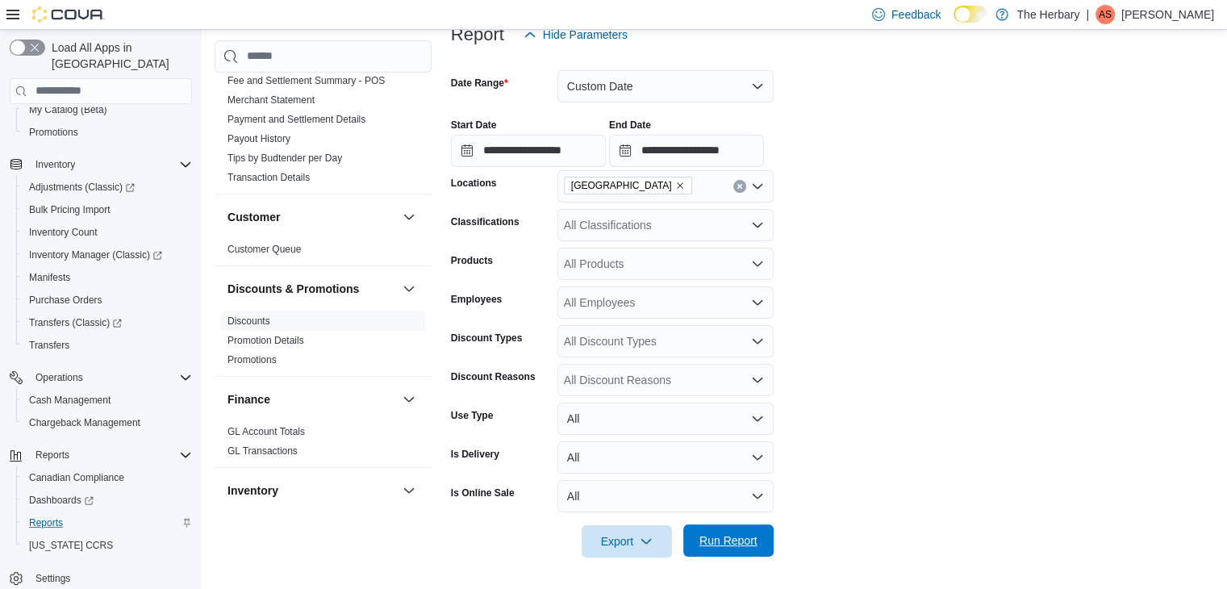
click at [721, 533] on span "Run Report" at bounding box center [728, 540] width 58 height 16
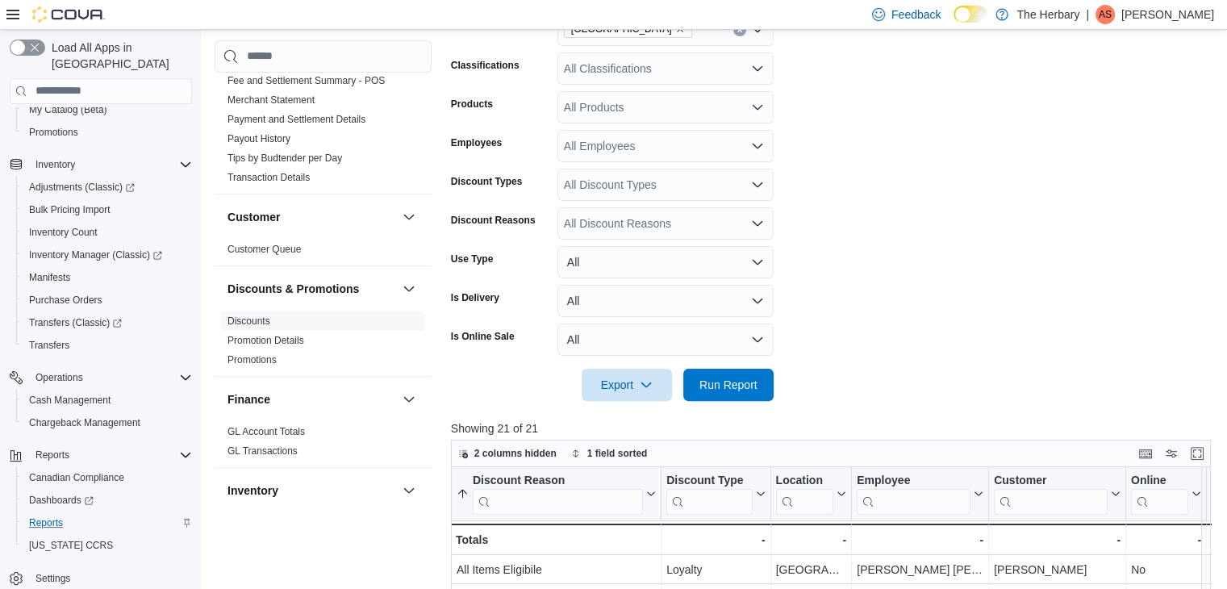
scroll to position [694, 0]
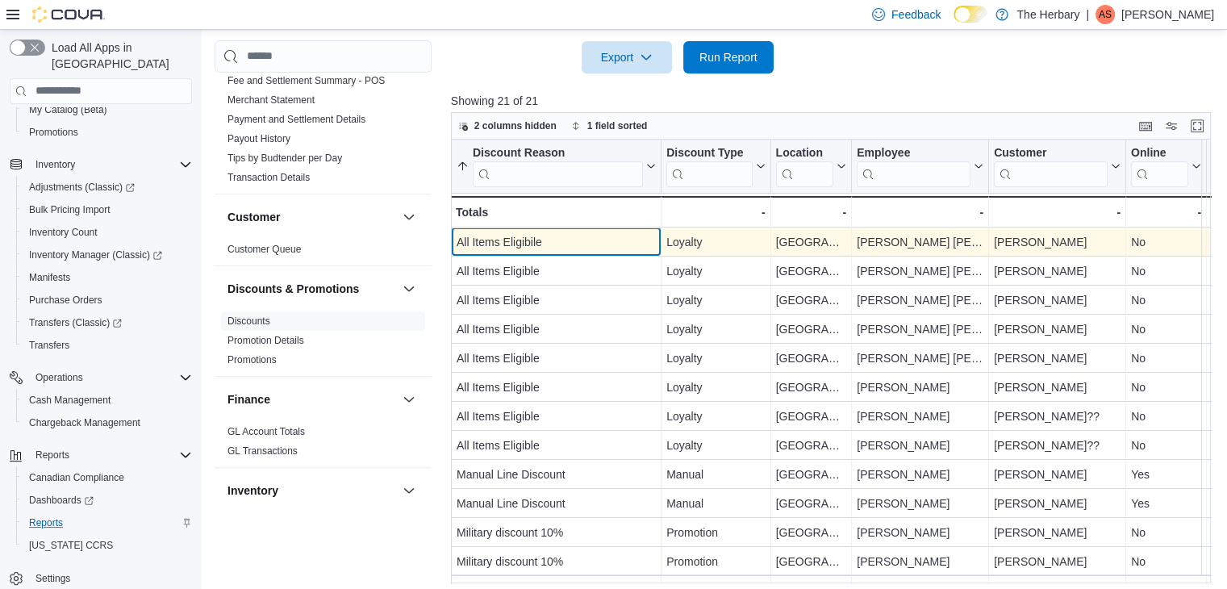
click at [588, 247] on div "All Items Eligibile" at bounding box center [556, 241] width 199 height 19
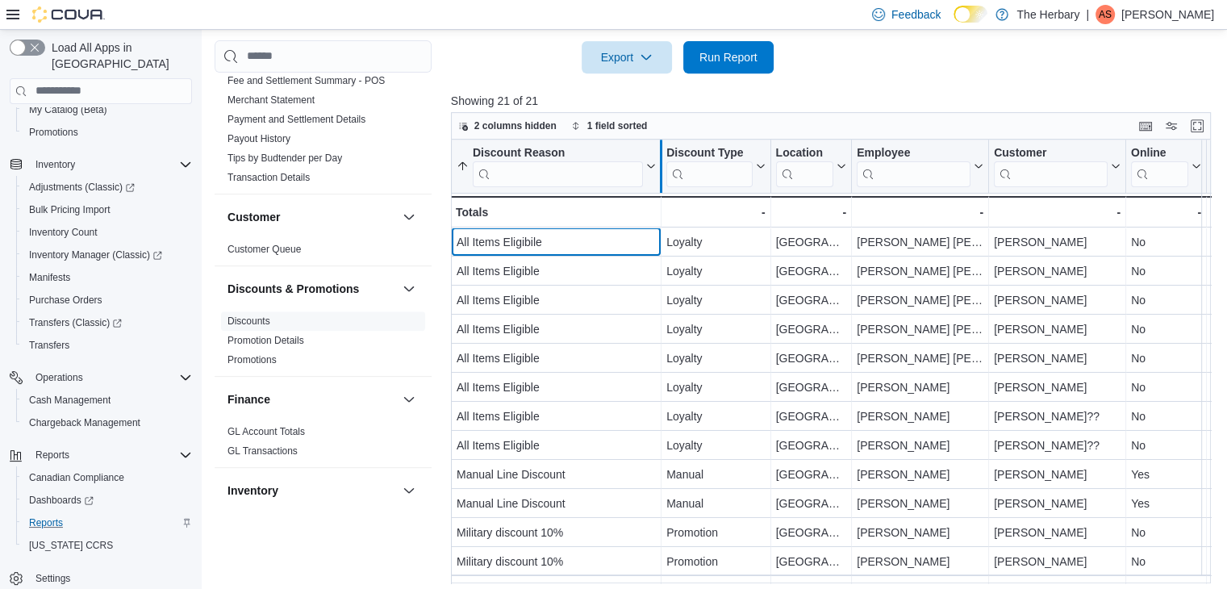
click at [654, 182] on div at bounding box center [660, 166] width 13 height 53
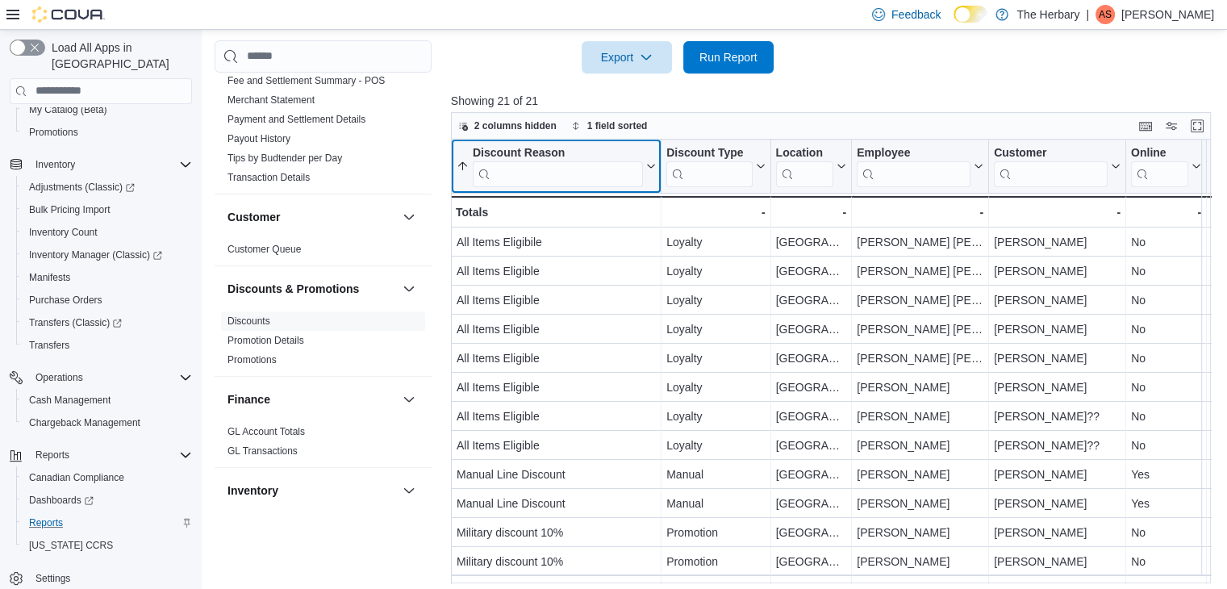
click at [649, 169] on icon at bounding box center [649, 166] width 13 height 10
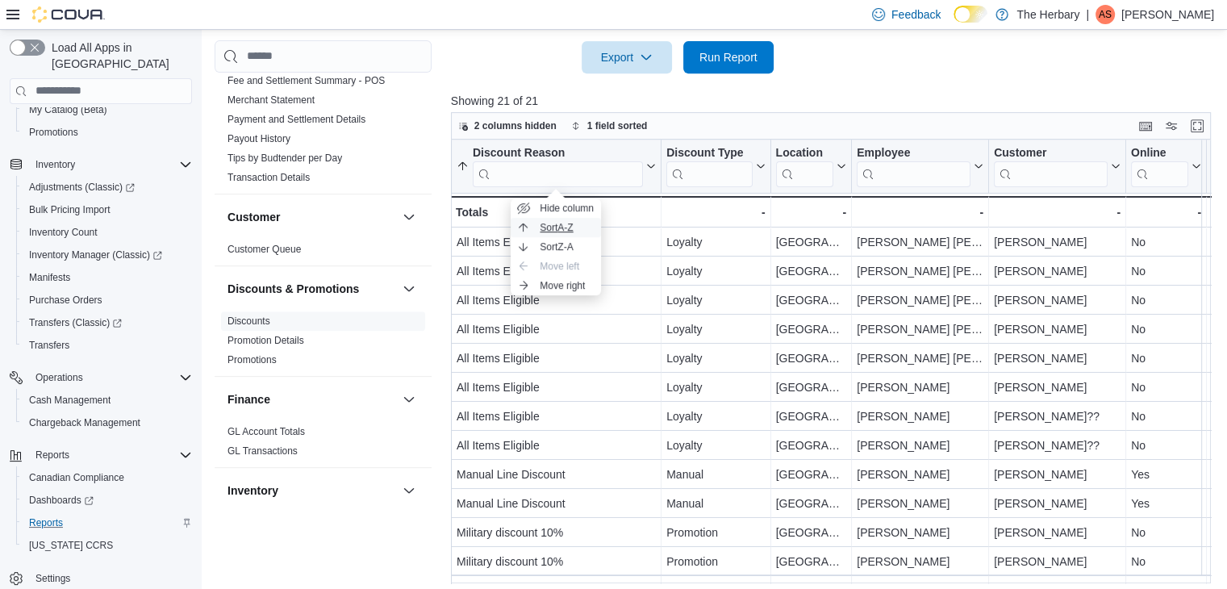
click at [542, 229] on span "Sort A-Z" at bounding box center [556, 227] width 33 height 13
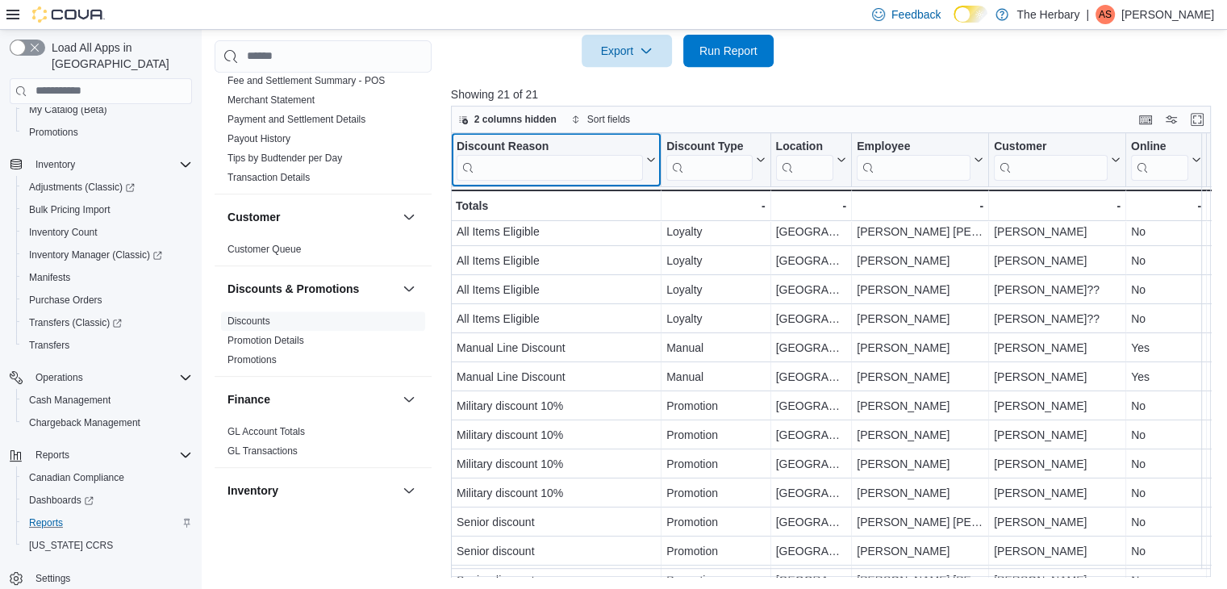
scroll to position [101, 0]
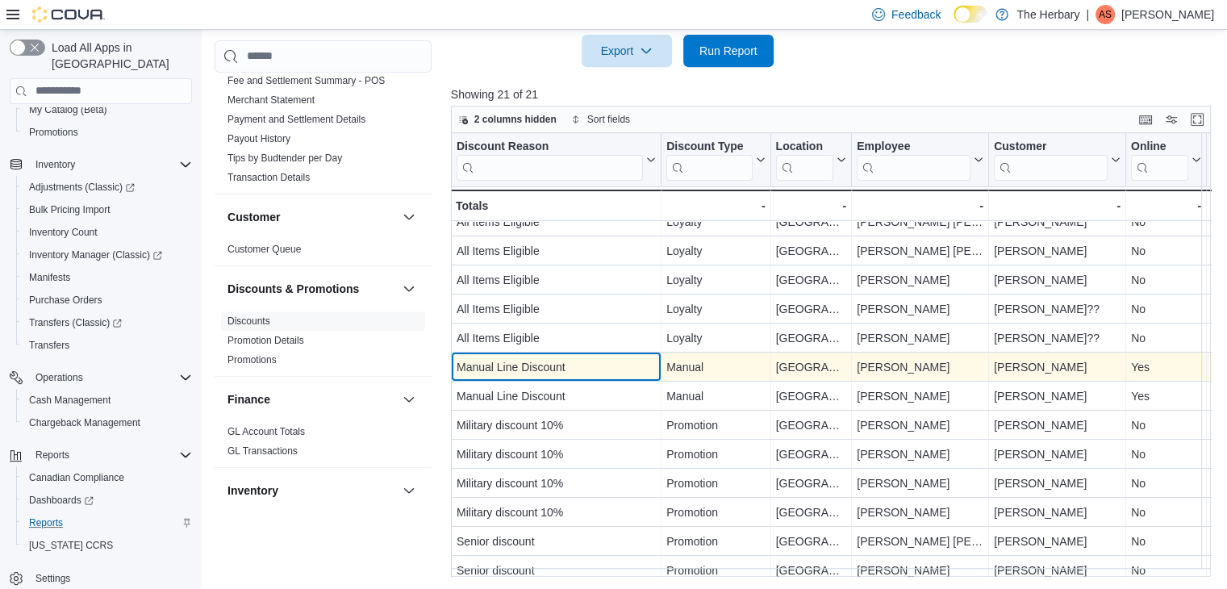
click at [633, 373] on div "Manual Line Discount" at bounding box center [556, 366] width 199 height 19
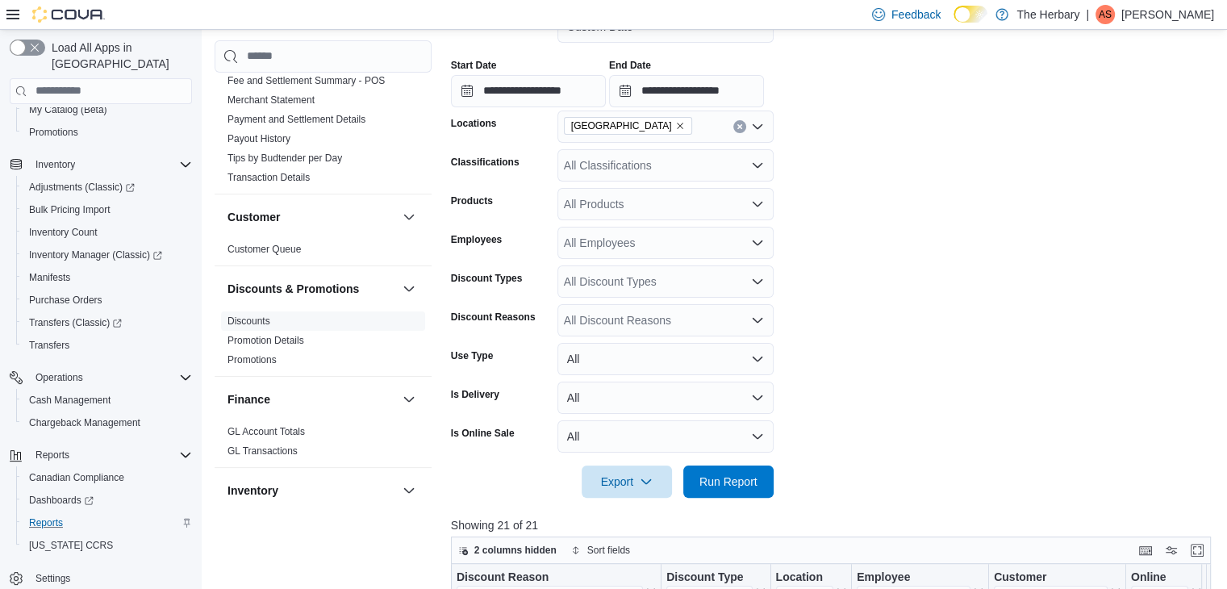
scroll to position [136, 0]
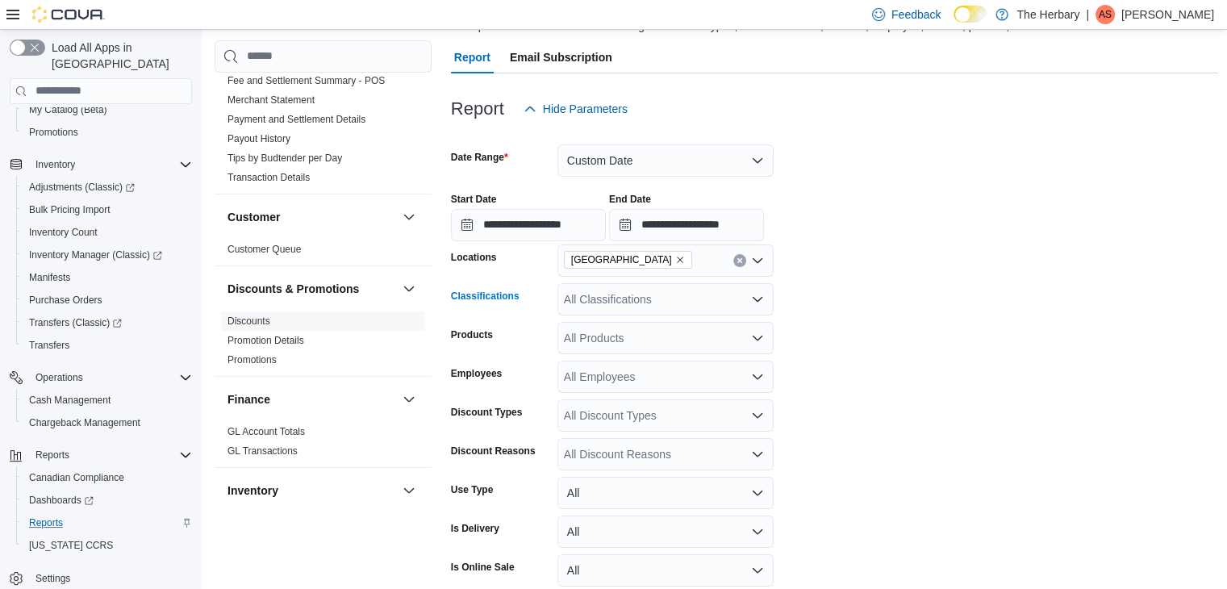
click at [593, 301] on div "All Classifications" at bounding box center [665, 299] width 216 height 32
click at [954, 308] on form "**********" at bounding box center [835, 378] width 768 height 507
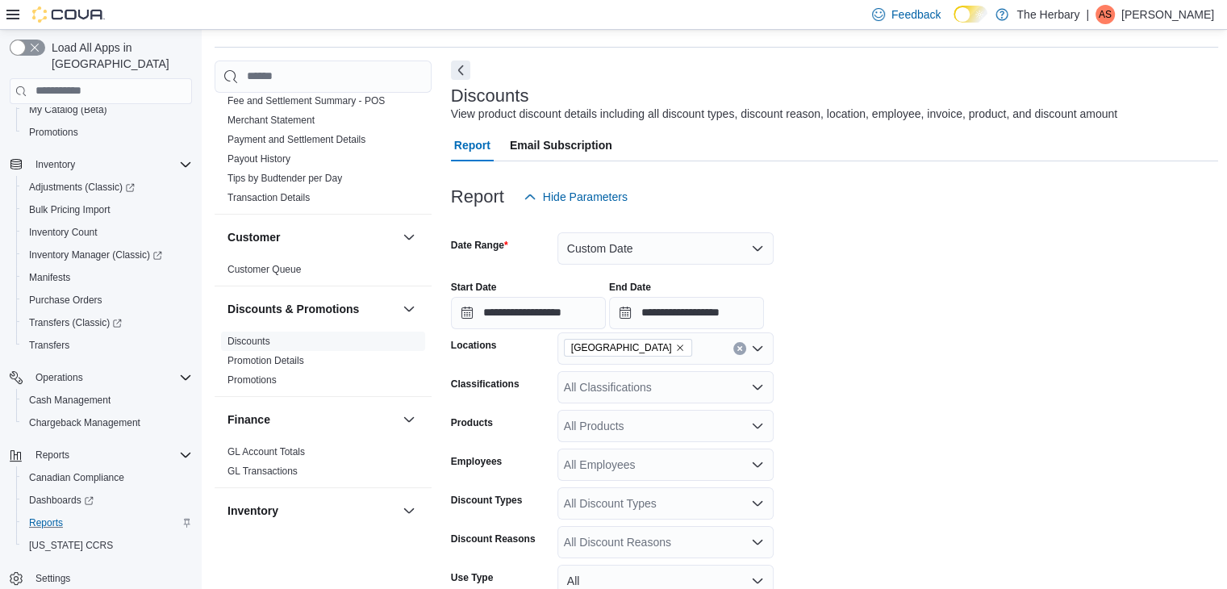
scroll to position [0, 0]
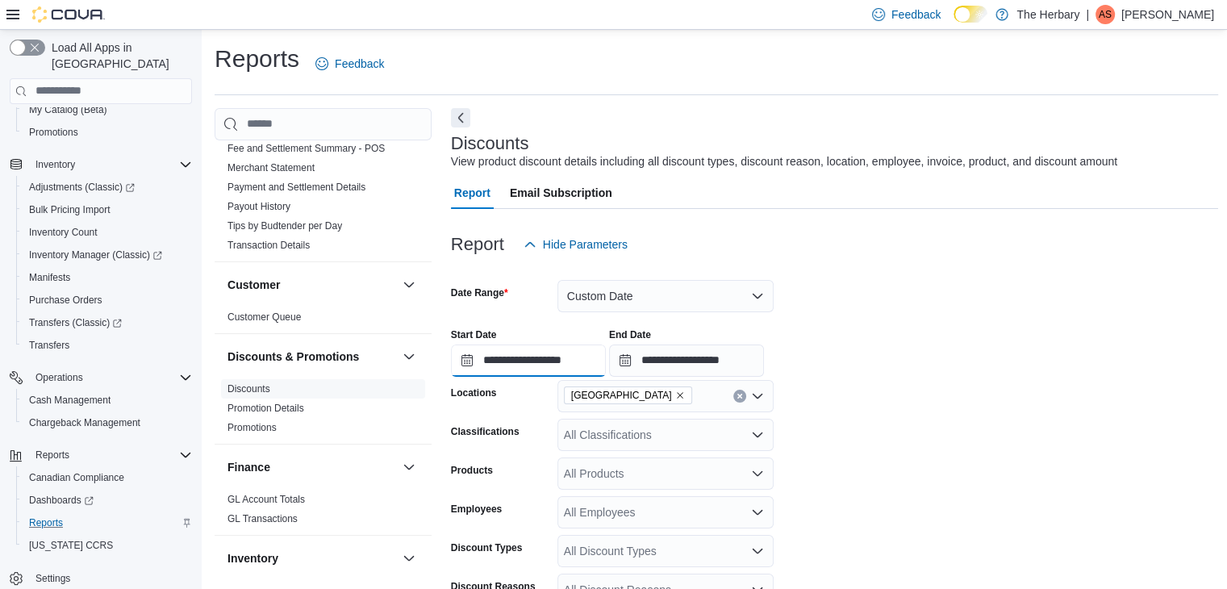
click at [510, 354] on input "**********" at bounding box center [528, 360] width 155 height 32
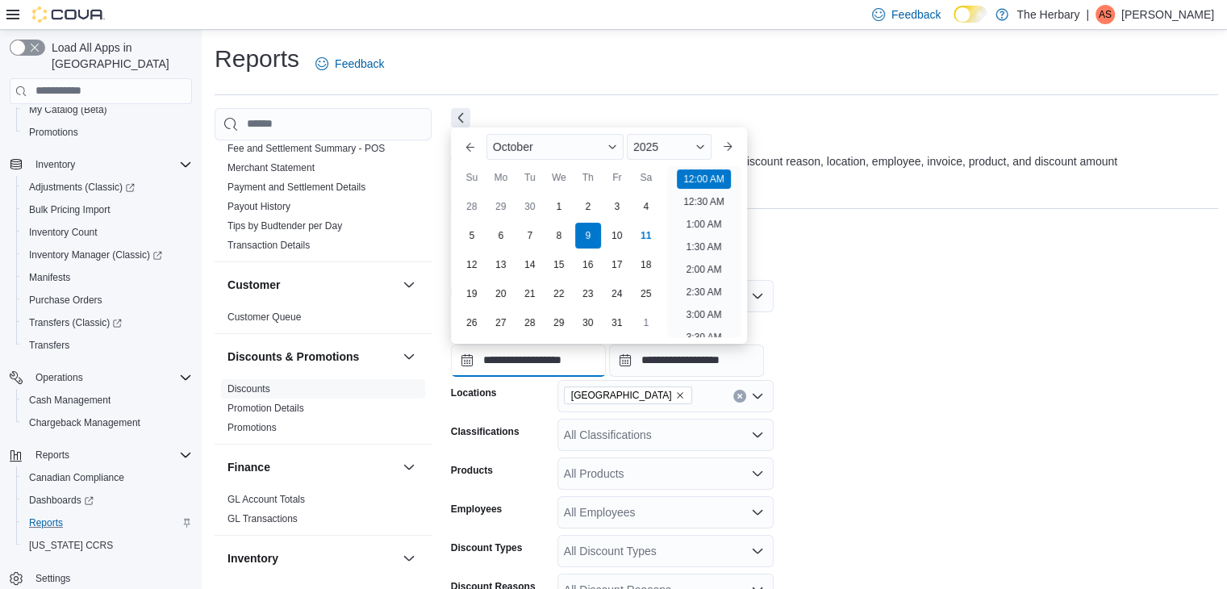
scroll to position [50, 0]
click at [612, 240] on div "10" at bounding box center [617, 236] width 28 height 28
type input "**********"
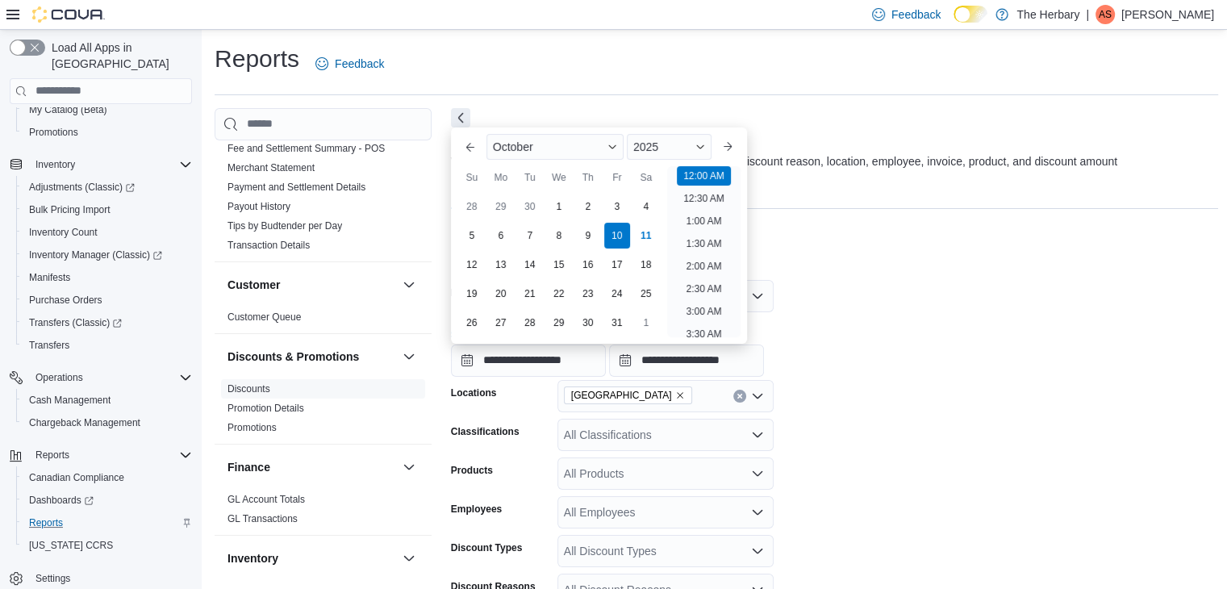
click at [965, 369] on div "**********" at bounding box center [835, 345] width 768 height 61
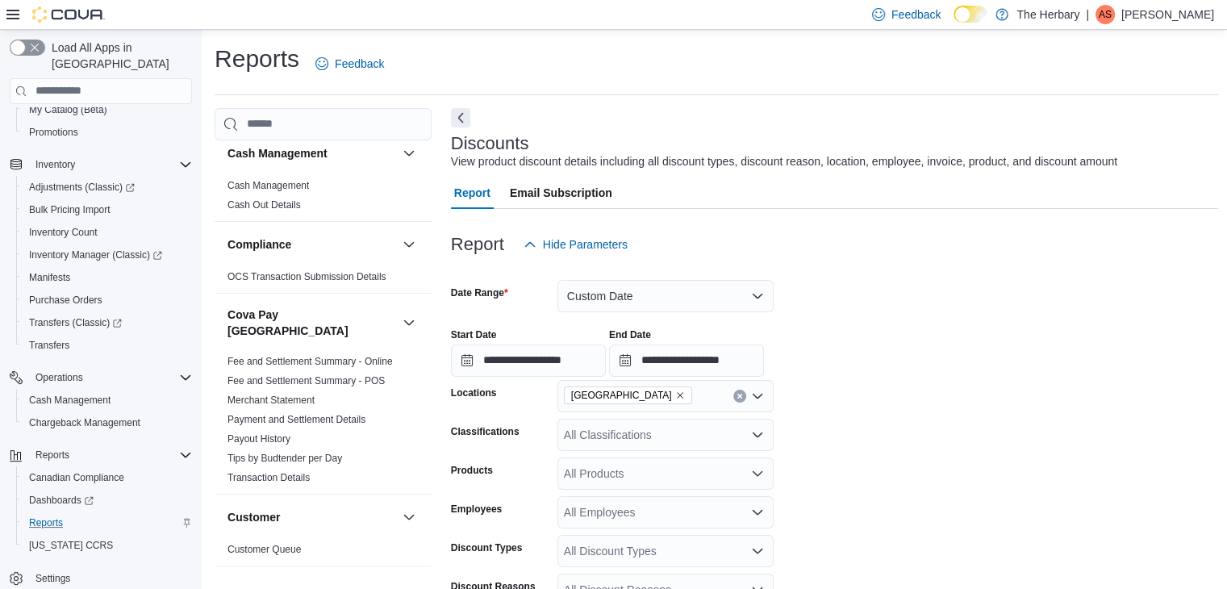
scroll to position [0, 0]
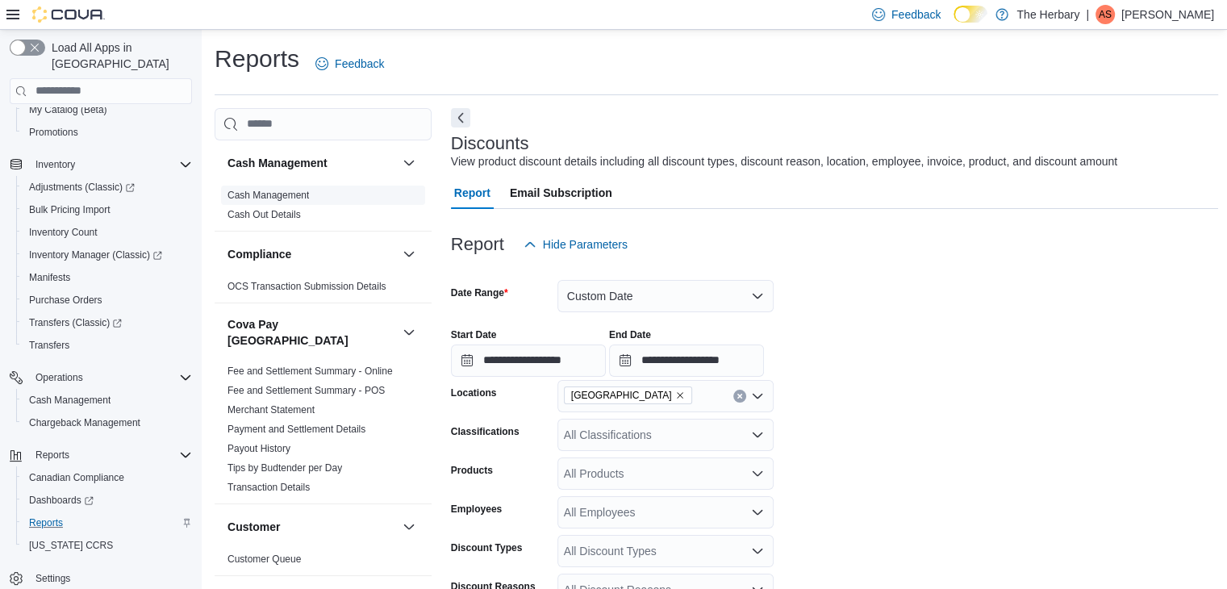
click at [290, 196] on link "Cash Management" at bounding box center [267, 195] width 81 height 11
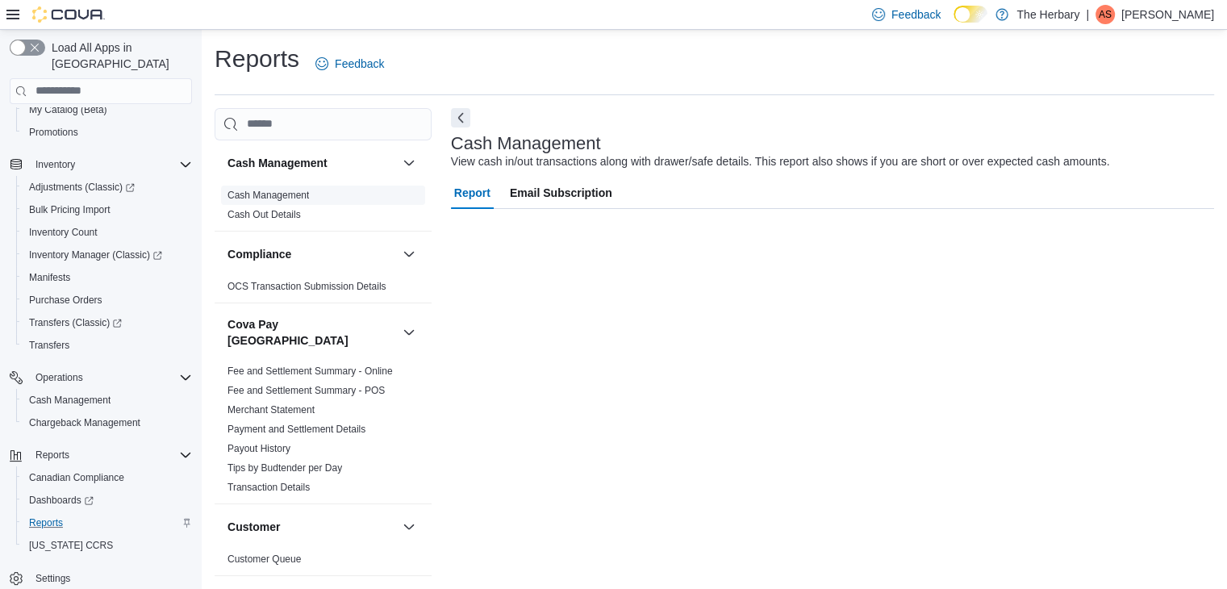
scroll to position [6, 0]
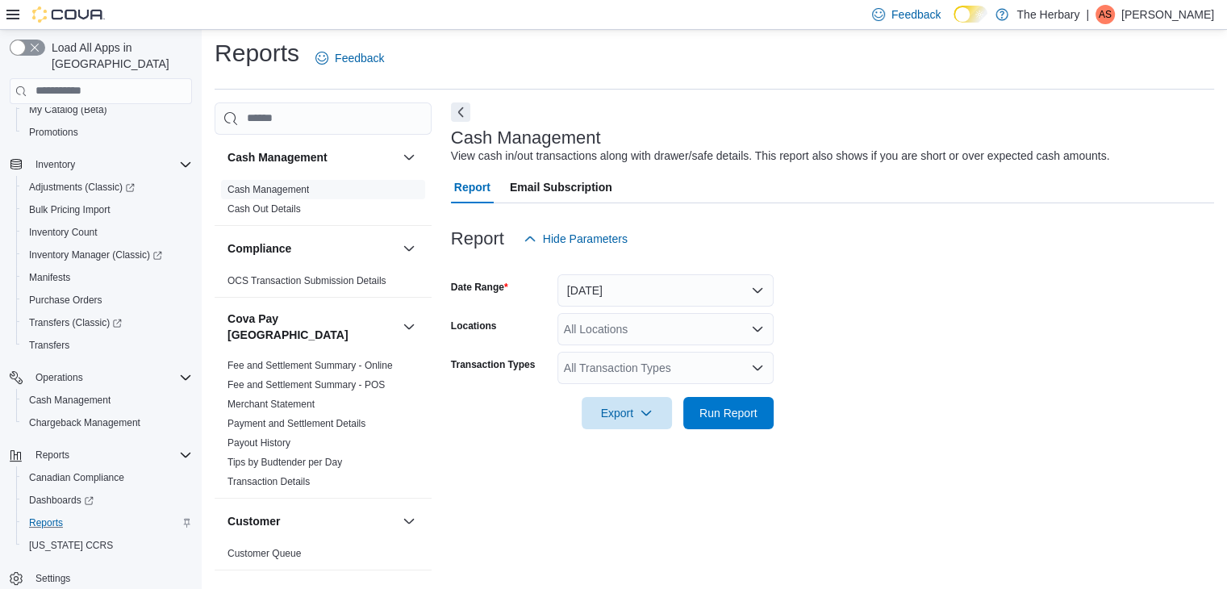
click at [647, 330] on div "All Locations" at bounding box center [665, 329] width 216 height 32
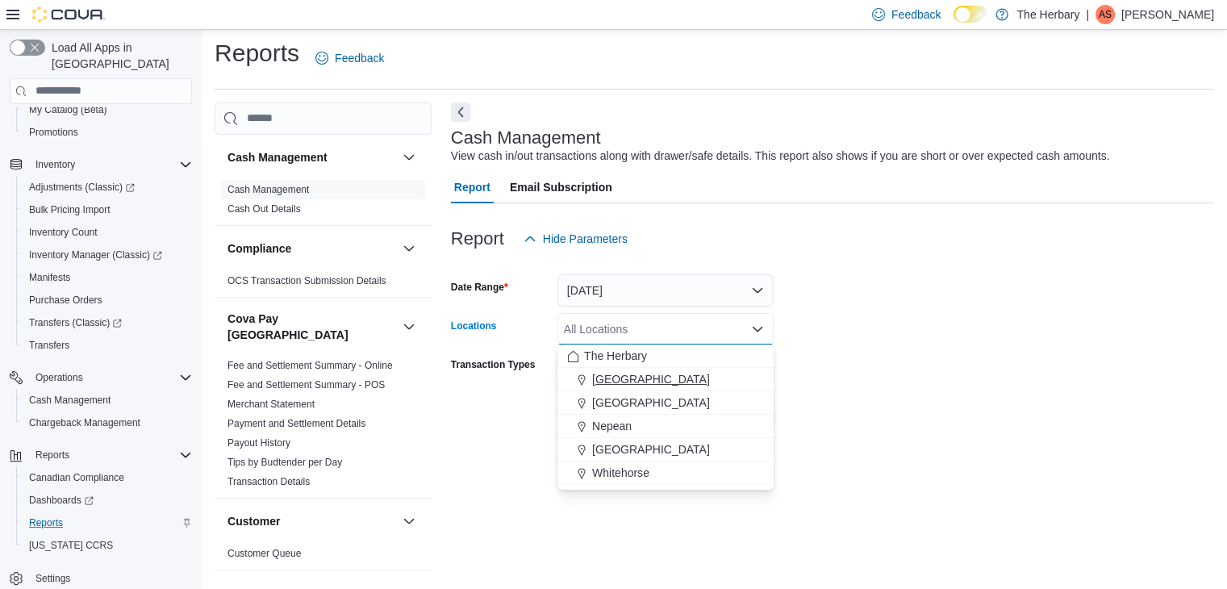
click at [639, 382] on div "Kingston" at bounding box center [665, 379] width 197 height 16
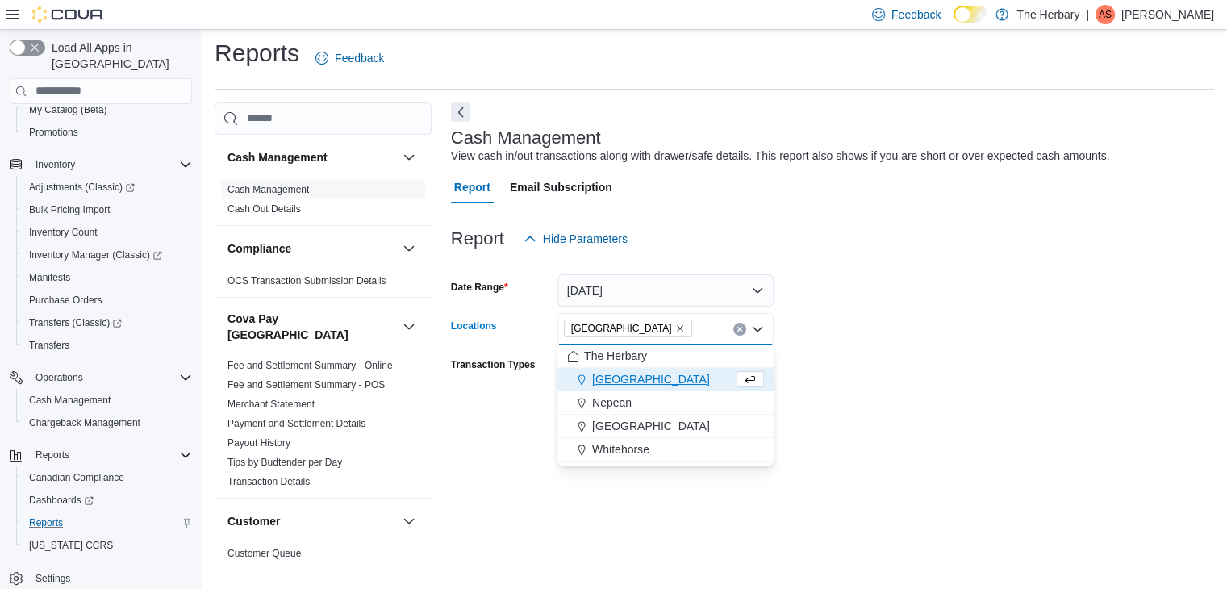
click at [933, 382] on form "Date Range Today Locations Kingston Combo box. Selected. Kingston. Press Backsp…" at bounding box center [832, 342] width 763 height 174
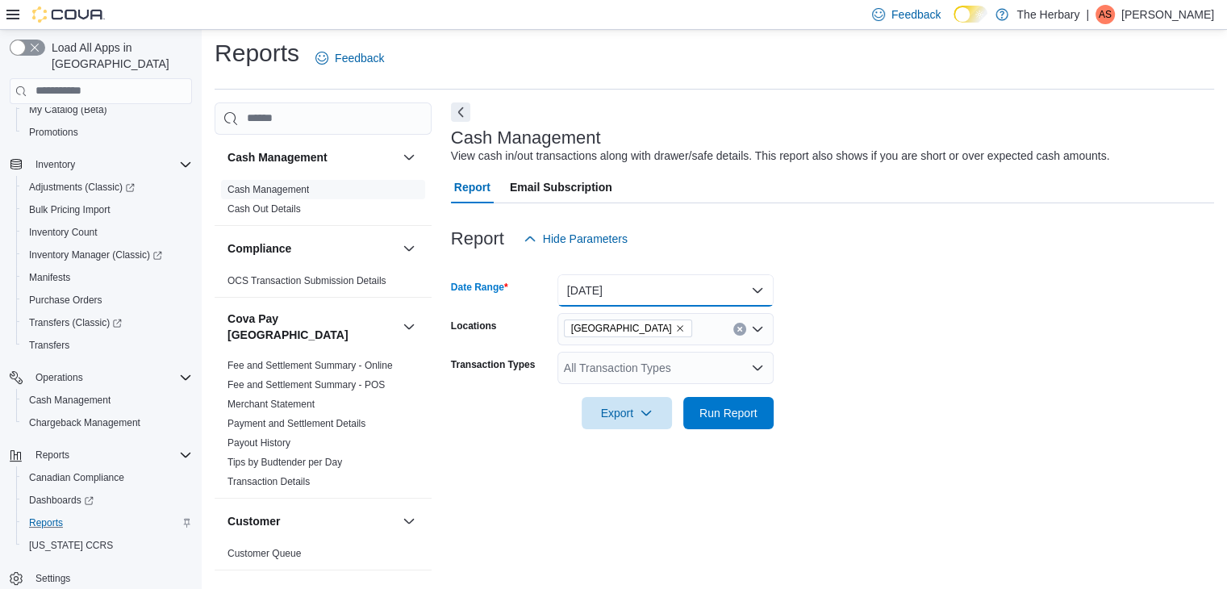
click at [645, 278] on button "Today" at bounding box center [665, 290] width 216 height 32
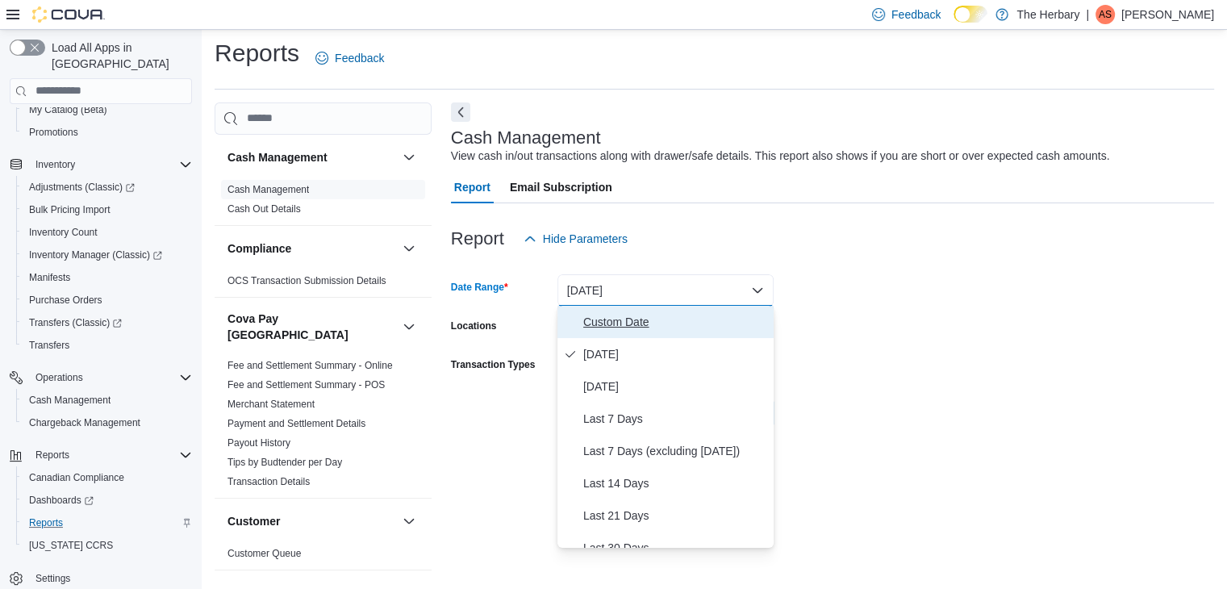
click at [641, 325] on span "Custom Date" at bounding box center [675, 321] width 184 height 19
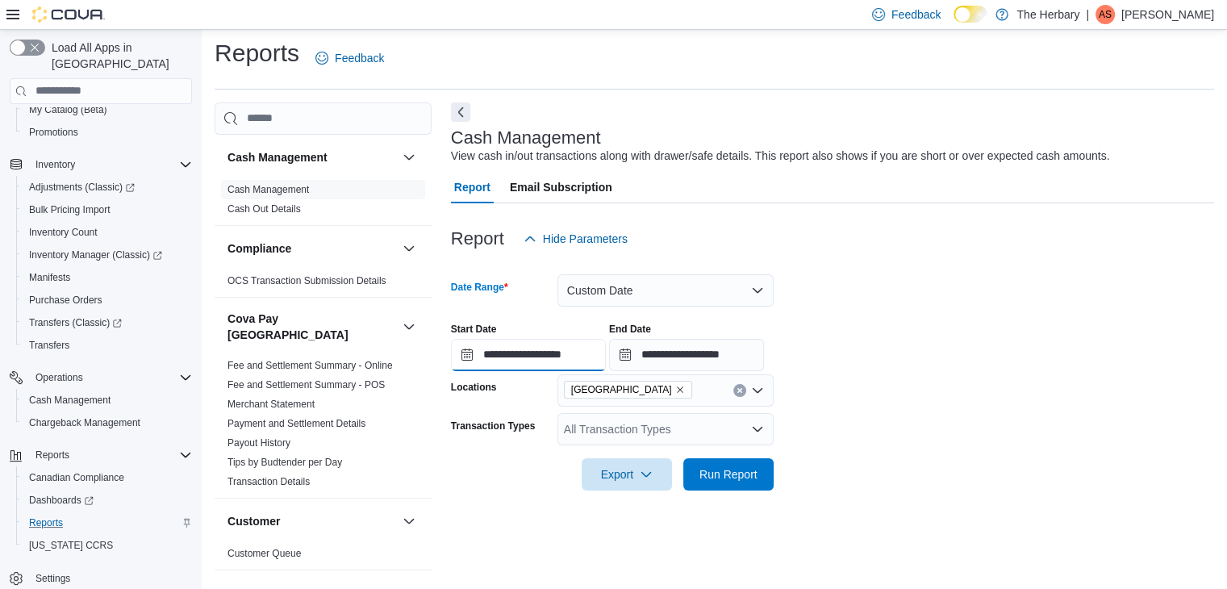
click at [545, 362] on input "**********" at bounding box center [528, 355] width 155 height 32
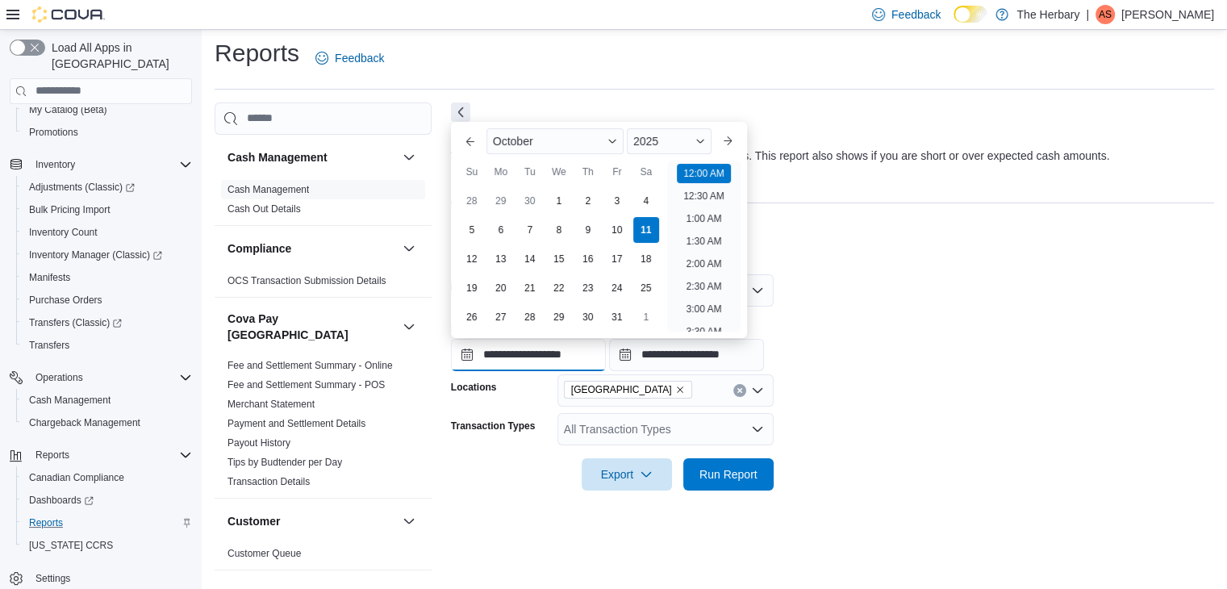
scroll to position [50, 0]
click at [938, 301] on form "**********" at bounding box center [832, 373] width 763 height 236
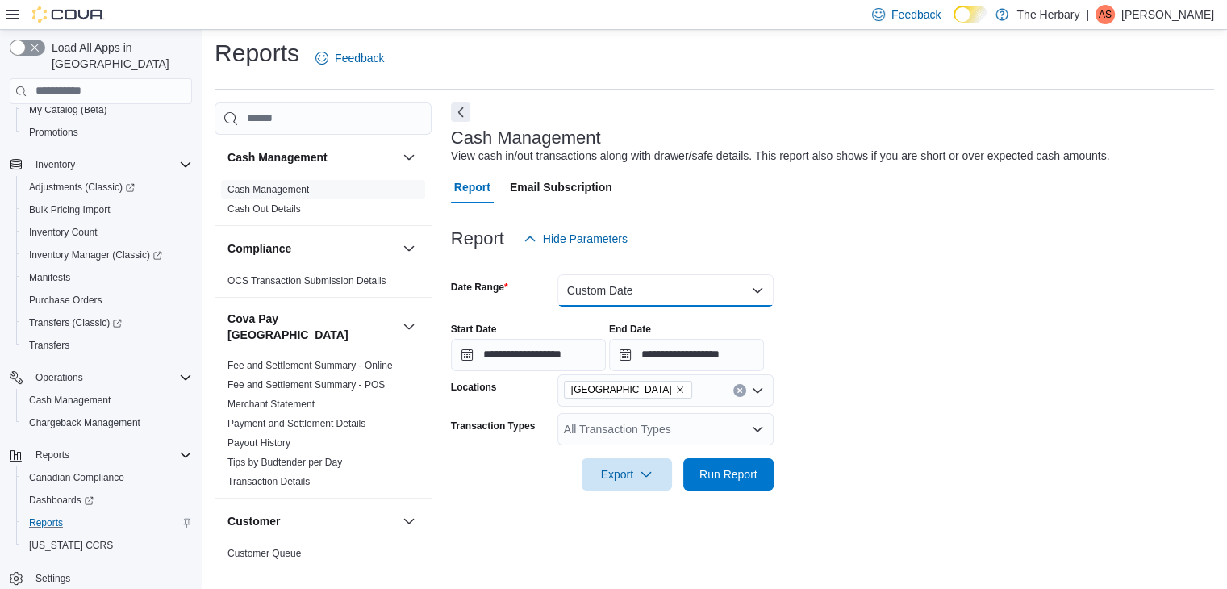
click at [618, 286] on button "Custom Date" at bounding box center [665, 290] width 216 height 32
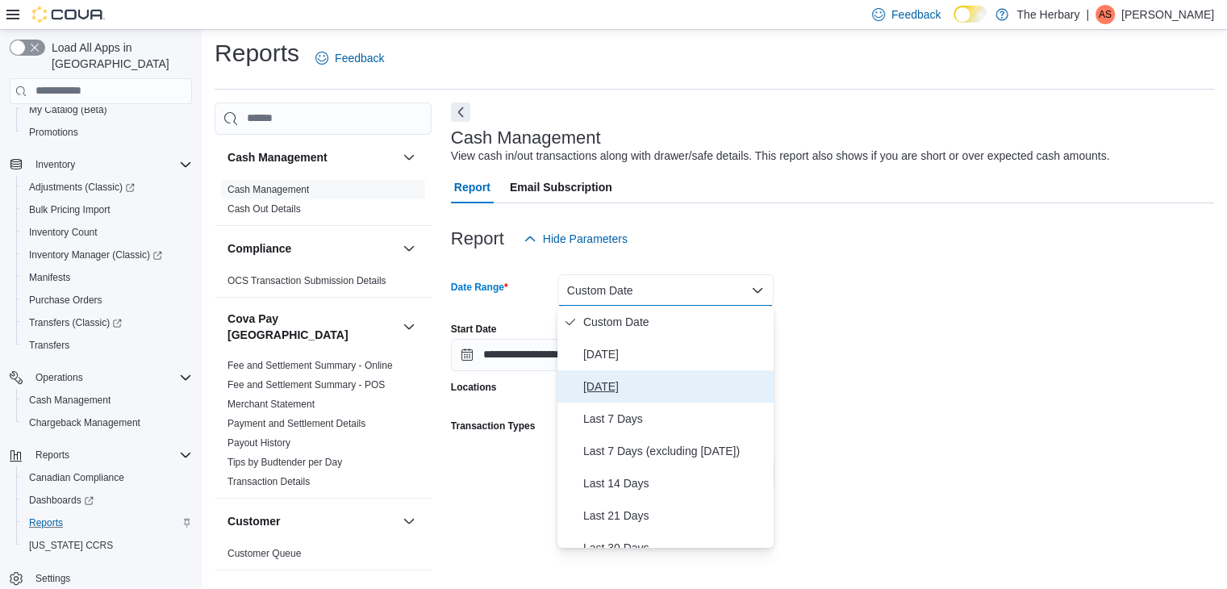
click at [611, 388] on span "Yesterday" at bounding box center [675, 386] width 184 height 19
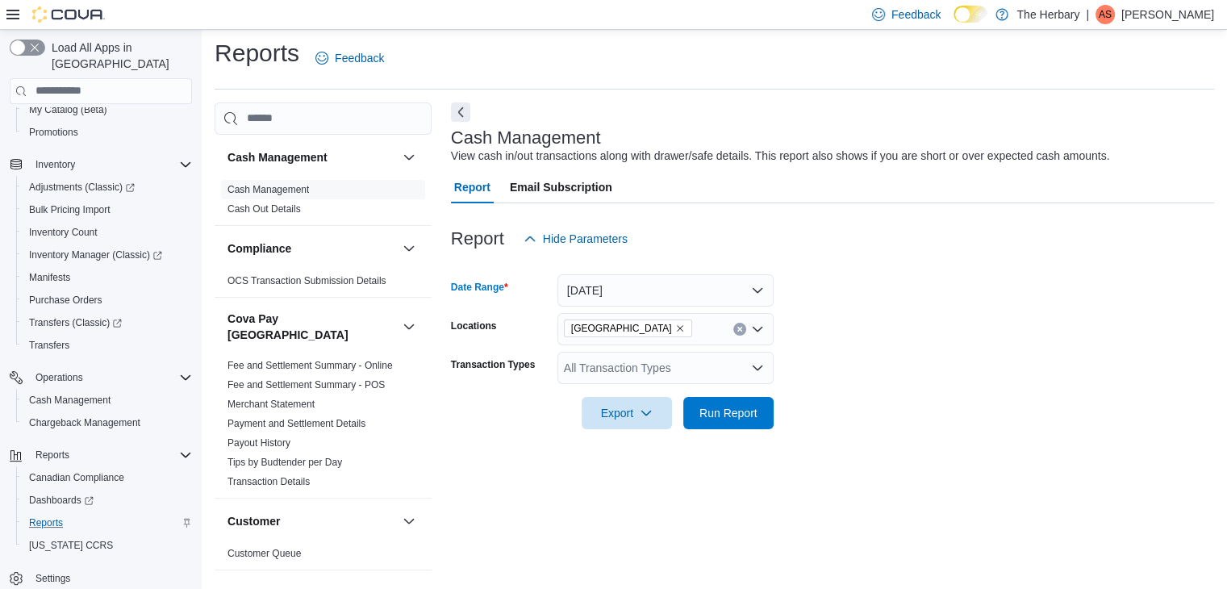
click at [716, 372] on div "All Transaction Types" at bounding box center [665, 368] width 216 height 32
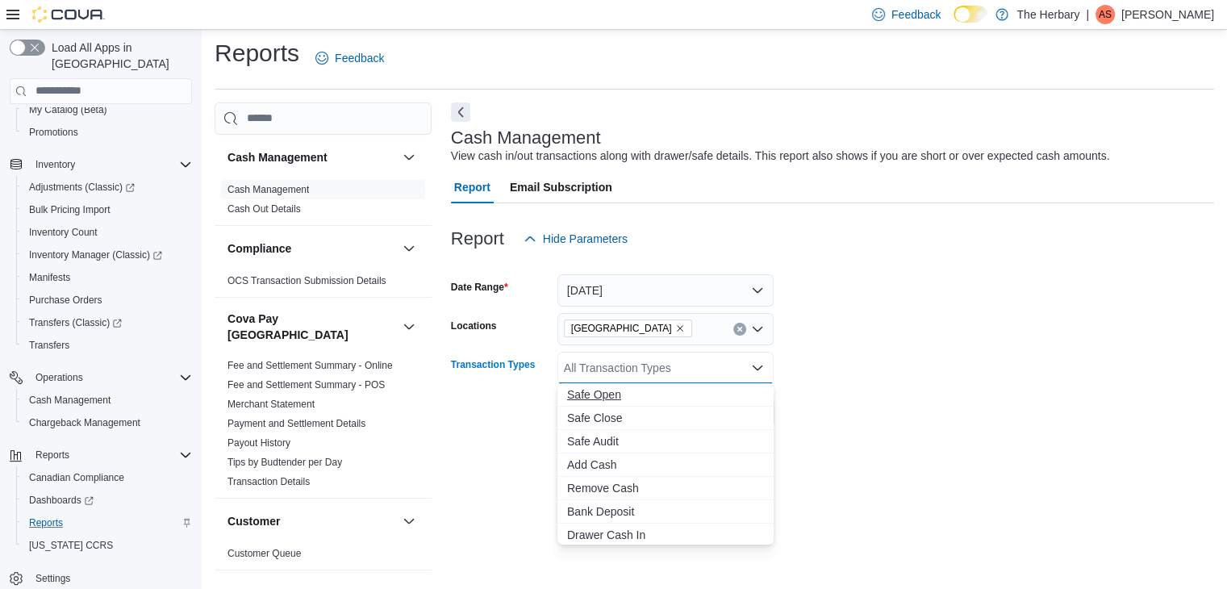
click at [642, 398] on span "Safe Open" at bounding box center [665, 394] width 197 height 16
click at [642, 403] on button "Safe Close" at bounding box center [665, 394] width 216 height 23
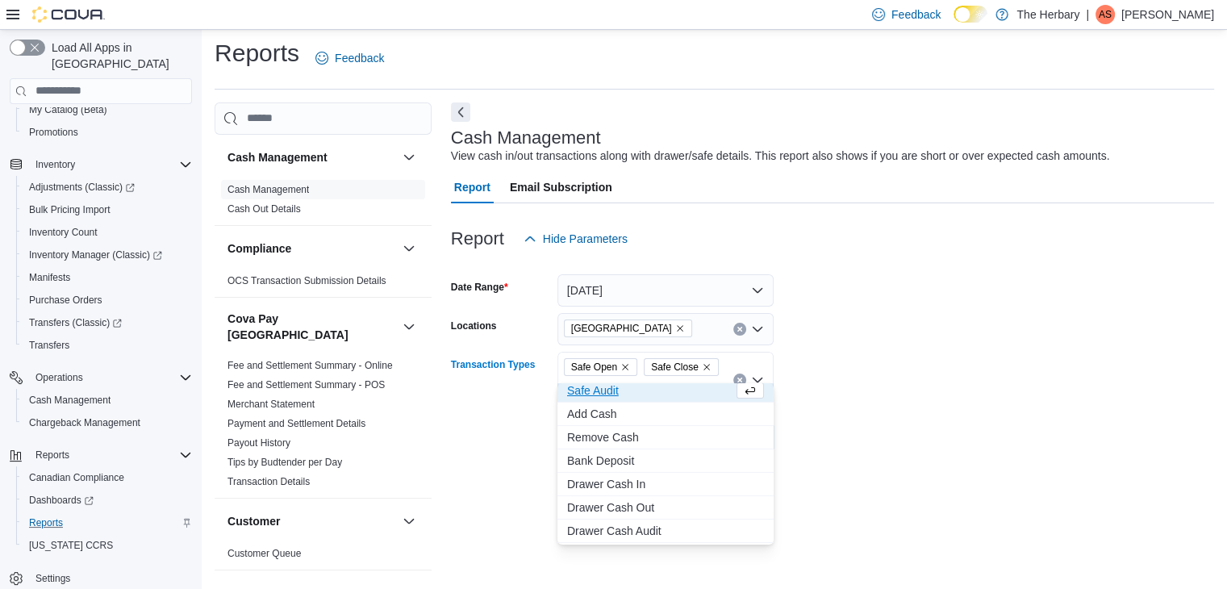
scroll to position [0, 0]
click at [648, 485] on span "Drawer Cash In" at bounding box center [665, 488] width 197 height 16
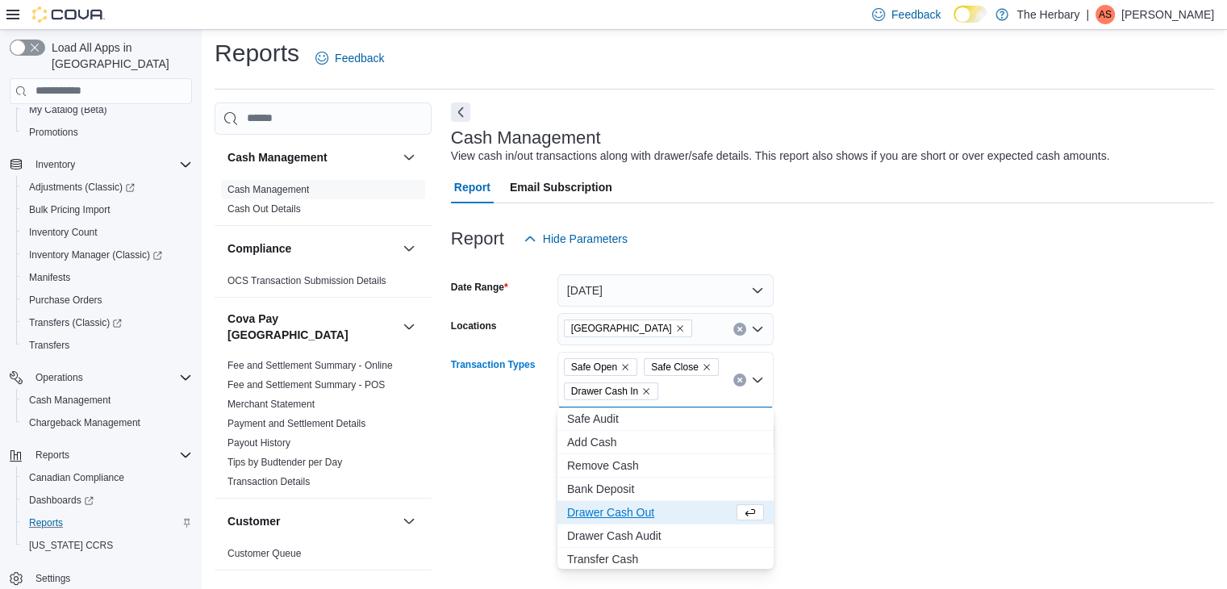
click at [647, 511] on span "Drawer Cash Out" at bounding box center [650, 512] width 166 height 16
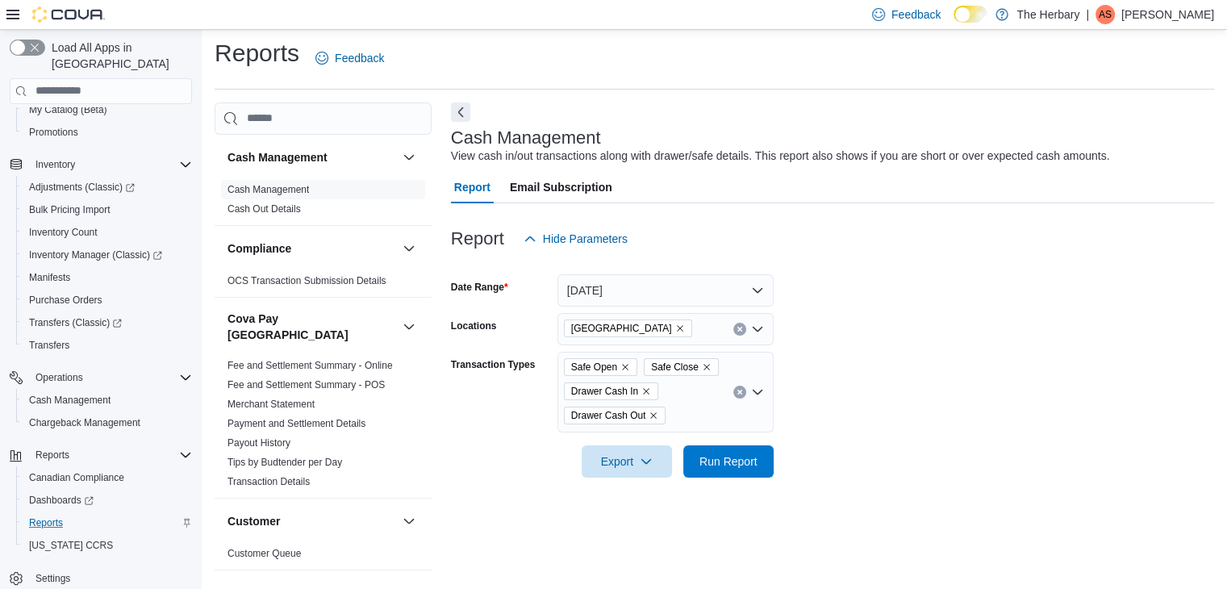
click at [931, 441] on div at bounding box center [832, 438] width 763 height 13
click at [750, 457] on span "Run Report" at bounding box center [728, 461] width 58 height 16
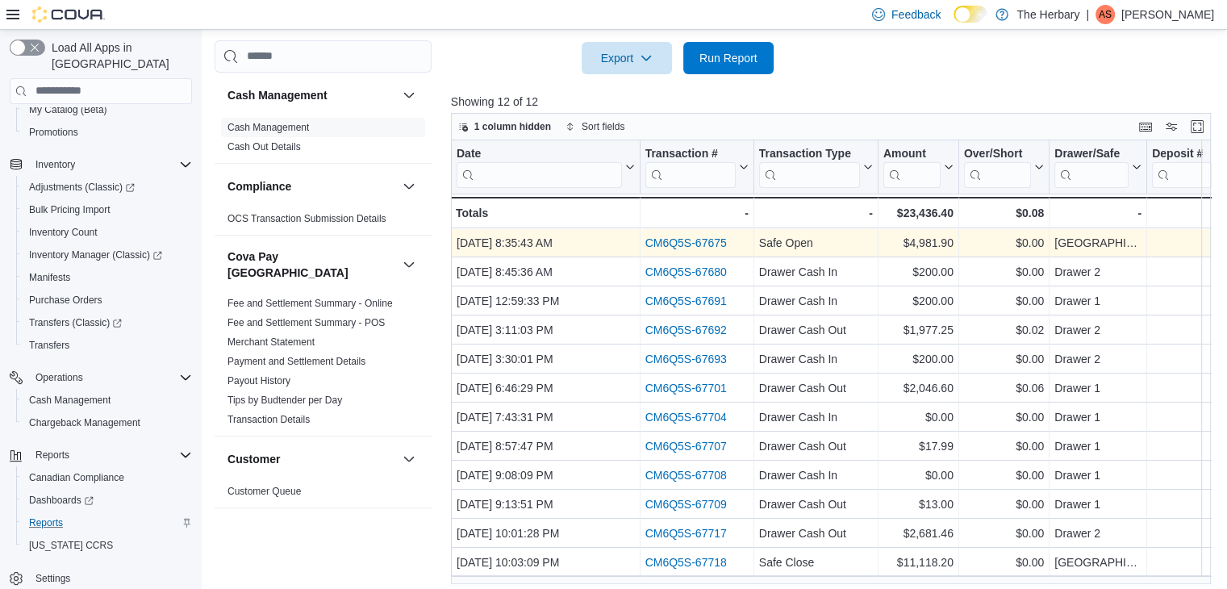
scroll to position [1, 0]
click at [850, 248] on div "Safe Open" at bounding box center [816, 242] width 114 height 19
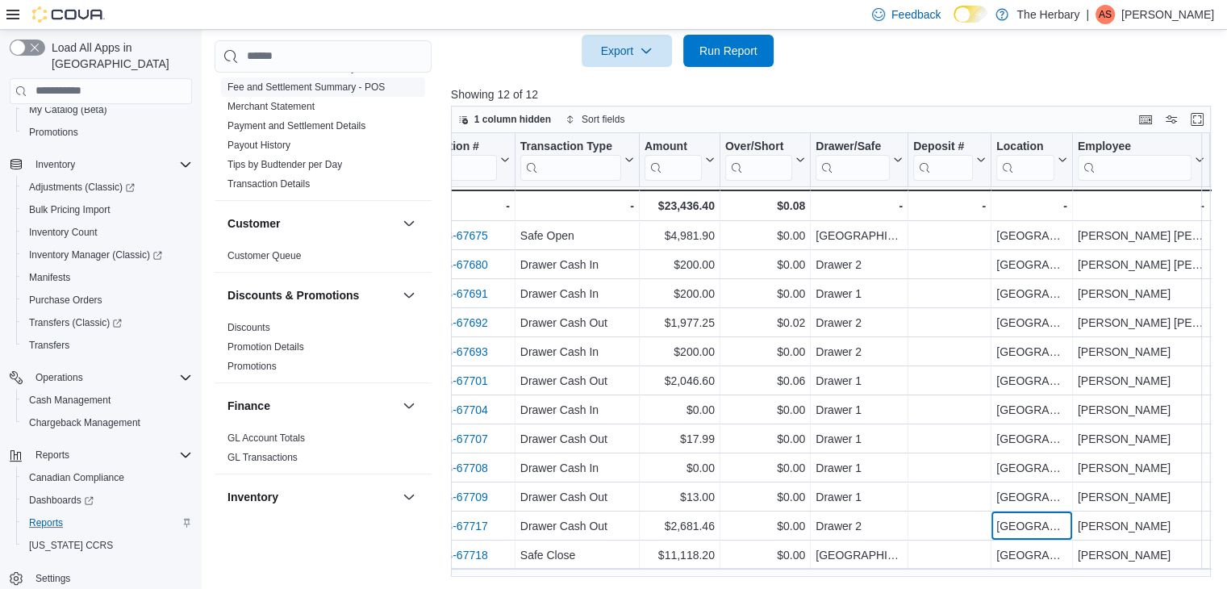
scroll to position [242, 0]
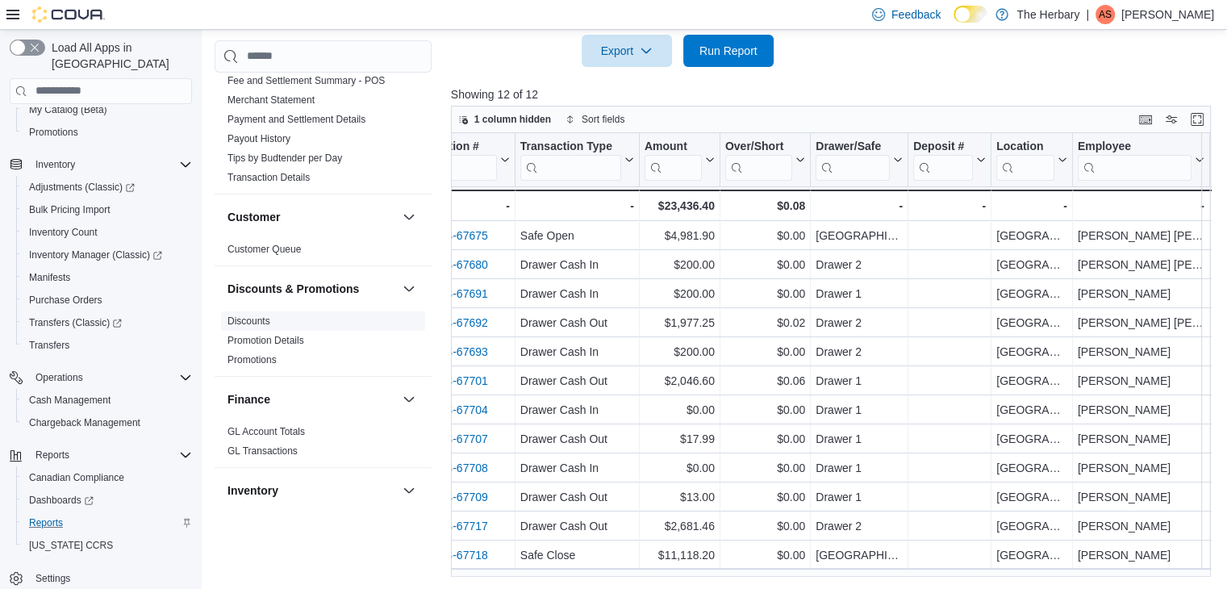
click at [256, 315] on link "Discounts" at bounding box center [248, 320] width 43 height 11
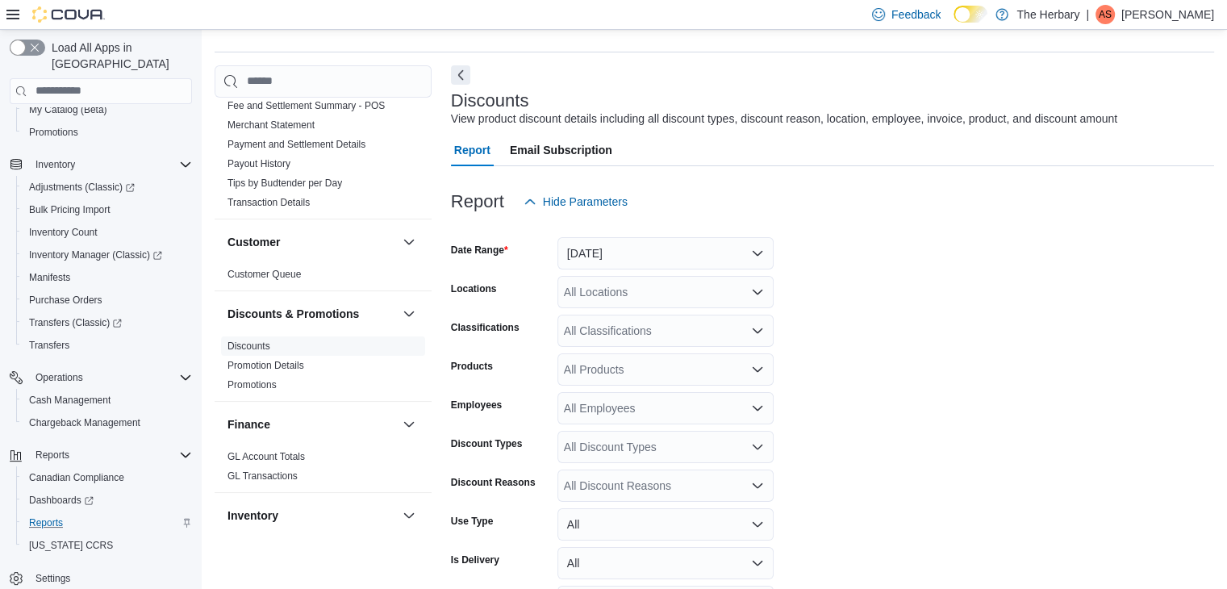
scroll to position [37, 0]
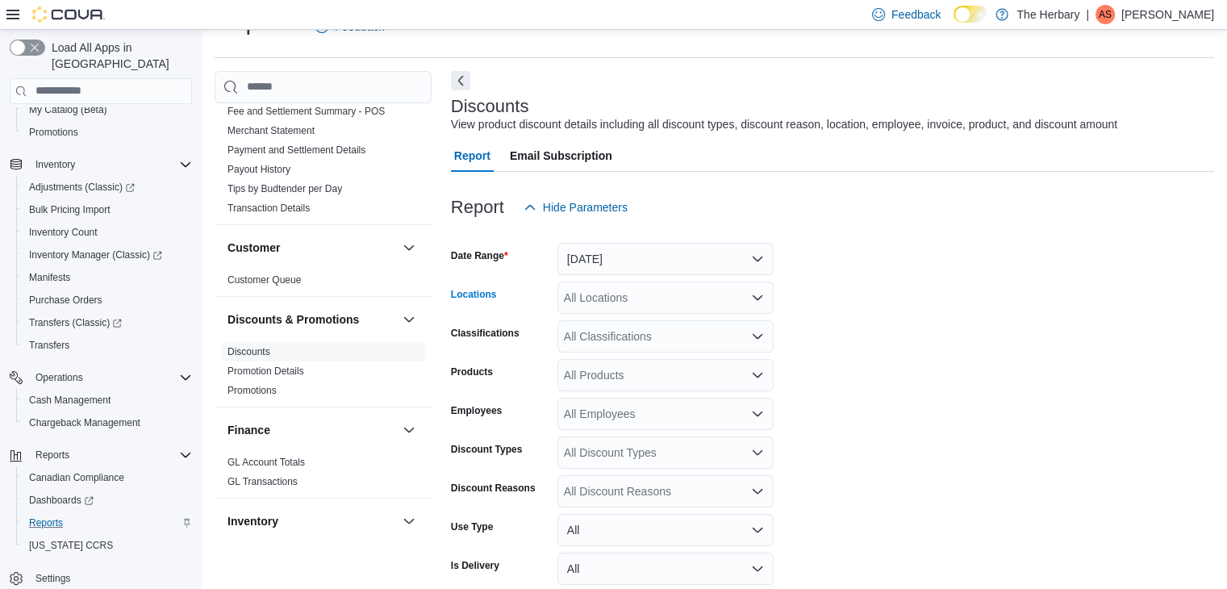
click at [655, 302] on div "All Locations" at bounding box center [665, 298] width 216 height 32
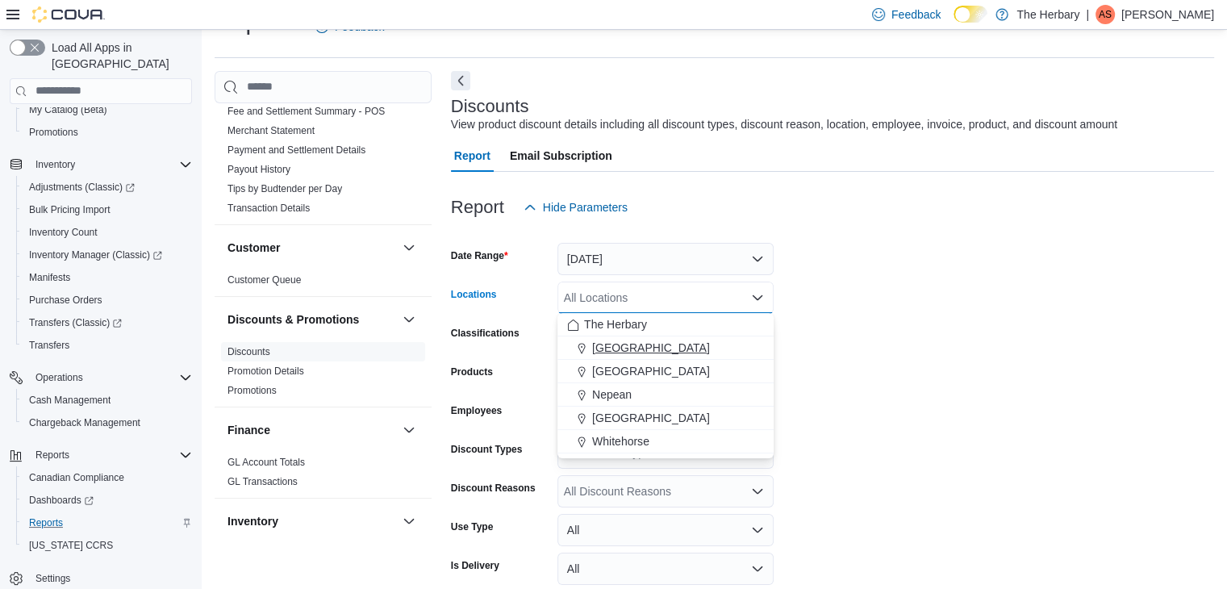
click at [653, 344] on div "Kingston" at bounding box center [665, 348] width 197 height 16
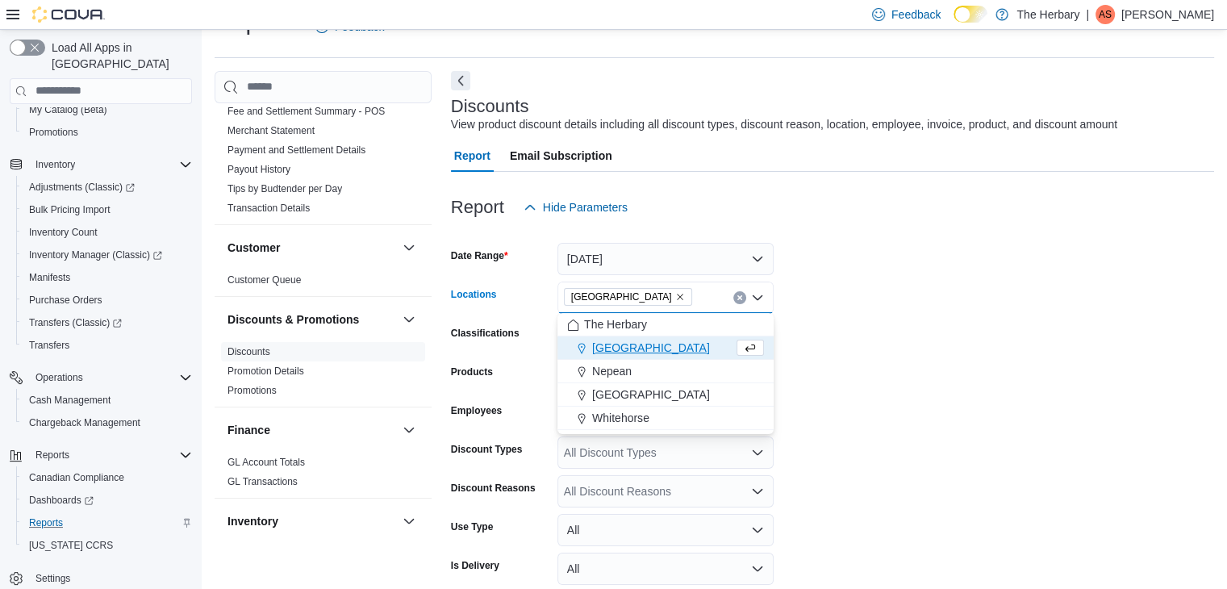
click at [1008, 378] on form "Date Range Yesterday Locations Kingston Combo box. Selected. Kingston. Press Ba…" at bounding box center [832, 445] width 763 height 445
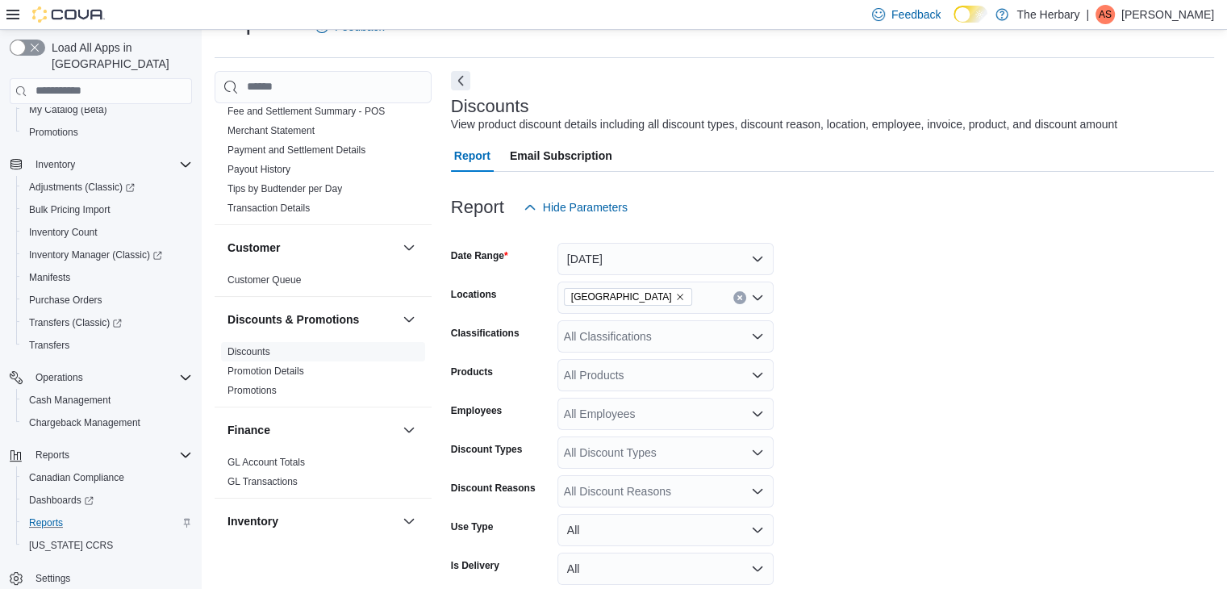
click at [686, 334] on div "All Classifications" at bounding box center [665, 336] width 216 height 32
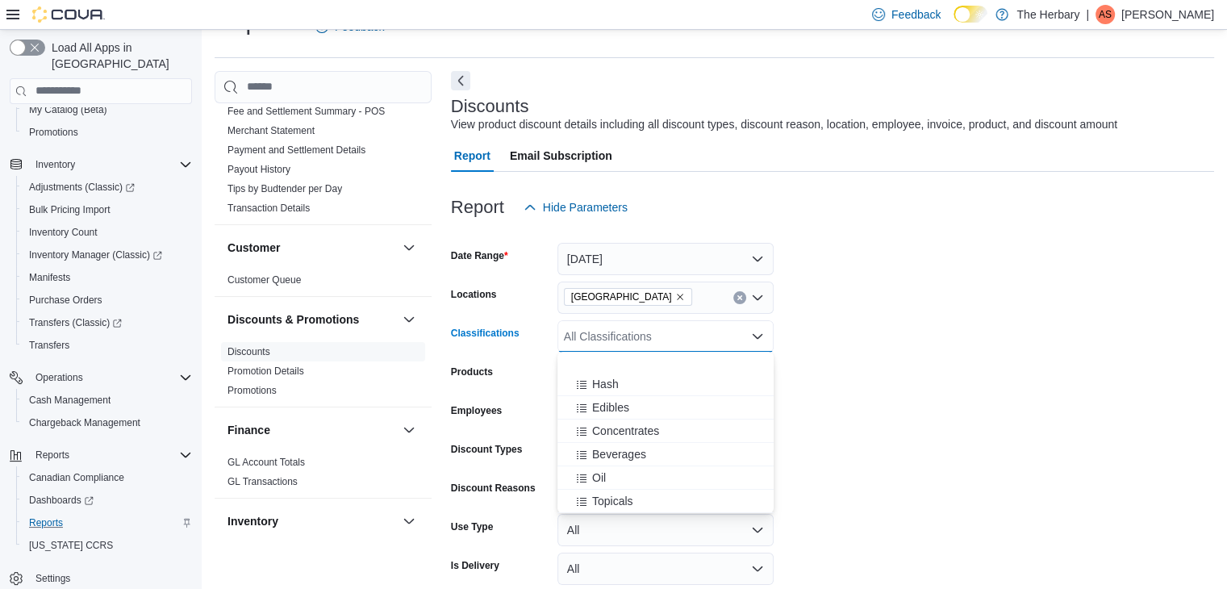
scroll to position [0, 0]
click at [987, 415] on form "Date Range Yesterday Locations Kingston Classifications All Classifications Com…" at bounding box center [832, 445] width 763 height 445
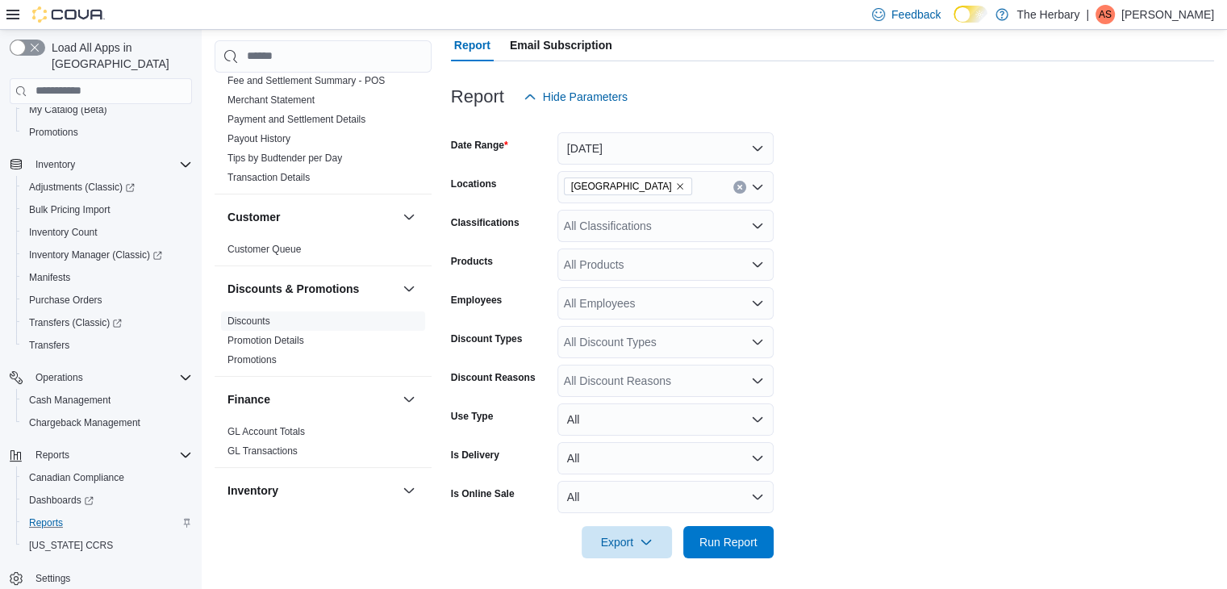
scroll to position [148, 0]
click at [752, 539] on span "Run Report" at bounding box center [728, 540] width 58 height 16
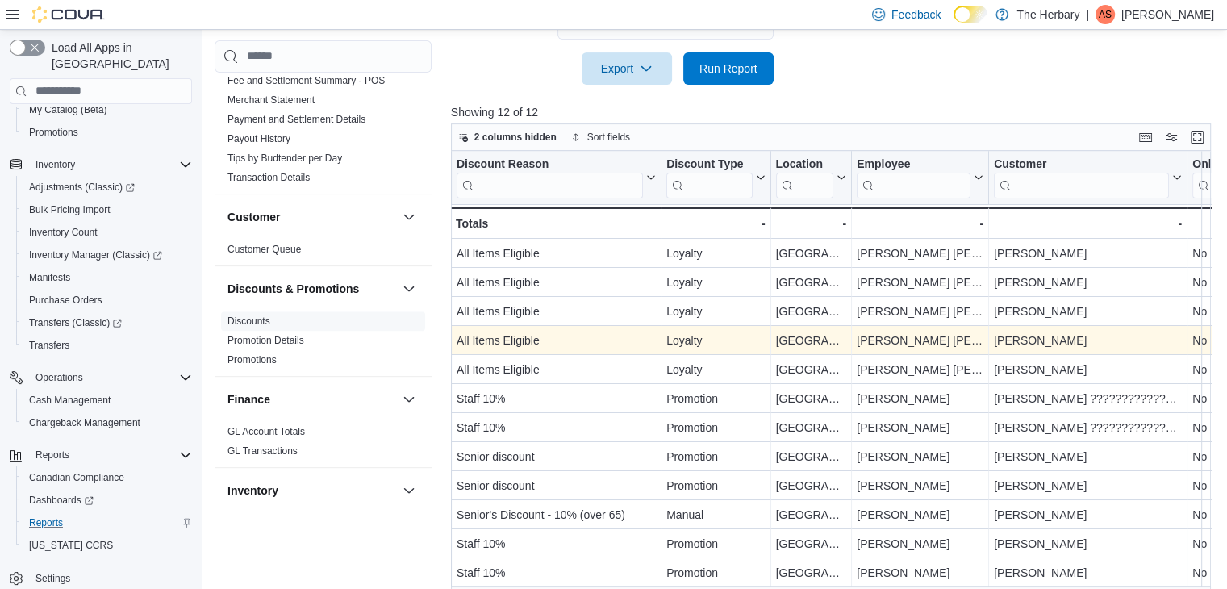
scroll to position [639, 0]
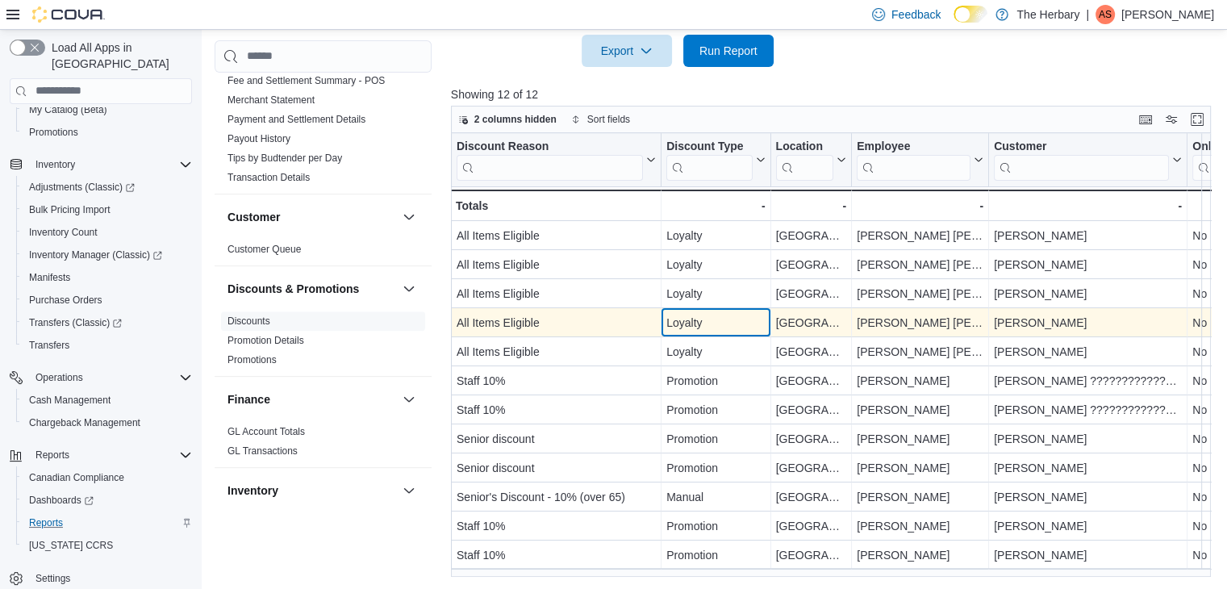
click at [720, 308] on div "Loyalty - Discount Type, column 2, row 4" at bounding box center [716, 322] width 109 height 29
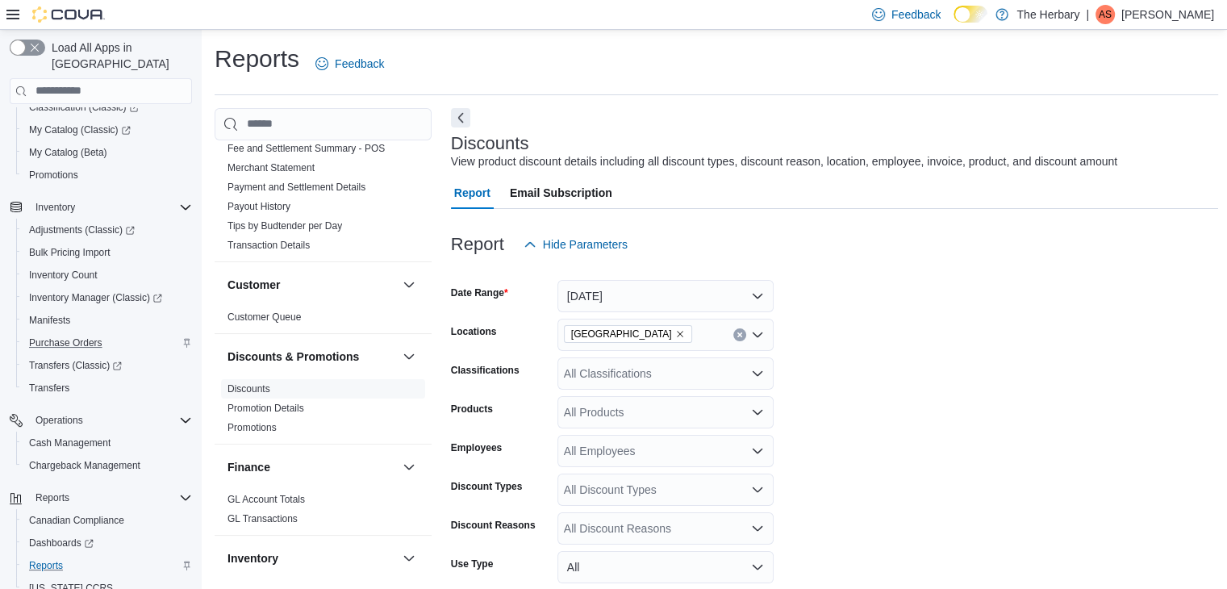
scroll to position [0, 0]
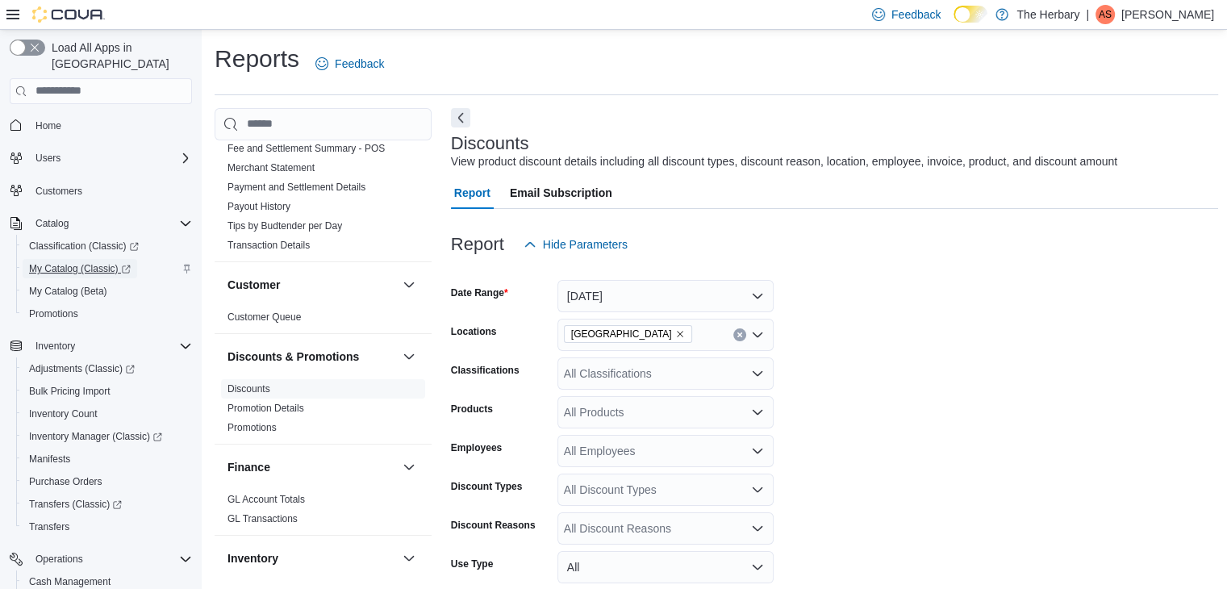
click at [77, 262] on span "My Catalog (Classic)" at bounding box center [80, 268] width 102 height 13
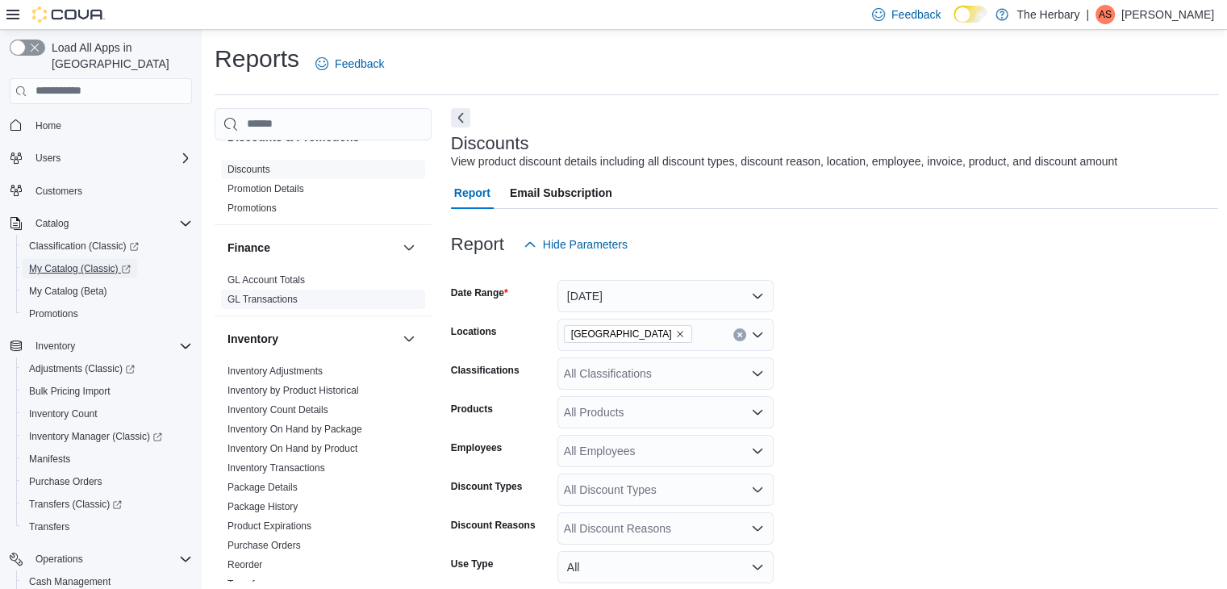
scroll to position [645, 0]
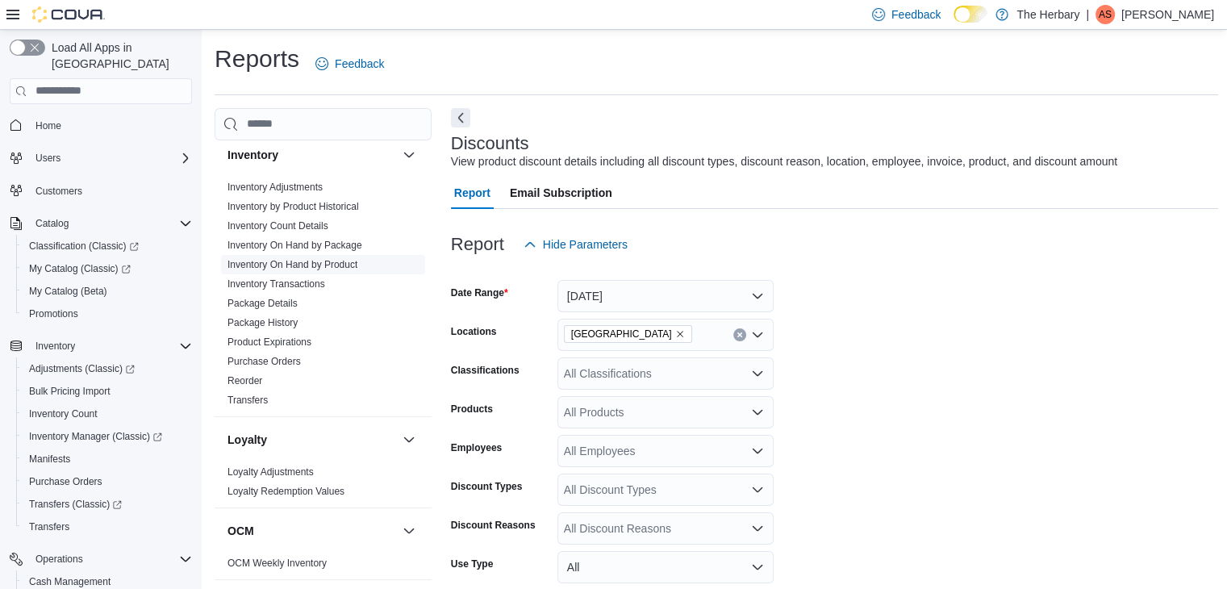
click at [307, 259] on link "Inventory On Hand by Product" at bounding box center [292, 264] width 130 height 11
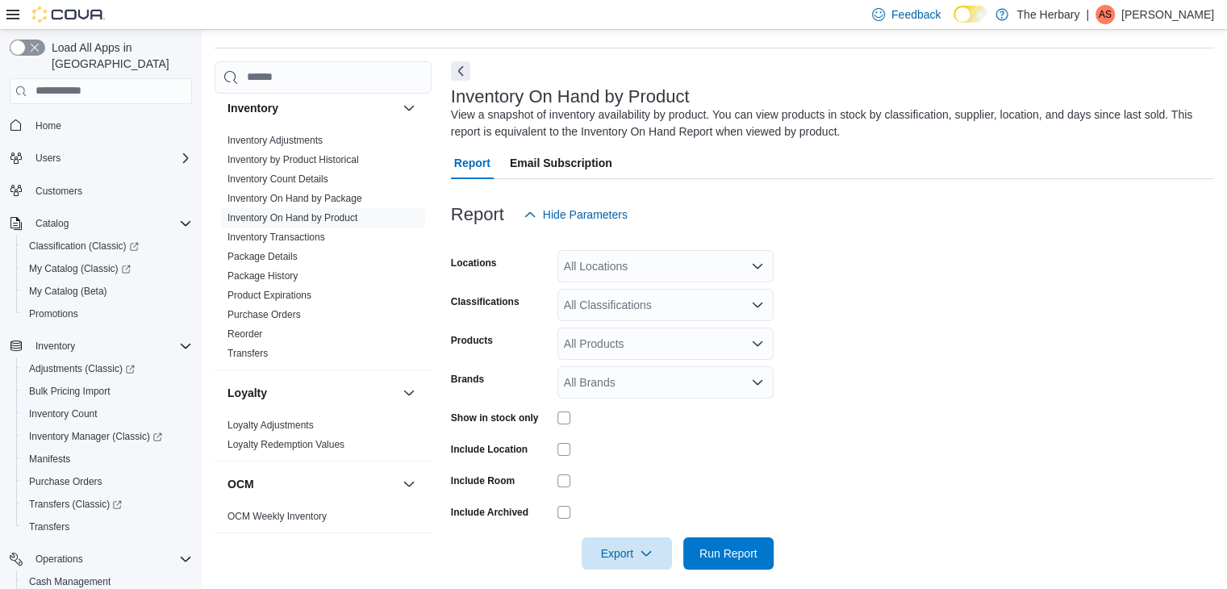
scroll to position [54, 0]
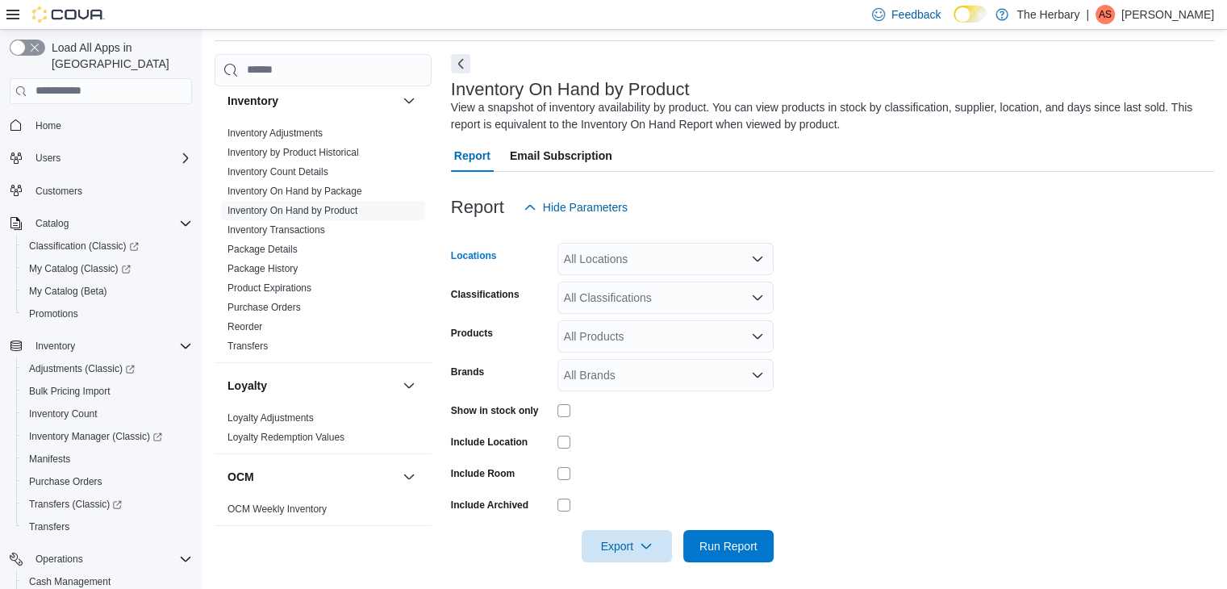
click at [617, 249] on div "All Locations" at bounding box center [665, 259] width 216 height 32
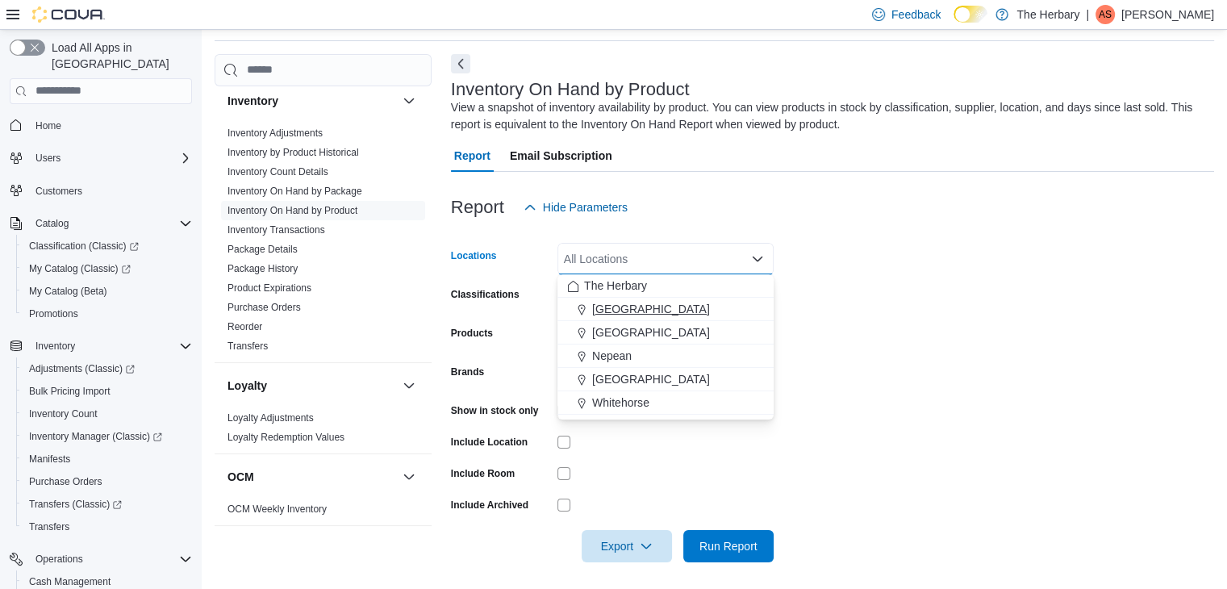
click at [620, 312] on span "Kingston" at bounding box center [651, 309] width 118 height 16
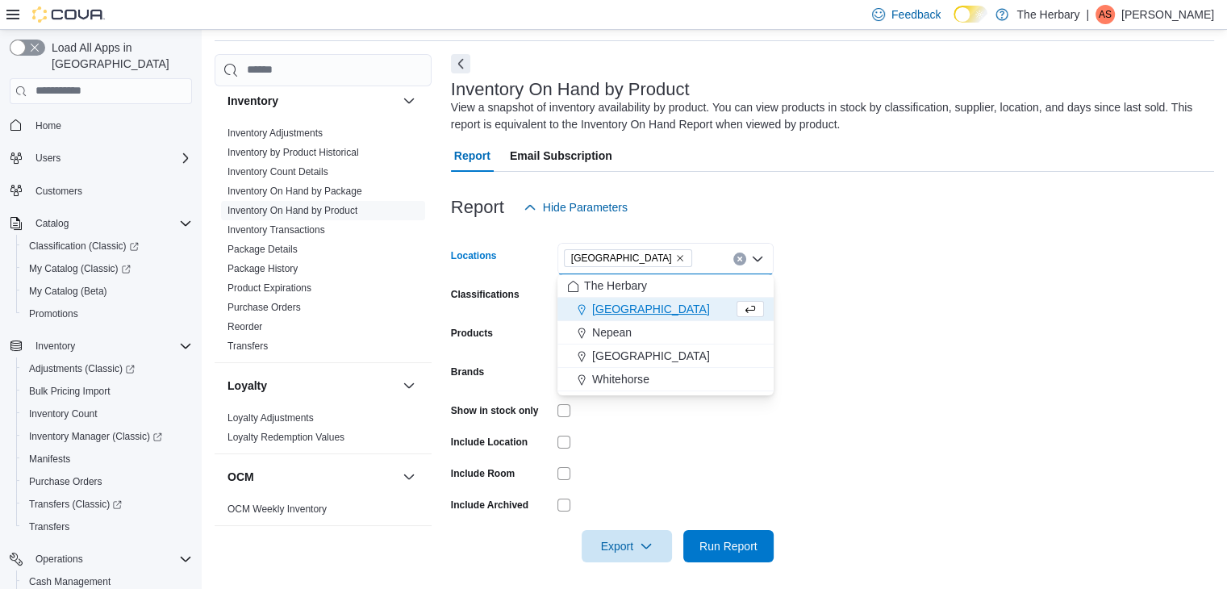
click at [1127, 325] on form "Locations Kingston Combo box. Selected. Kingston. Press Backspace to delete Kin…" at bounding box center [832, 392] width 763 height 339
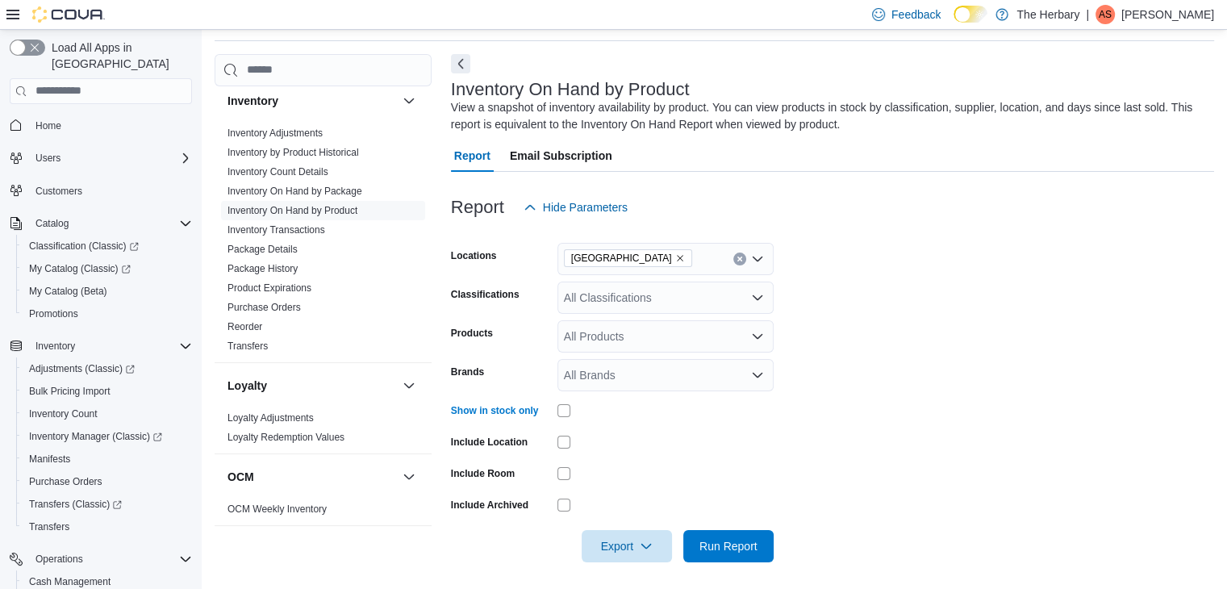
click at [591, 297] on div "All Classifications" at bounding box center [665, 298] width 216 height 32
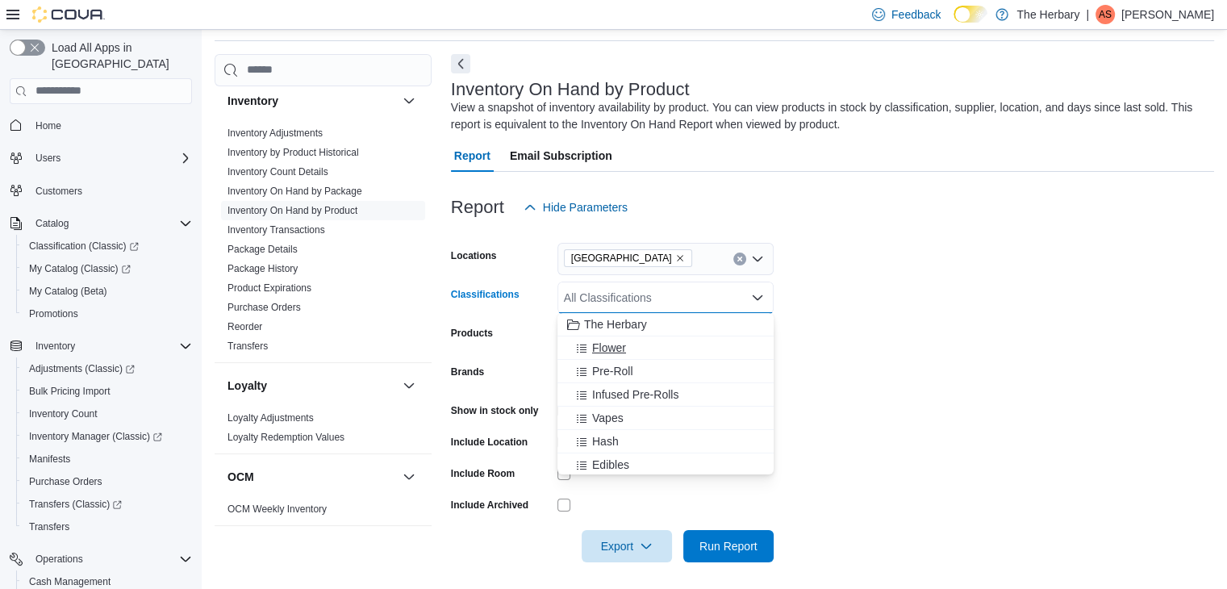
click at [610, 346] on span "Flower" at bounding box center [609, 348] width 34 height 16
click at [610, 346] on span "Pre-Roll" at bounding box center [612, 348] width 41 height 16
click at [610, 349] on span "Infused Pre-Rolls" at bounding box center [635, 348] width 86 height 16
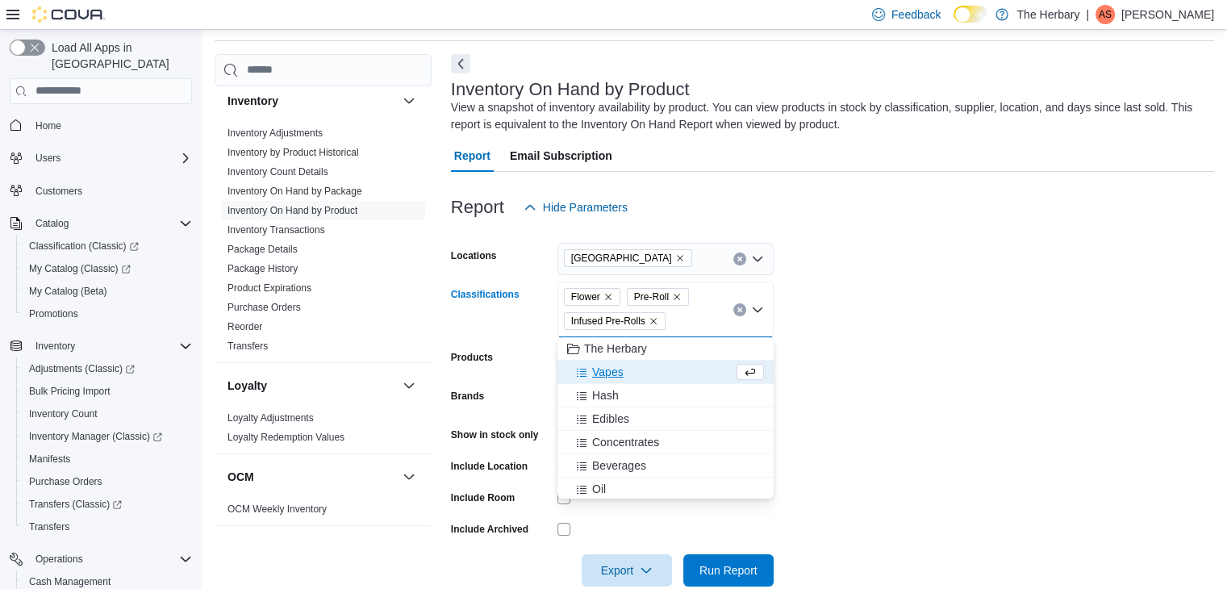
click at [610, 376] on span "Vapes" at bounding box center [607, 372] width 31 height 16
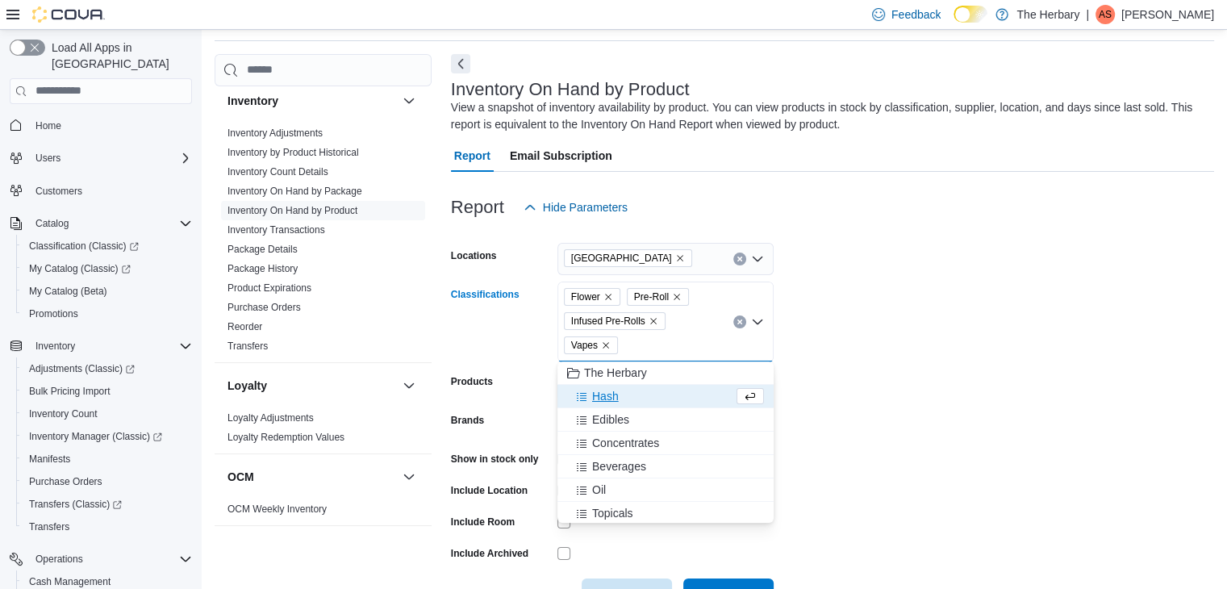
click at [610, 400] on span "Hash" at bounding box center [605, 396] width 27 height 16
click at [610, 400] on span "Edibles" at bounding box center [610, 396] width 37 height 16
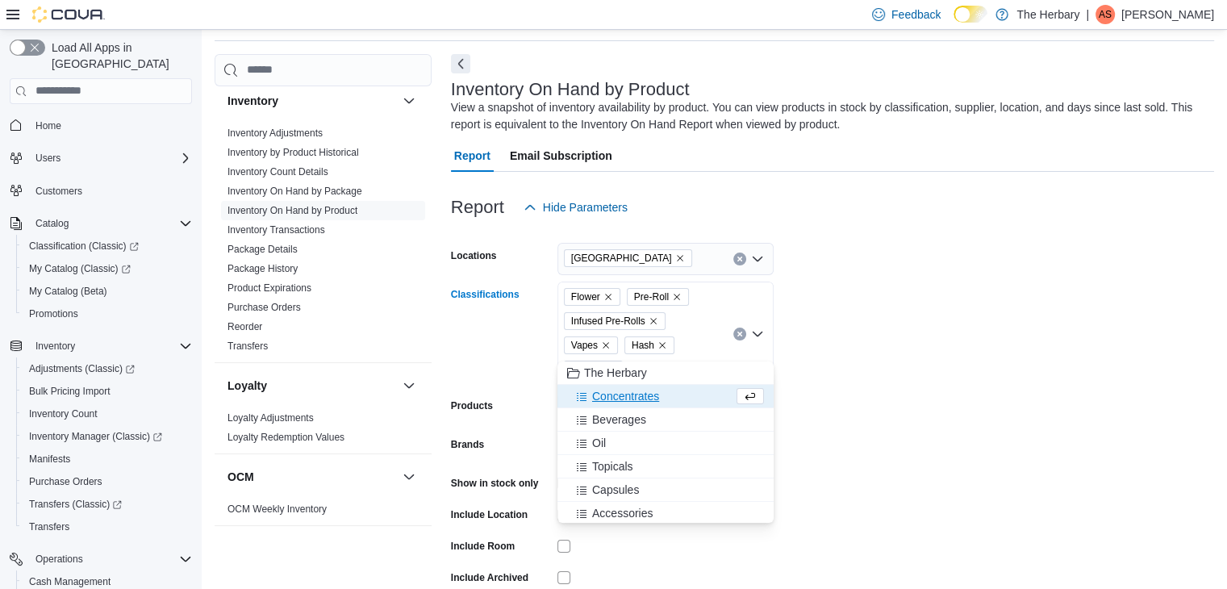
click at [613, 394] on span "Concentrates" at bounding box center [625, 396] width 67 height 16
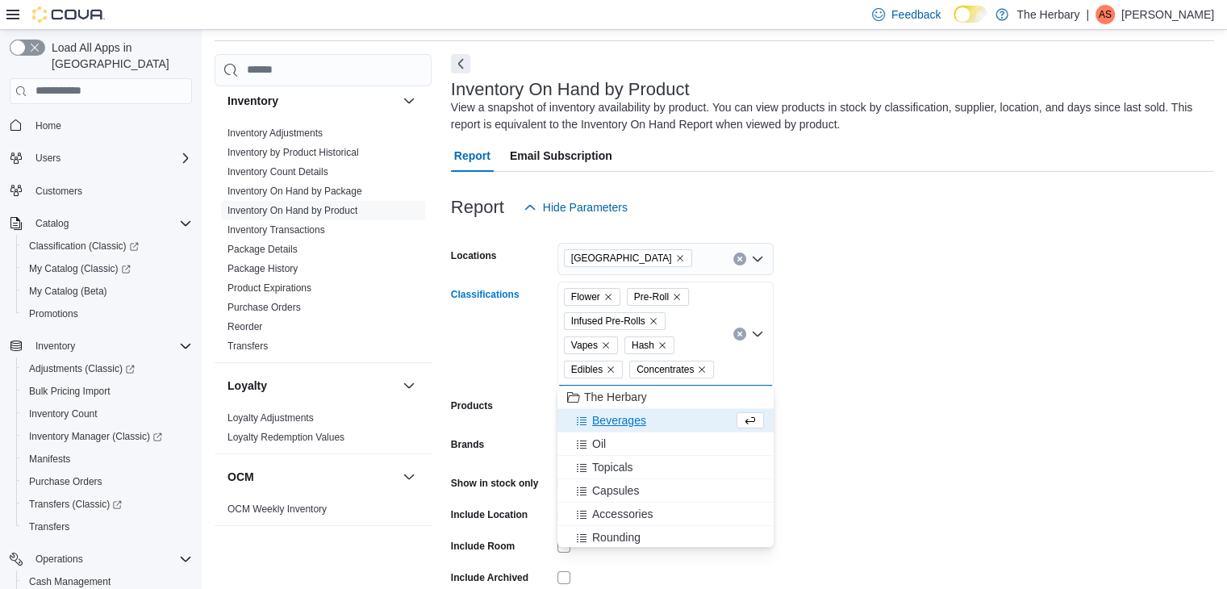
click at [613, 424] on span "Beverages" at bounding box center [619, 420] width 54 height 16
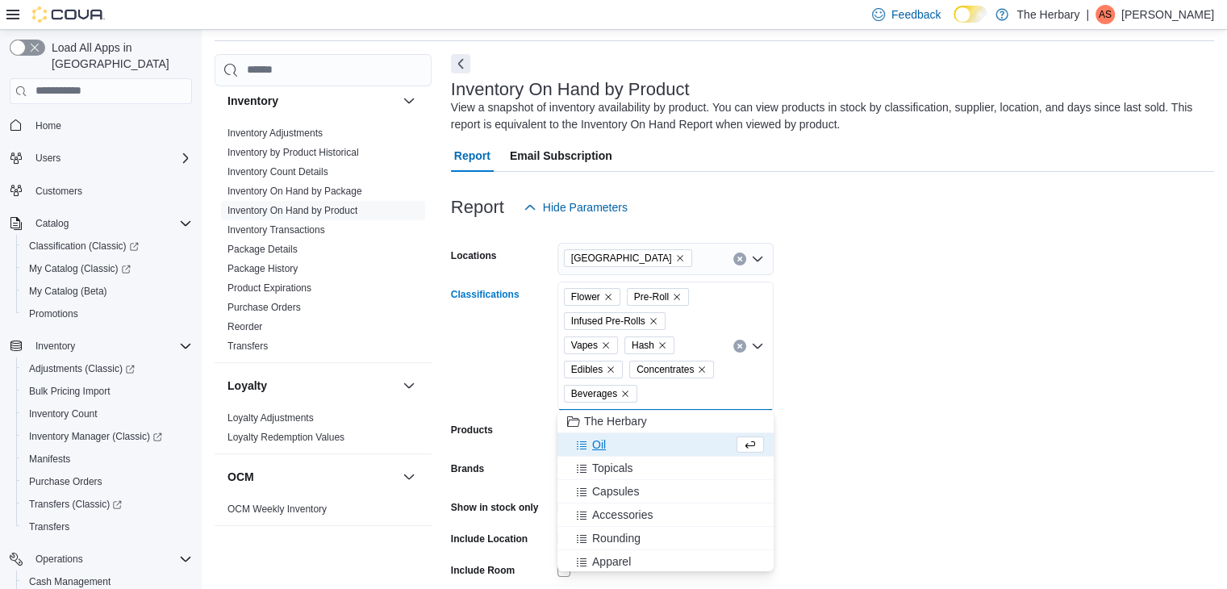
click at [613, 446] on div "Oil" at bounding box center [650, 444] width 166 height 16
click at [613, 446] on span "Topicals" at bounding box center [612, 444] width 41 height 16
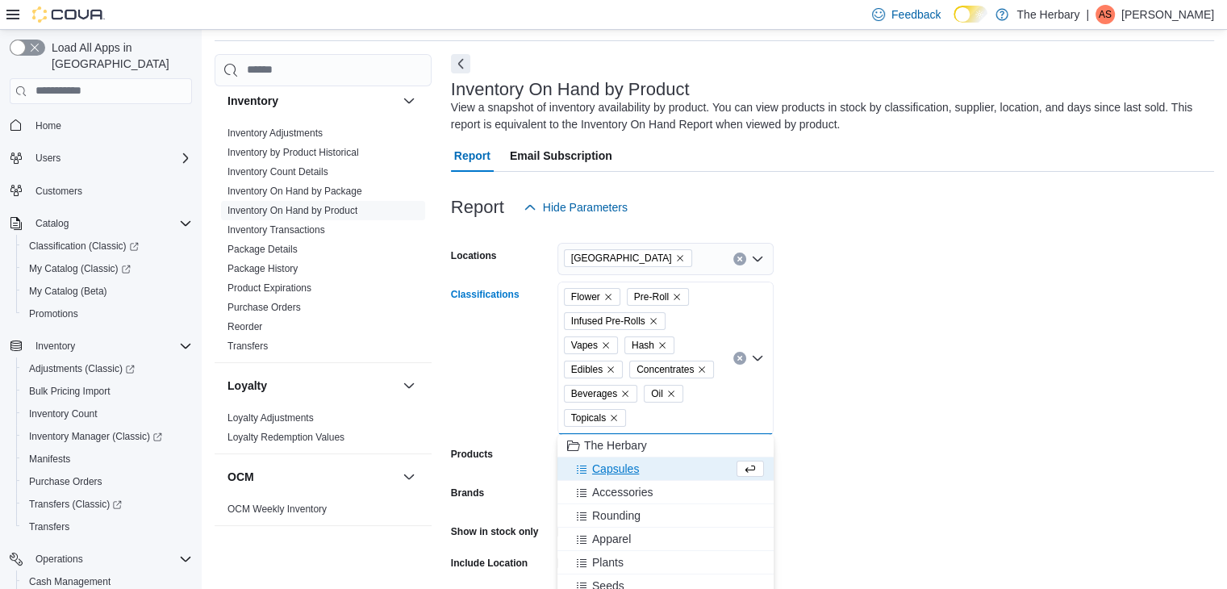
click at [616, 473] on span "Capsules" at bounding box center [615, 469] width 47 height 16
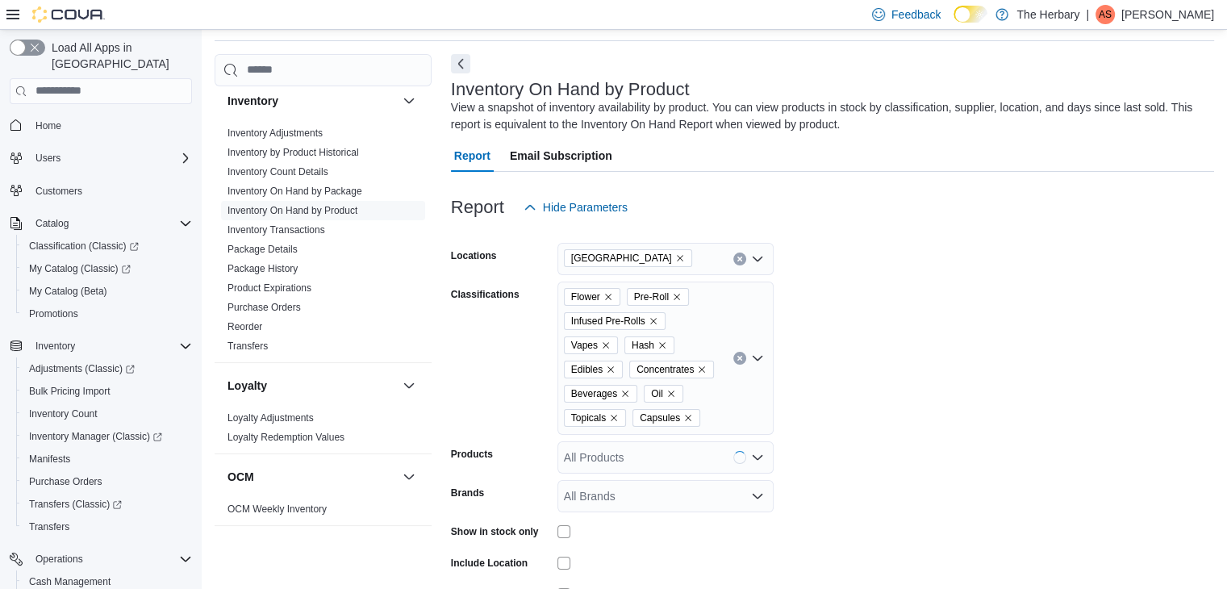
click at [992, 353] on form "Locations Kingston Classifications Flower Pre-Roll Infused Pre-Rolls Vapes Hash…" at bounding box center [832, 453] width 763 height 460
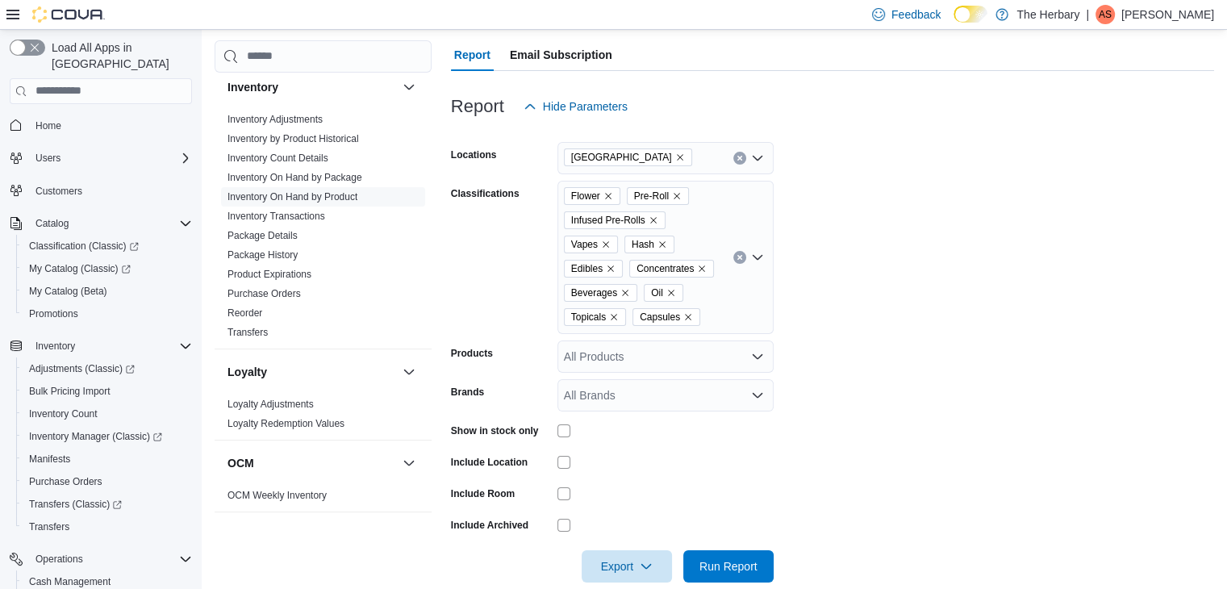
scroll to position [181, 0]
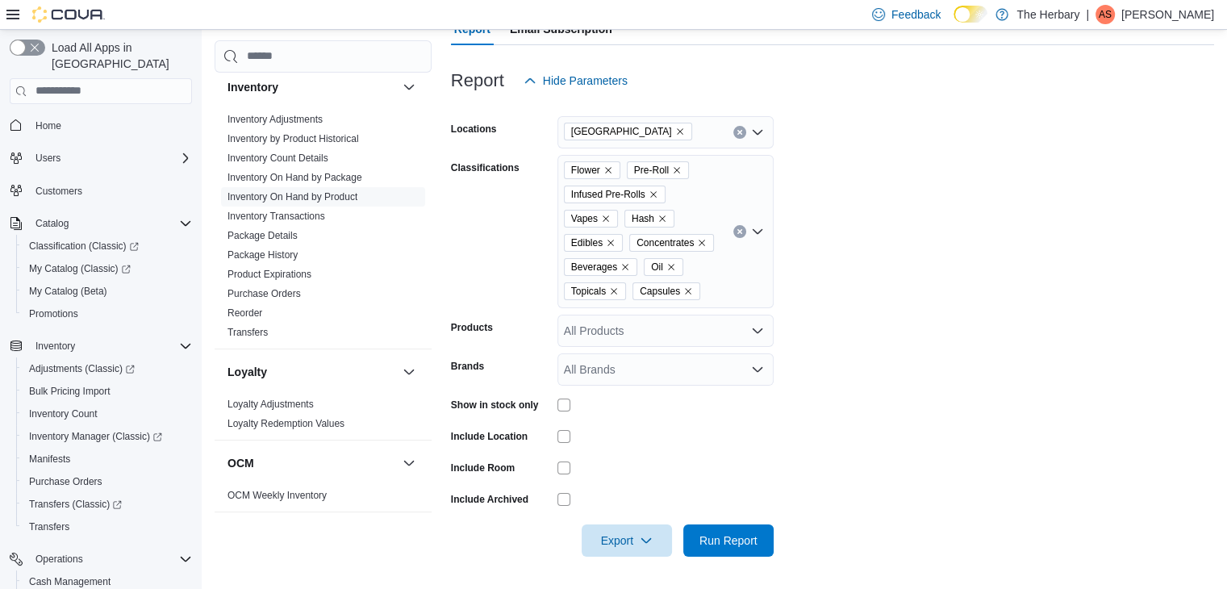
drag, startPoint x: 878, startPoint y: 247, endPoint x: 720, endPoint y: 443, distance: 251.3
click at [720, 443] on div at bounding box center [665, 436] width 216 height 25
click at [626, 541] on span "Export" at bounding box center [626, 540] width 71 height 32
click at [619, 440] on span "Export to Excel" at bounding box center [629, 441] width 73 height 13
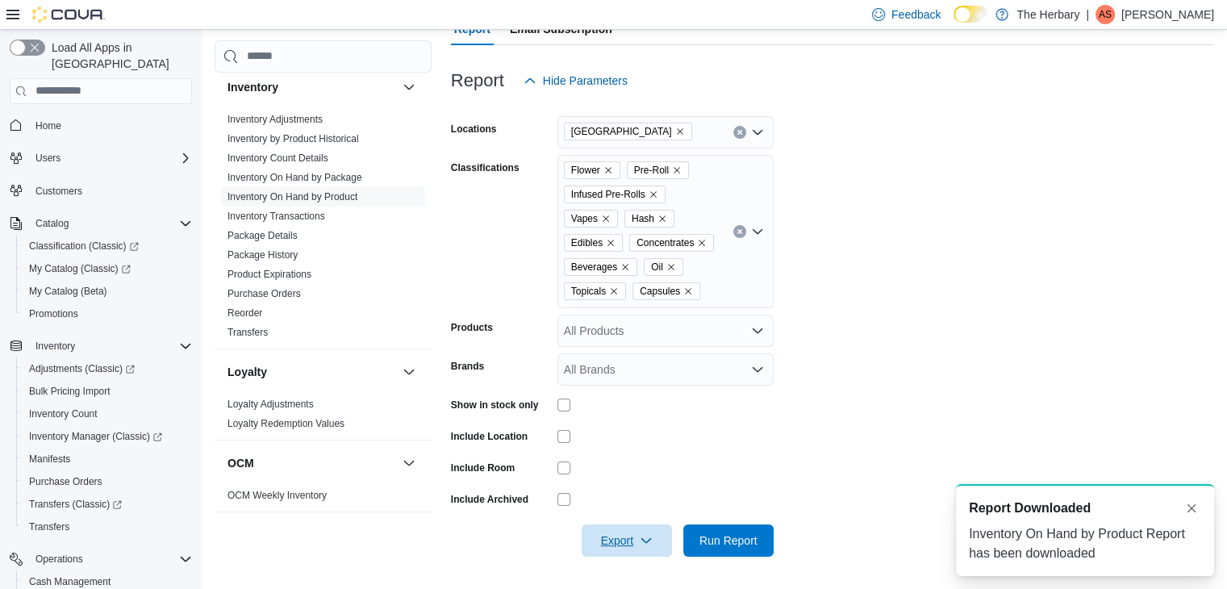
scroll to position [0, 0]
